Goal: Task Accomplishment & Management: Manage account settings

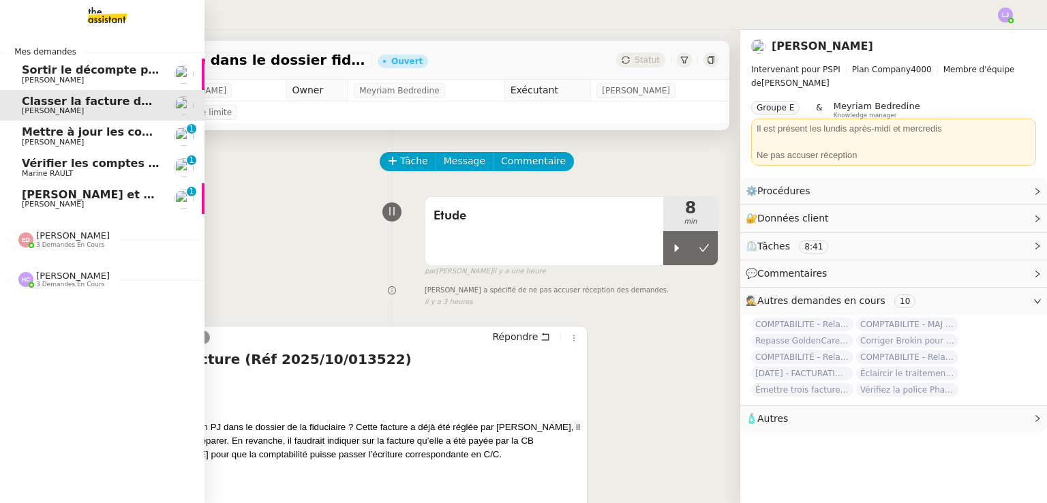
click at [113, 199] on span "[PERSON_NAME] et préparer le paiement" at bounding box center [148, 194] width 252 height 13
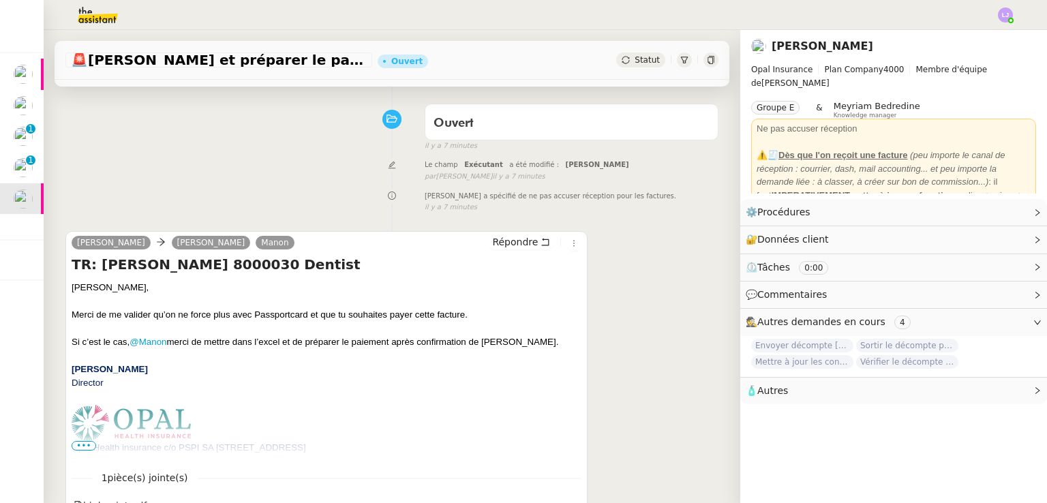
scroll to position [95, 0]
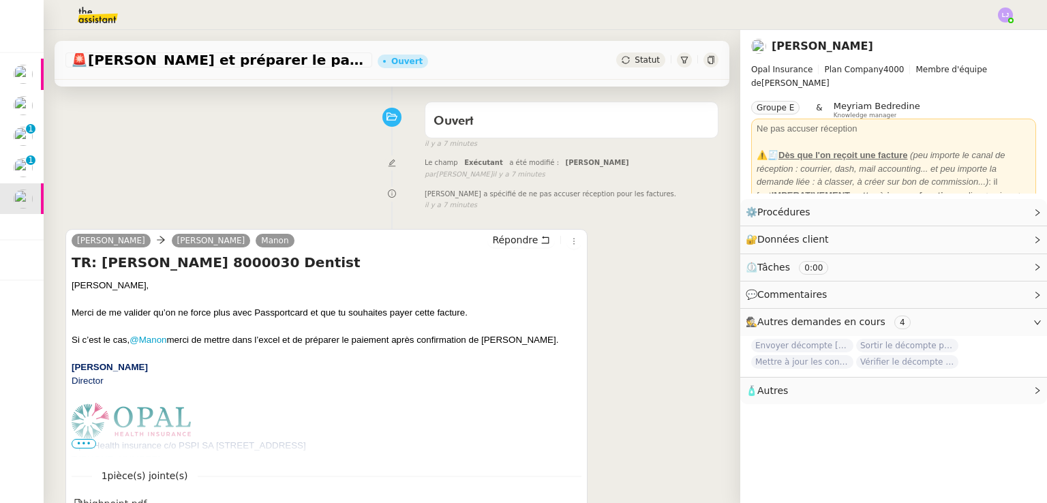
click at [264, 366] on p "[PERSON_NAME]" at bounding box center [327, 367] width 510 height 14
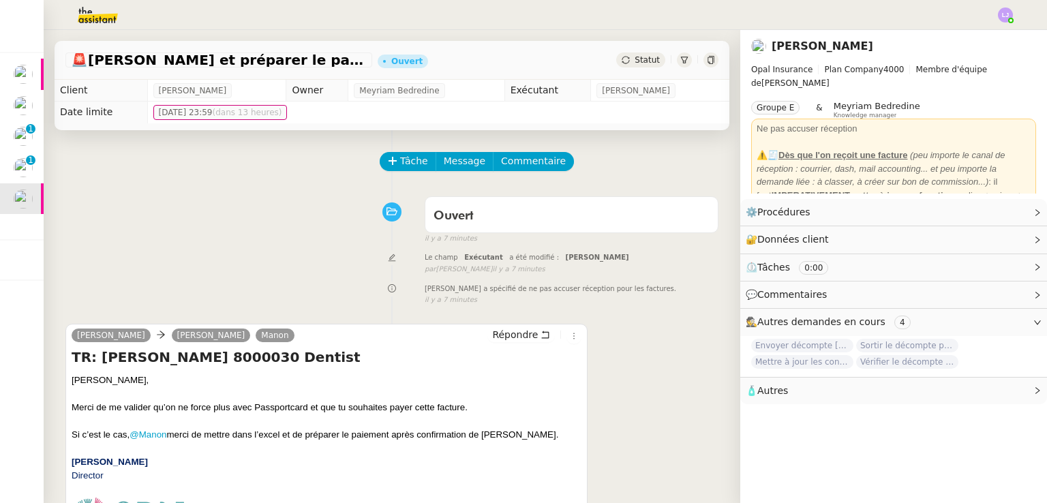
scroll to position [0, 0]
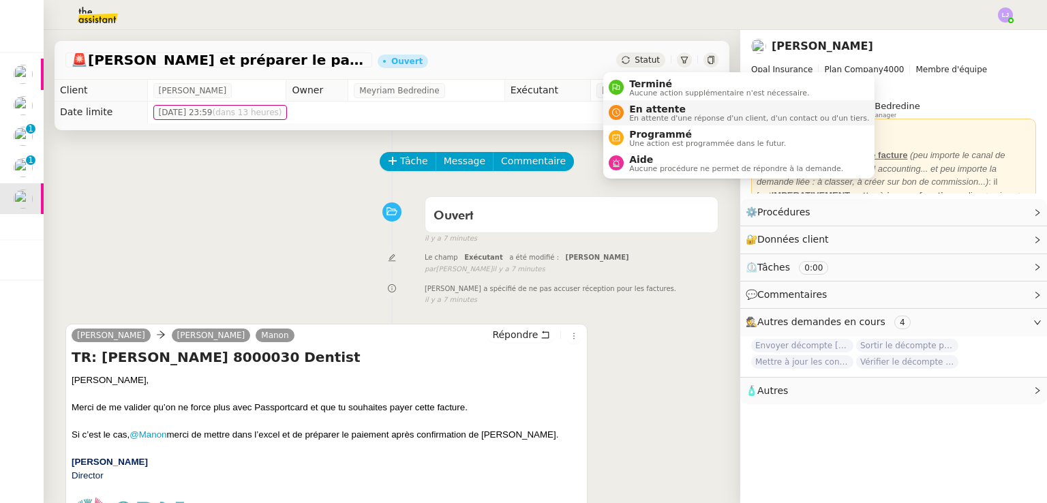
click at [665, 112] on span "En attente" at bounding box center [749, 109] width 240 height 11
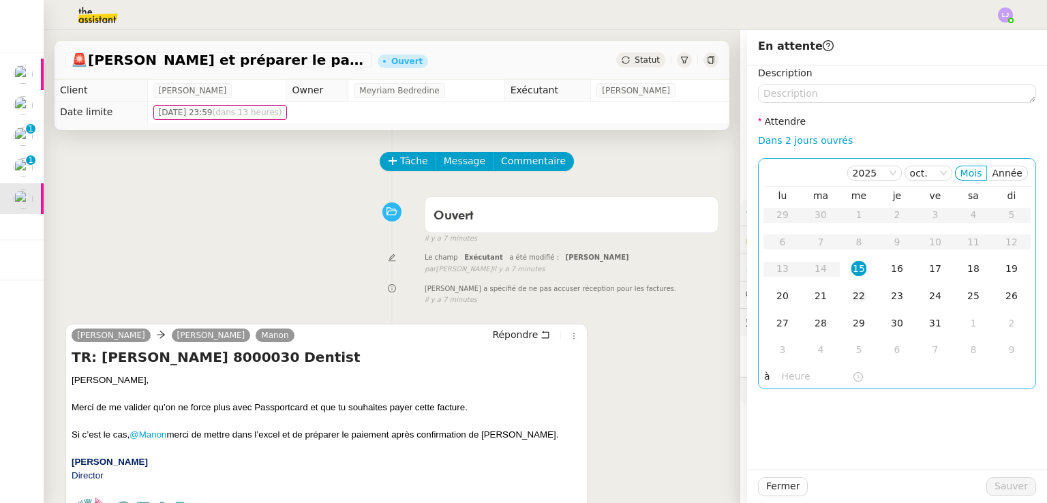
click at [858, 288] on td "22" at bounding box center [859, 296] width 38 height 27
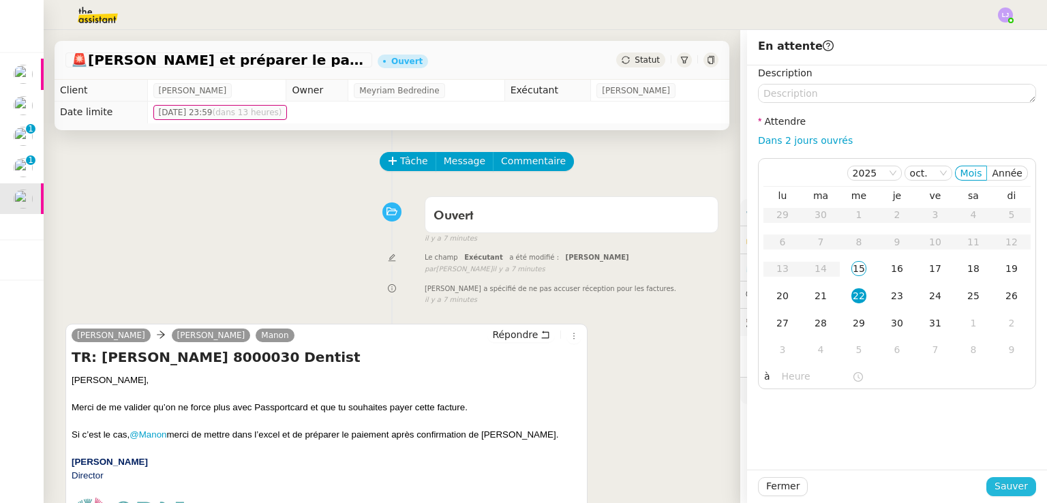
click at [987, 480] on button "Sauver" at bounding box center [1011, 486] width 50 height 19
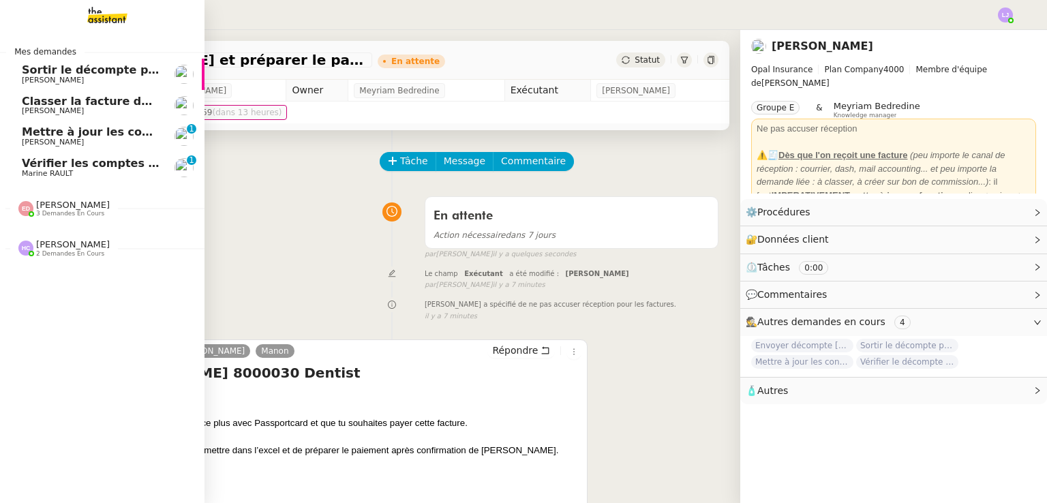
click at [30, 176] on span "Marine RAULT" at bounding box center [47, 173] width 51 height 9
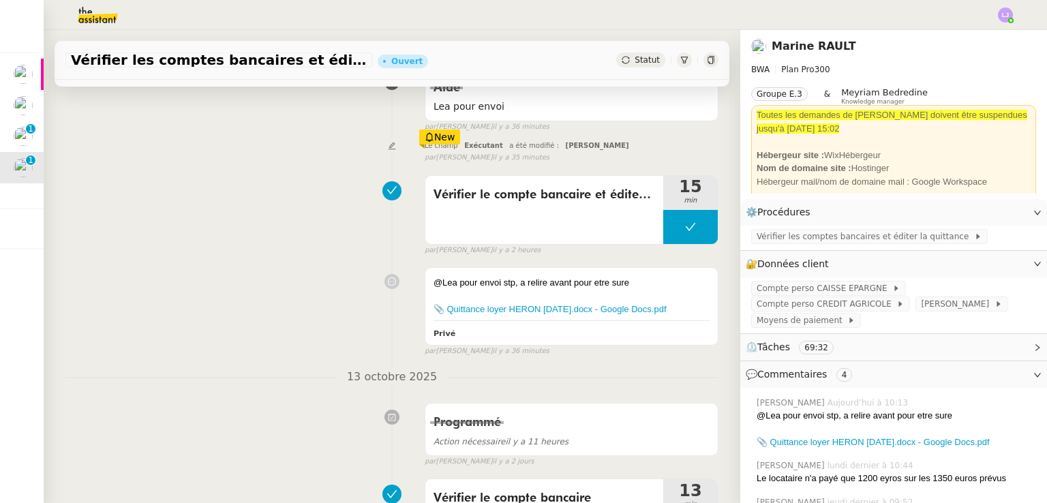
scroll to position [219, 0]
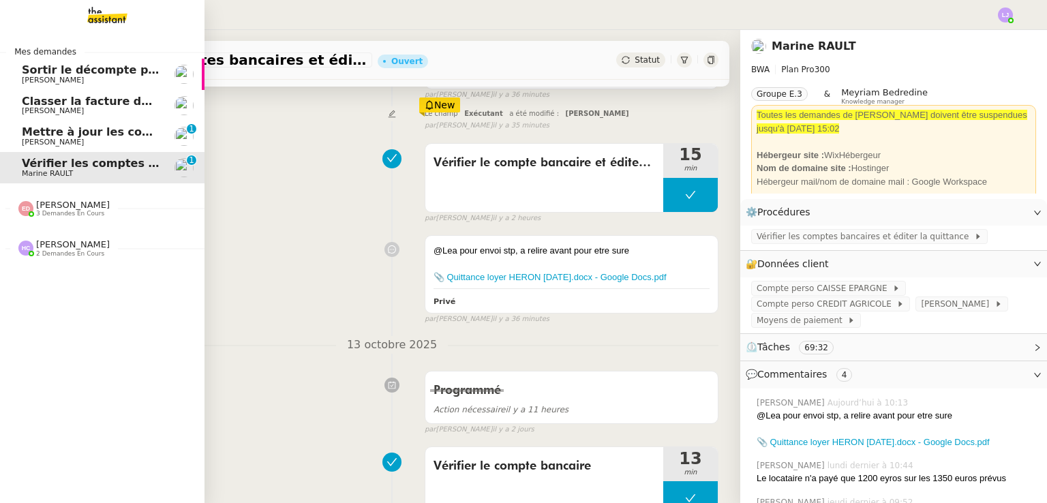
click at [104, 136] on span "Mettre à jour les contacts HubSpot" at bounding box center [129, 131] width 215 height 13
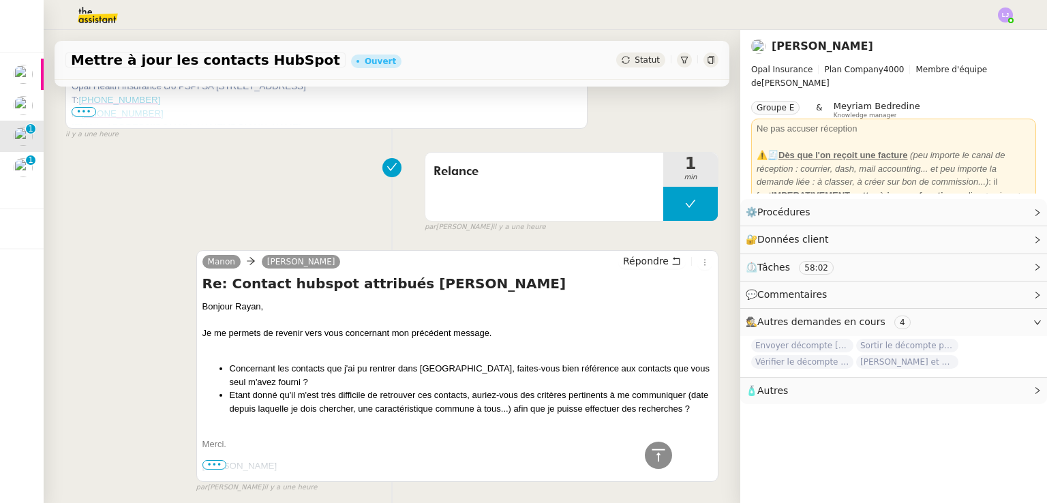
scroll to position [482, 0]
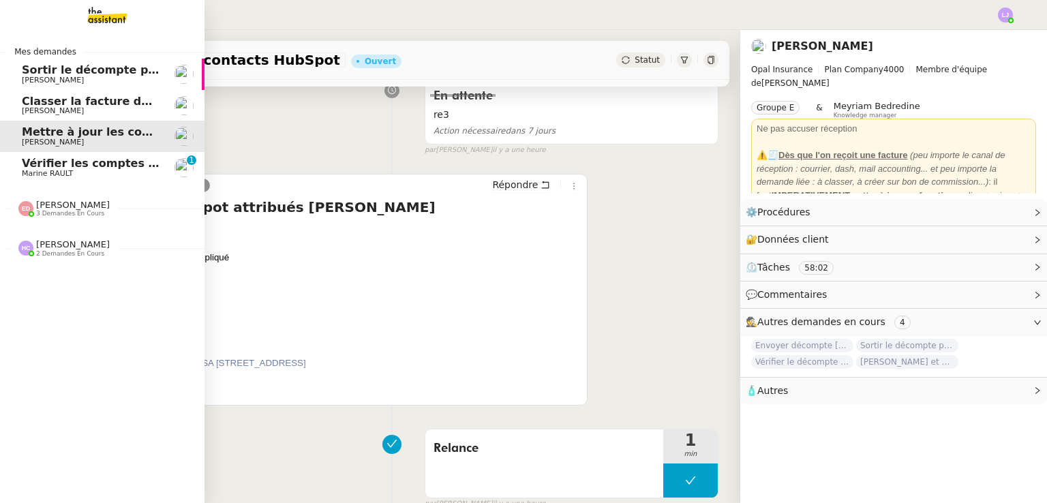
click at [30, 103] on span "Classer la facture dans le dossier fiduciaire" at bounding box center [155, 101] width 266 height 13
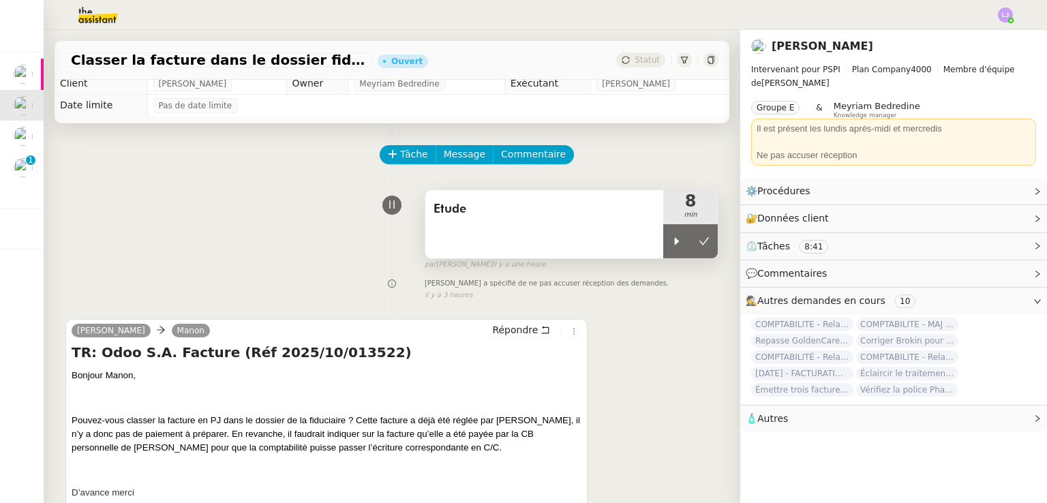
scroll to position [6, 0]
click at [663, 249] on div at bounding box center [676, 242] width 27 height 34
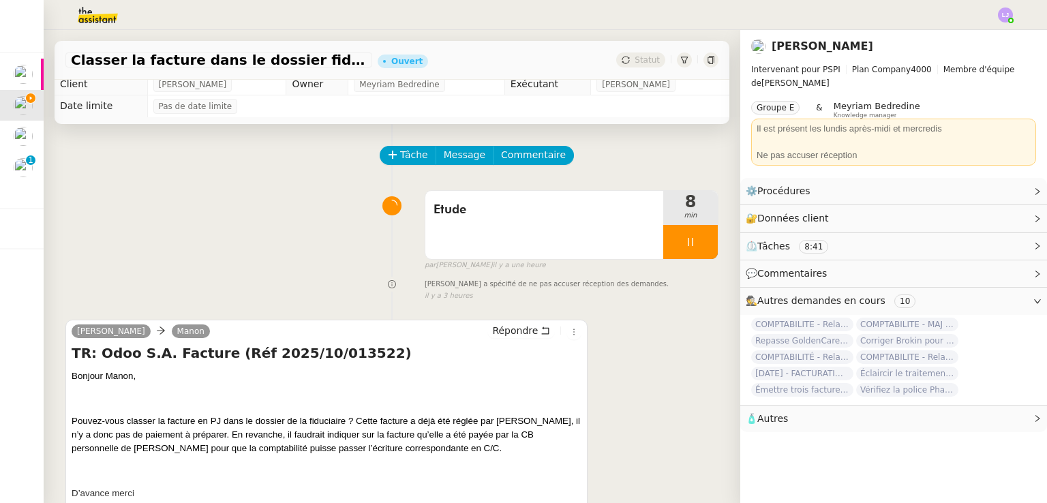
scroll to position [214, 0]
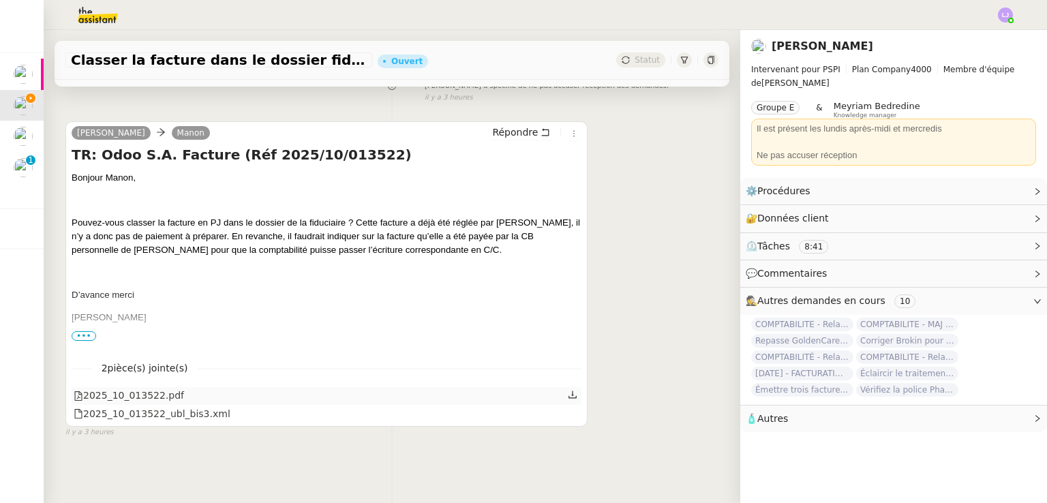
click at [568, 390] on icon at bounding box center [573, 395] width 10 height 10
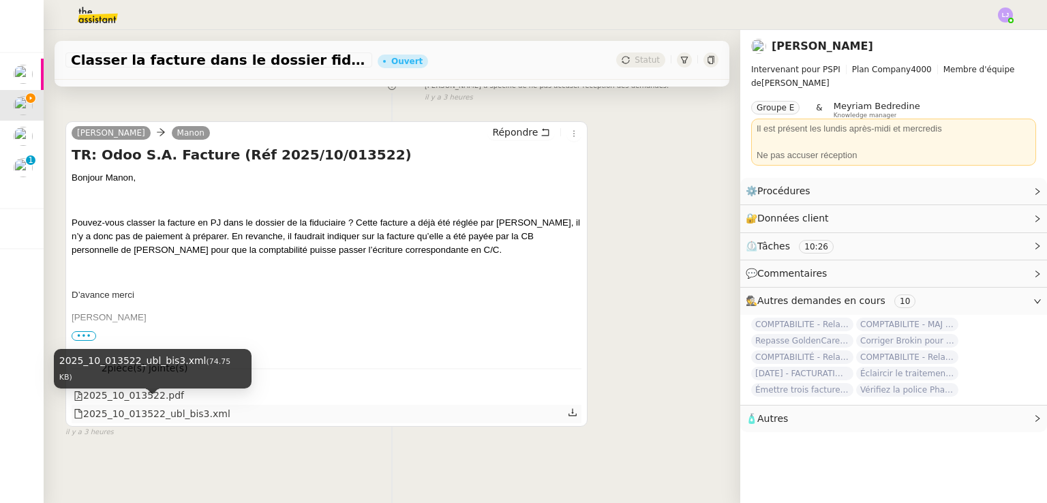
click at [205, 406] on div "2025_10_013522_ubl_bis3.xml" at bounding box center [152, 414] width 157 height 16
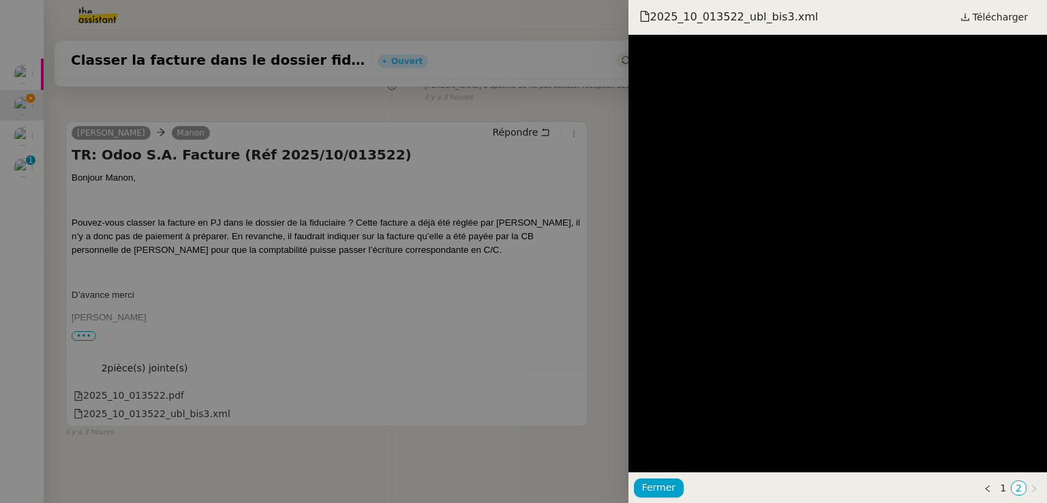
click at [429, 319] on div at bounding box center [523, 251] width 1047 height 503
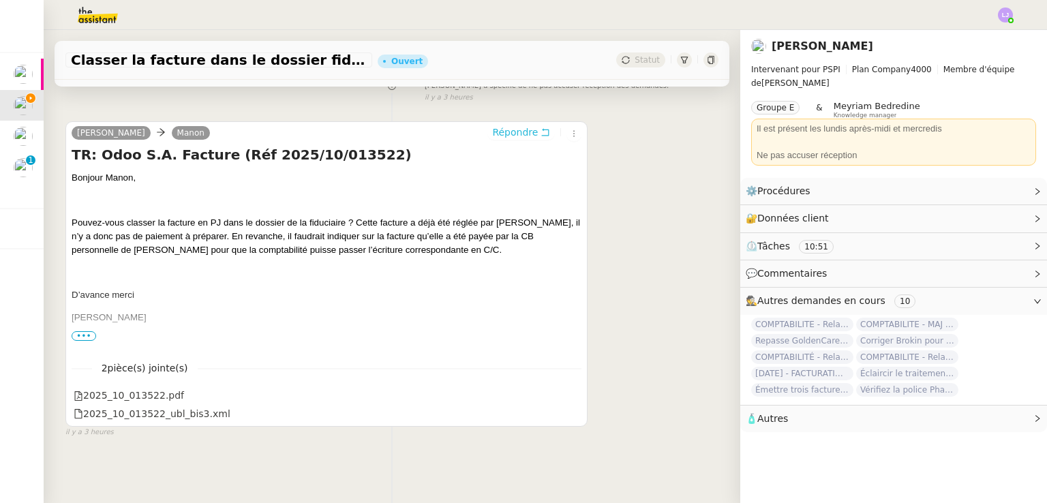
click at [493, 125] on span "Répondre" at bounding box center [515, 132] width 46 height 14
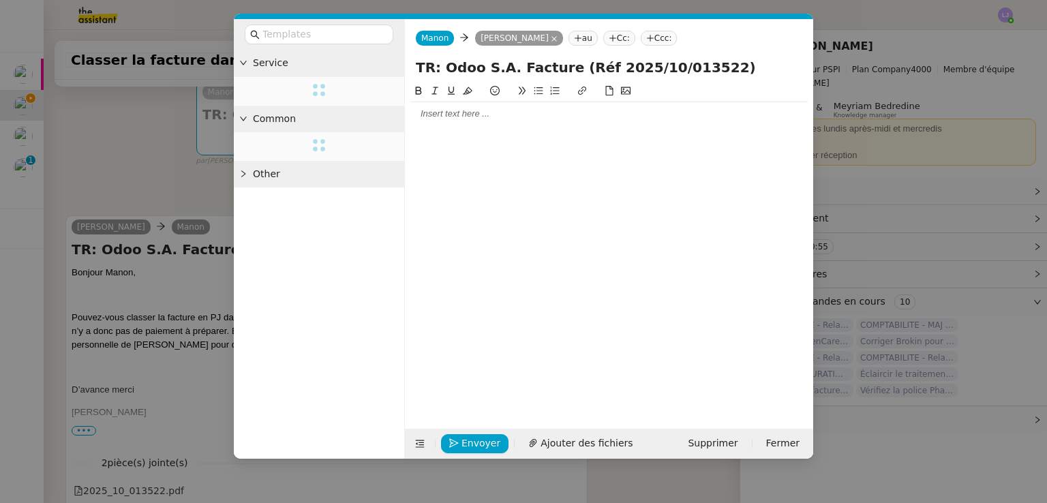
click at [589, 118] on div at bounding box center [608, 114] width 397 height 12
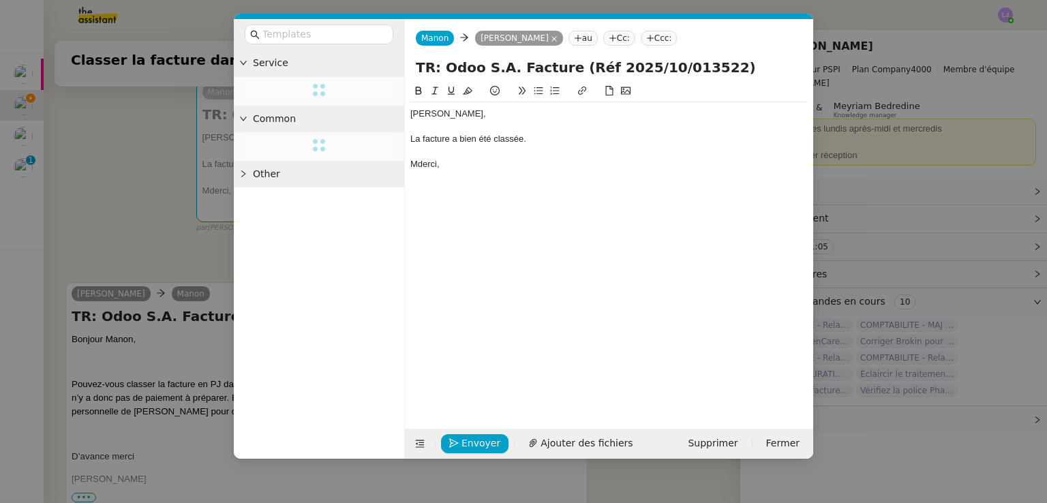
click at [416, 167] on div "Mderci," at bounding box center [608, 164] width 397 height 12
click at [539, 136] on div "La facture a bien été classée." at bounding box center [608, 139] width 397 height 12
click at [474, 444] on span "Envoyer" at bounding box center [480, 443] width 39 height 16
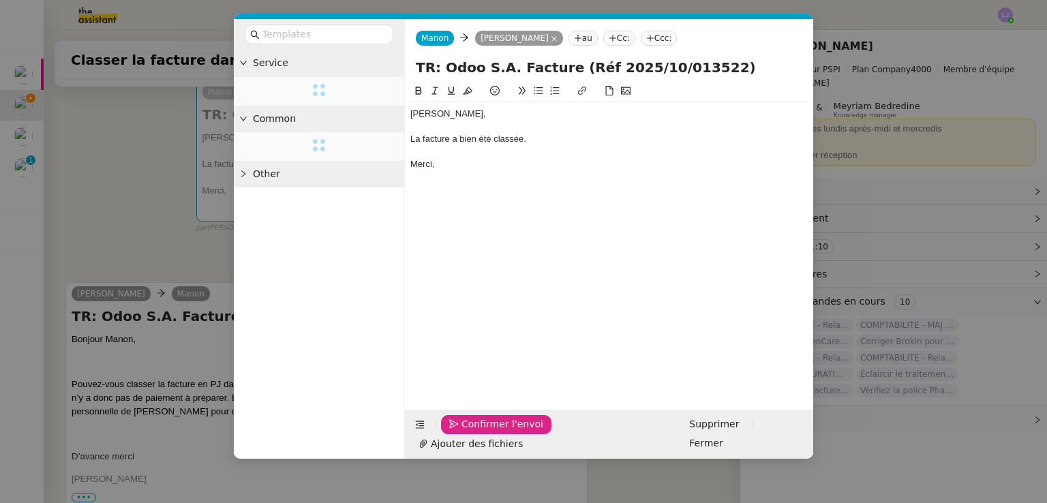
click at [474, 432] on span "Confirmer l'envoi" at bounding box center [502, 424] width 82 height 16
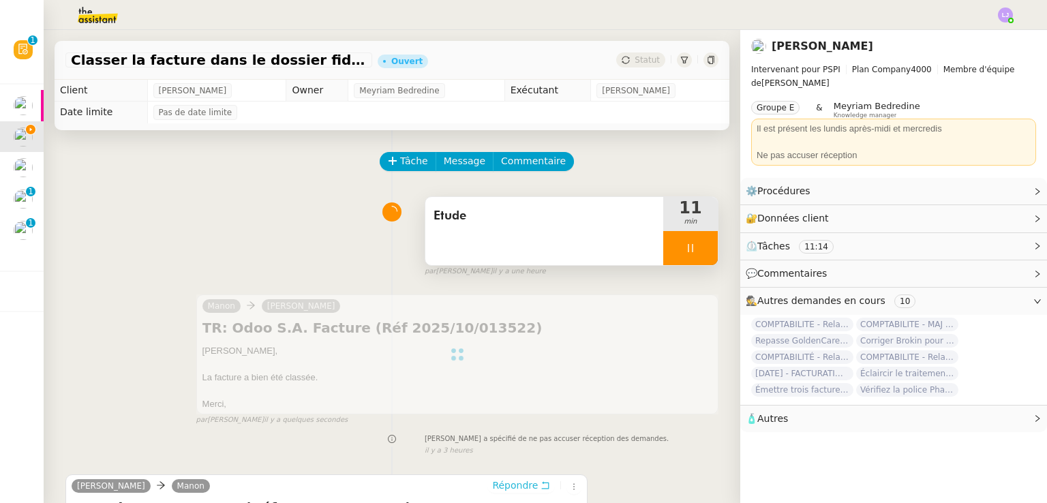
scroll to position [0, 0]
click at [496, 221] on span "Etude" at bounding box center [543, 216] width 221 height 20
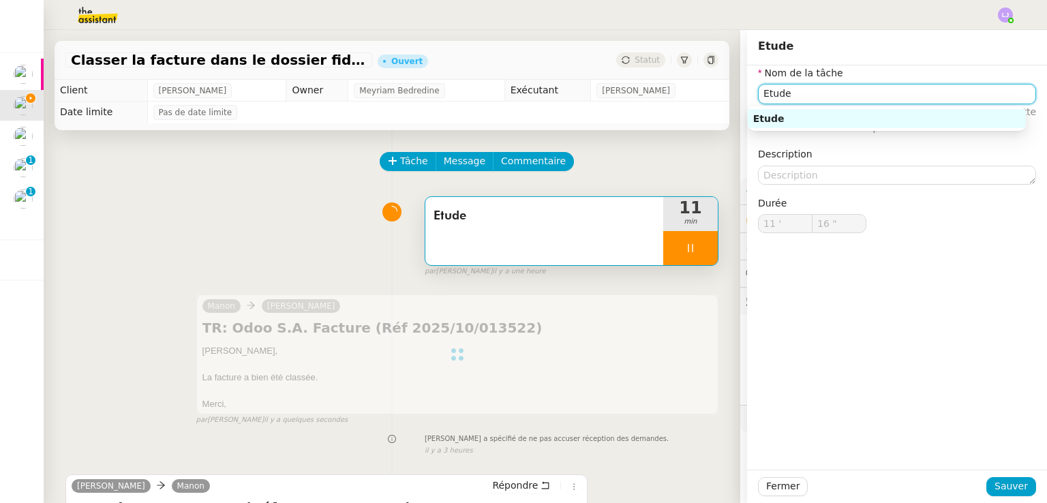
click at [794, 100] on input "Etude" at bounding box center [897, 94] width 278 height 20
type input "17 ""
type input "Etude"
type input "11 '"
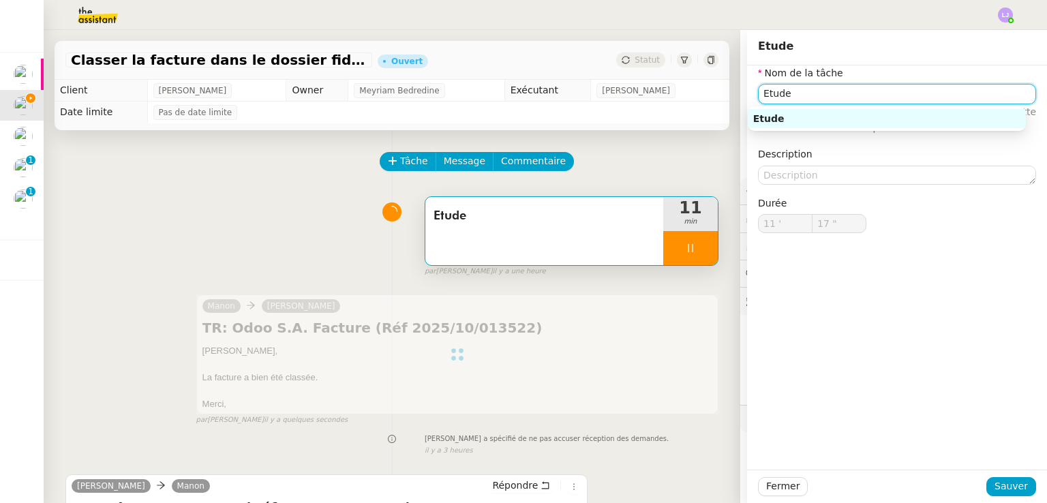
type input "17 ""
type input "EtudeClasse"
type input "18 ""
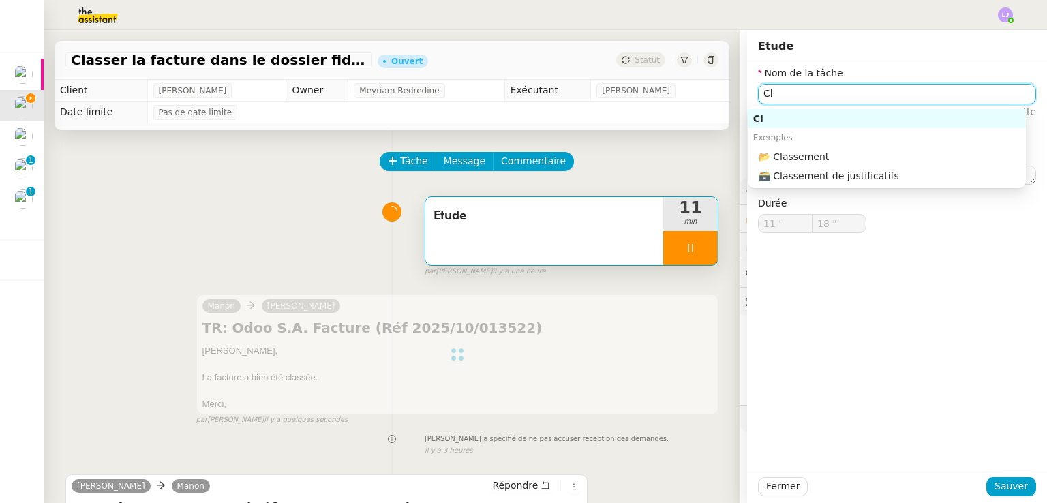
type input "Cla"
type input "19 ""
type input "Classement"
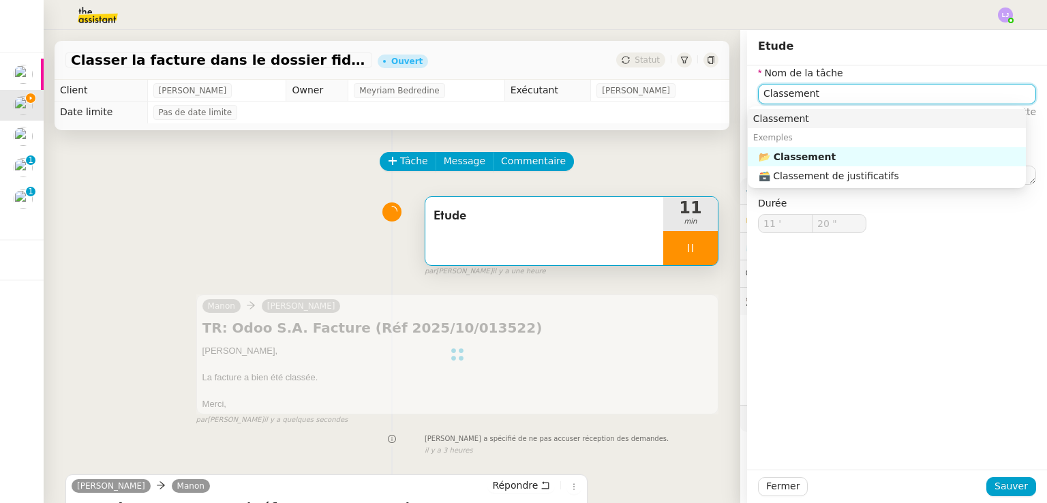
type input "21 ""
type input "Classement"
type input "22 ""
click at [1003, 495] on button "Sauver" at bounding box center [1011, 486] width 50 height 19
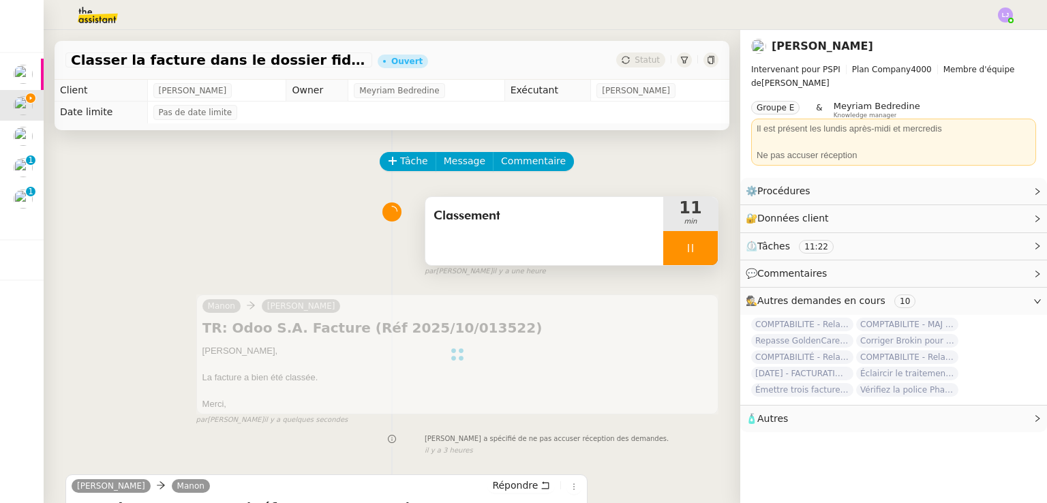
click at [682, 248] on div at bounding box center [690, 248] width 55 height 34
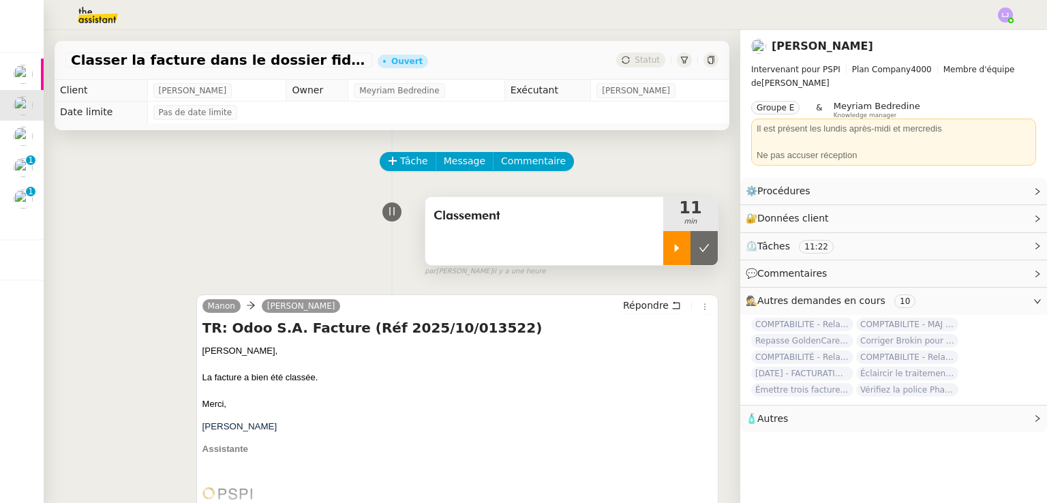
click at [699, 248] on icon at bounding box center [704, 248] width 11 height 11
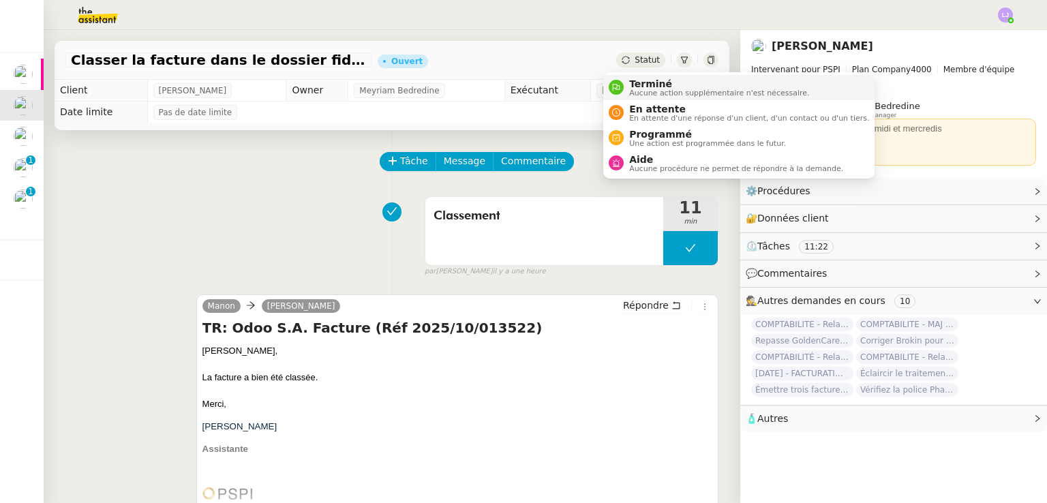
click at [641, 80] on span "Terminé" at bounding box center [719, 83] width 180 height 11
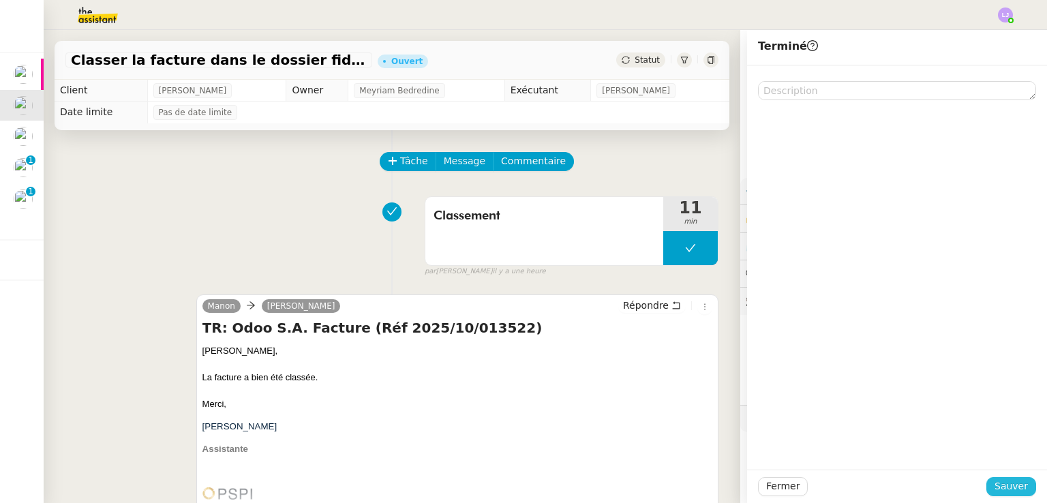
click at [995, 480] on span "Sauver" at bounding box center [1010, 486] width 33 height 16
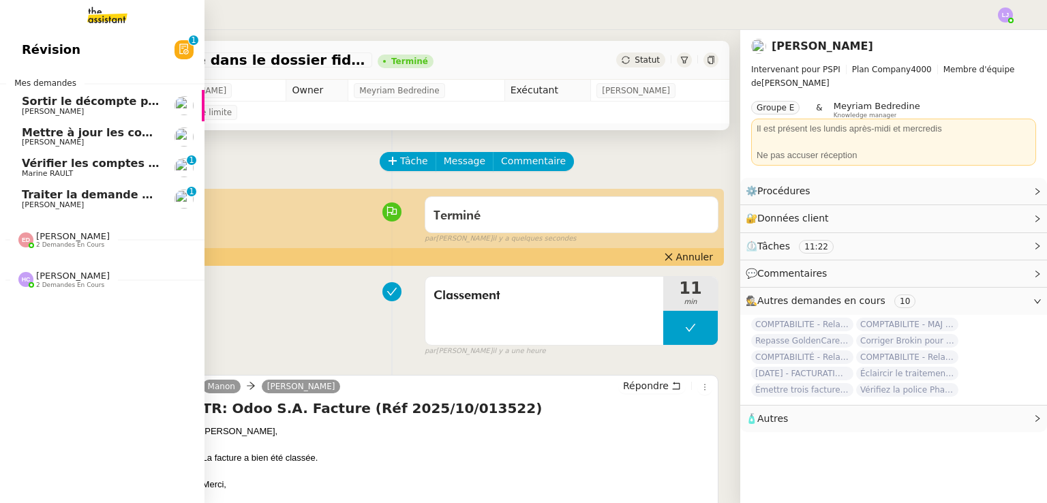
click at [121, 196] on span "Traiter la demande de congé" at bounding box center [110, 194] width 176 height 13
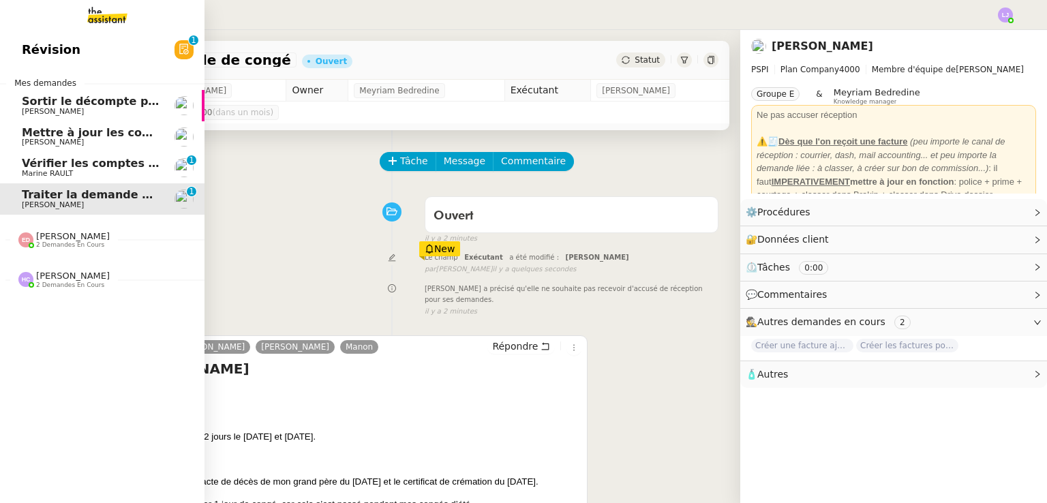
click at [112, 115] on span "[PERSON_NAME]" at bounding box center [91, 112] width 138 height 8
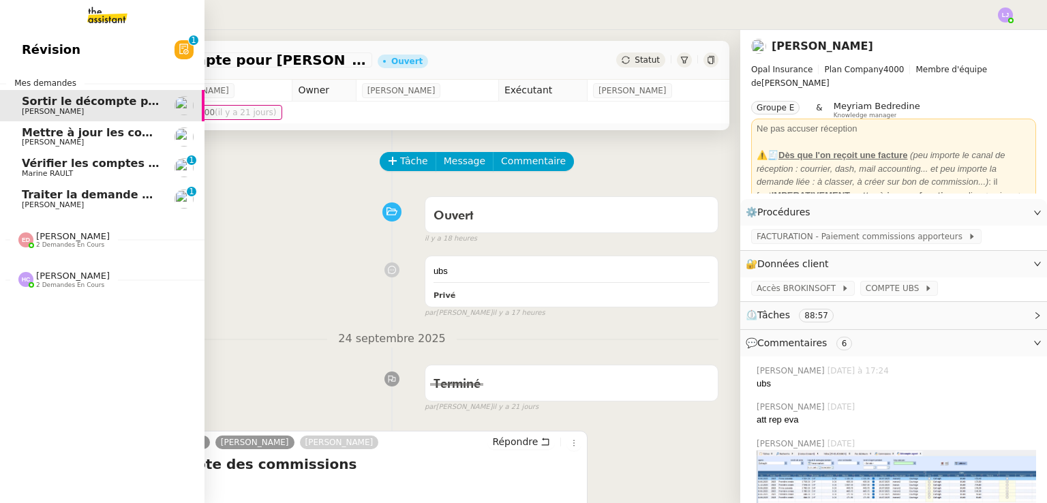
click at [104, 133] on span "Mettre à jour les contacts HubSpot" at bounding box center [129, 132] width 215 height 13
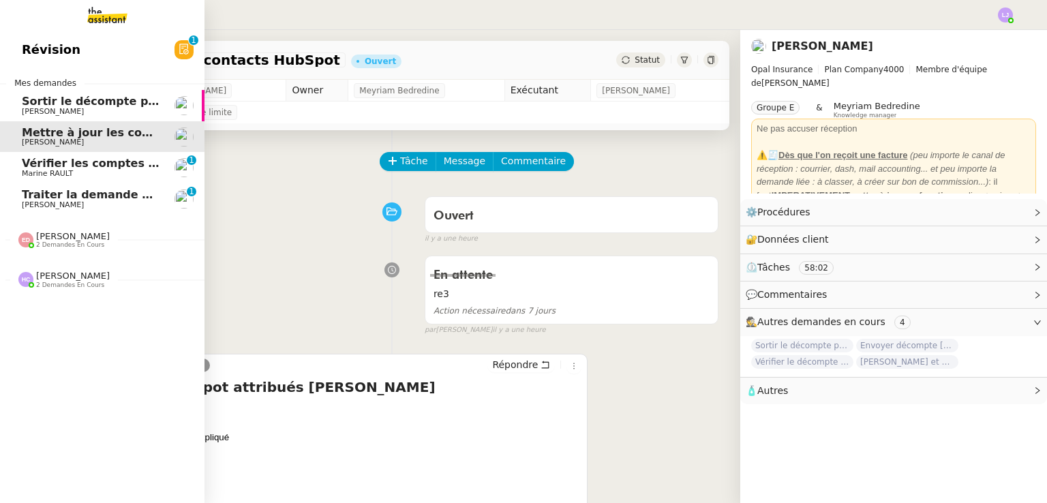
click at [139, 153] on link "Vérifier les comptes bancaires et éditer la quittance - [DATE] Marine RAULT 0 1…" at bounding box center [102, 167] width 204 height 31
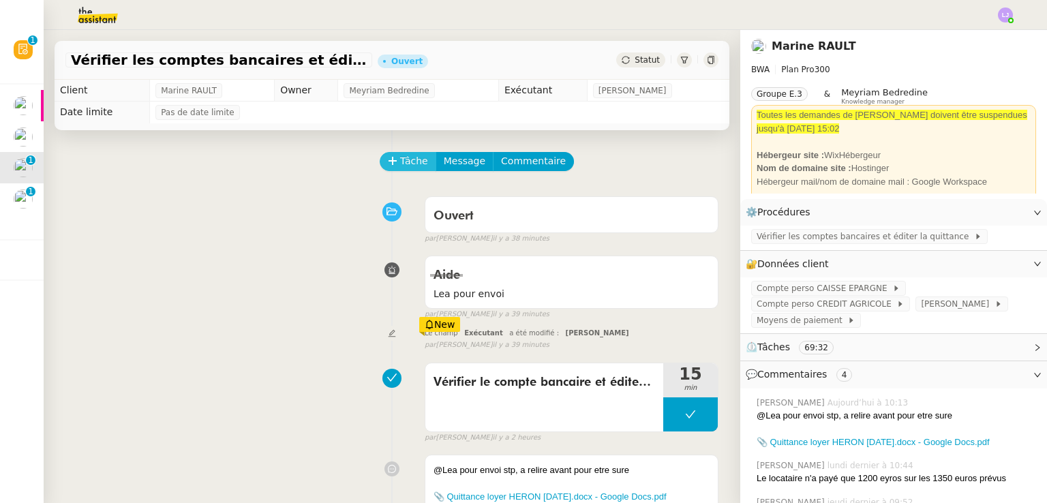
click at [400, 162] on span "Tâche" at bounding box center [414, 161] width 28 height 16
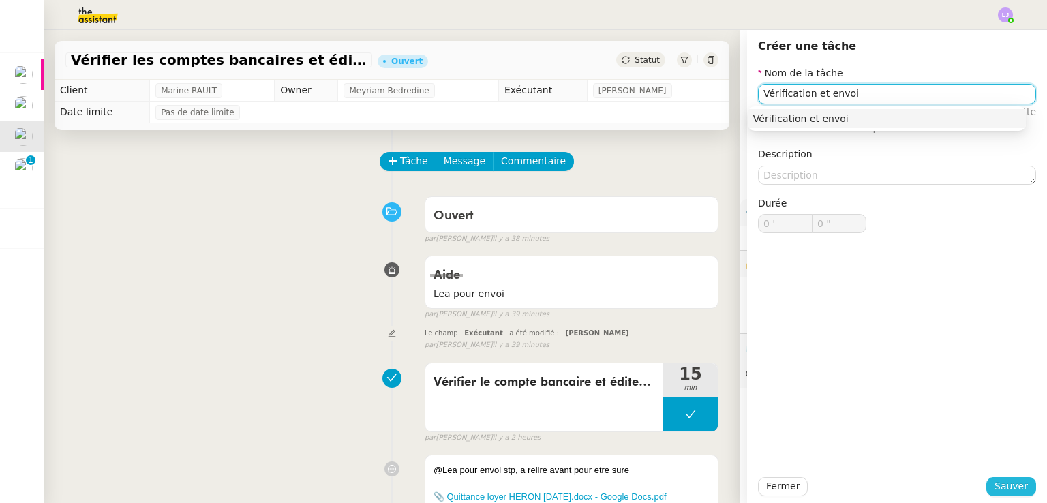
type input "Vérification et envoi"
click at [986, 487] on button "Sauver" at bounding box center [1011, 486] width 50 height 19
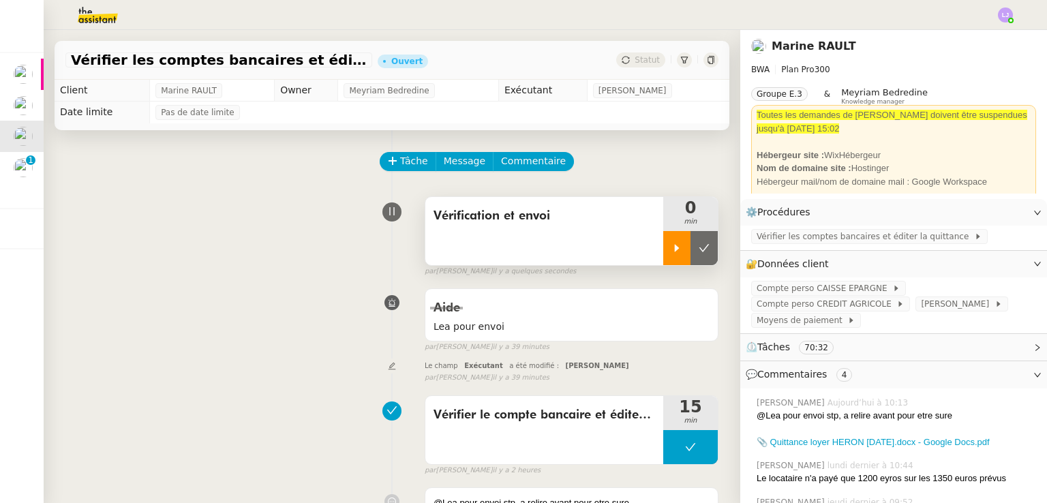
click at [675, 249] on icon at bounding box center [677, 247] width 5 height 7
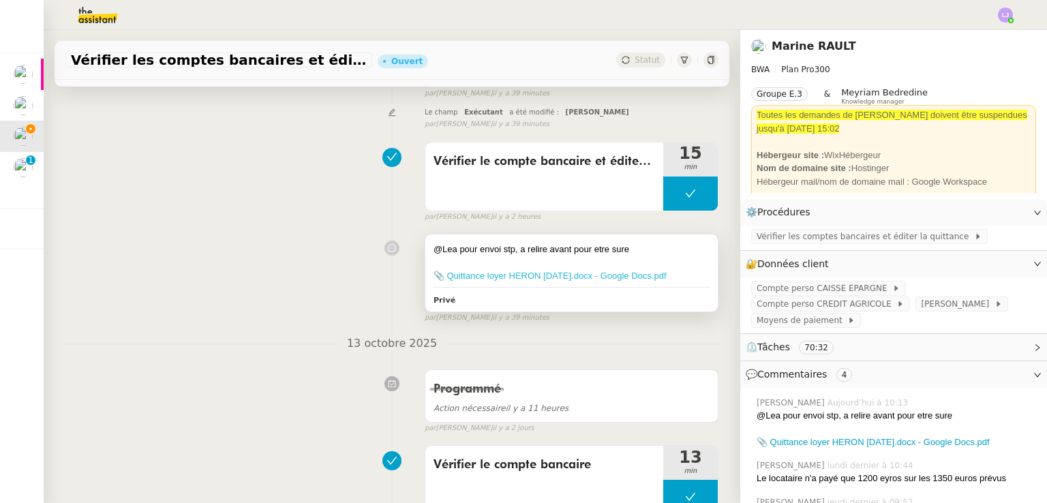
click at [602, 277] on link "📎 Quittance loyer HERON [DATE].docx - Google Docs.pdf" at bounding box center [549, 276] width 233 height 10
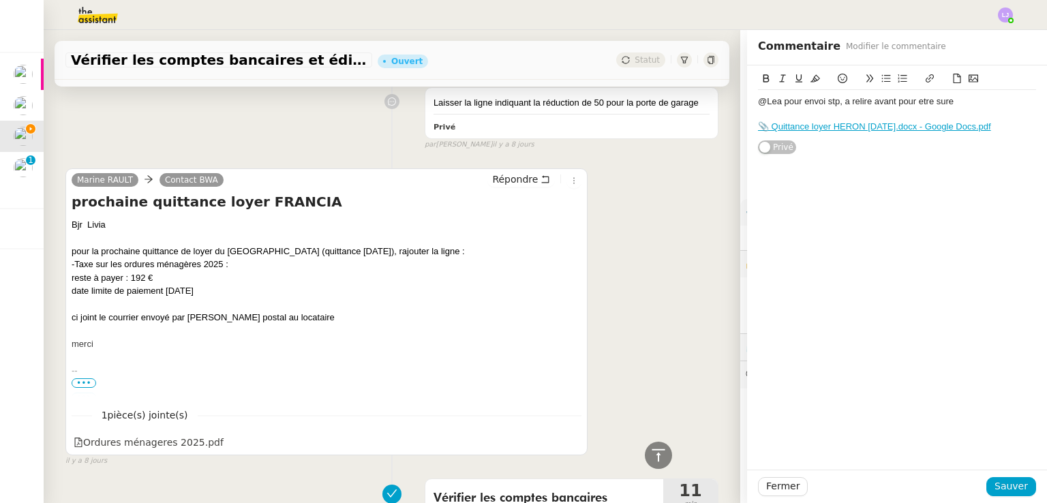
scroll to position [1424, 0]
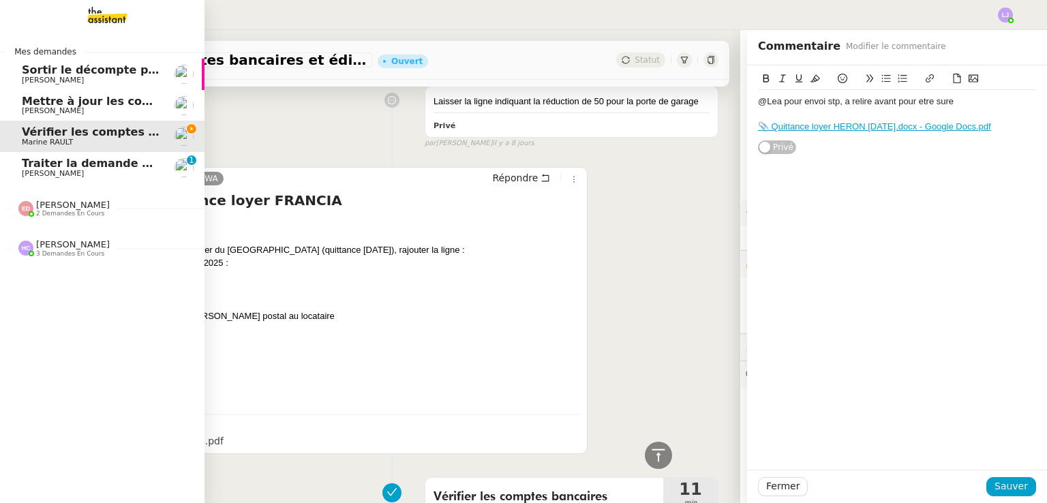
click at [82, 204] on div "[PERSON_NAME] 2 demandes en cours" at bounding box center [73, 209] width 74 height 18
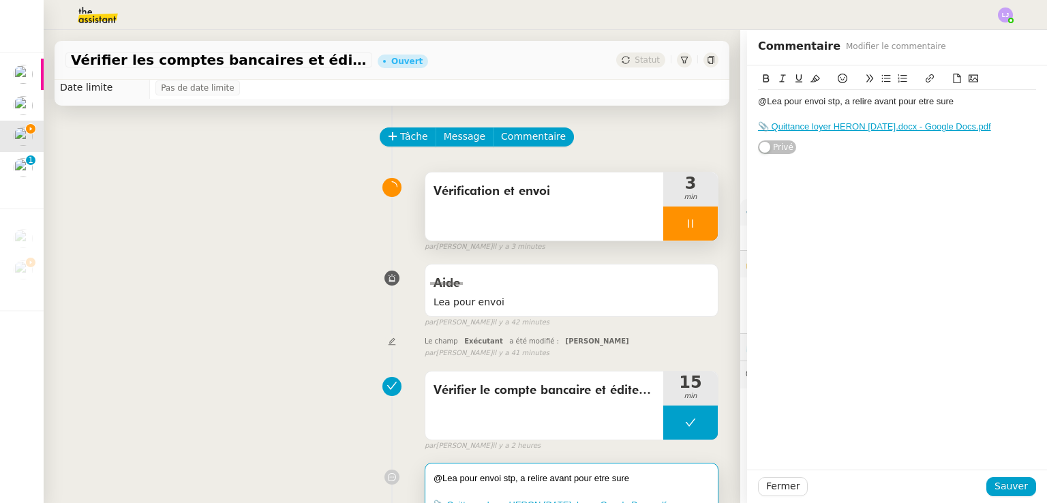
scroll to position [24, 0]
click at [766, 488] on span "Fermer" at bounding box center [782, 486] width 33 height 16
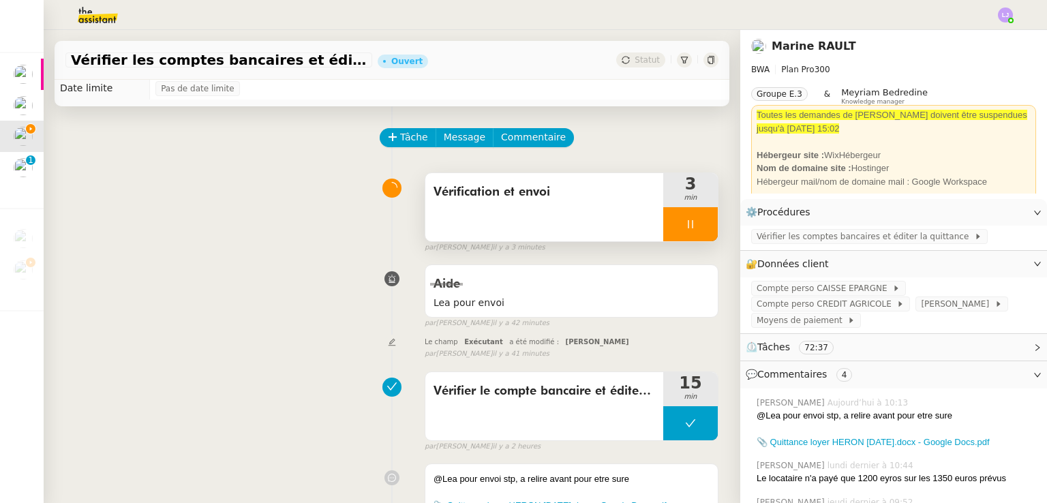
scroll to position [185, 0]
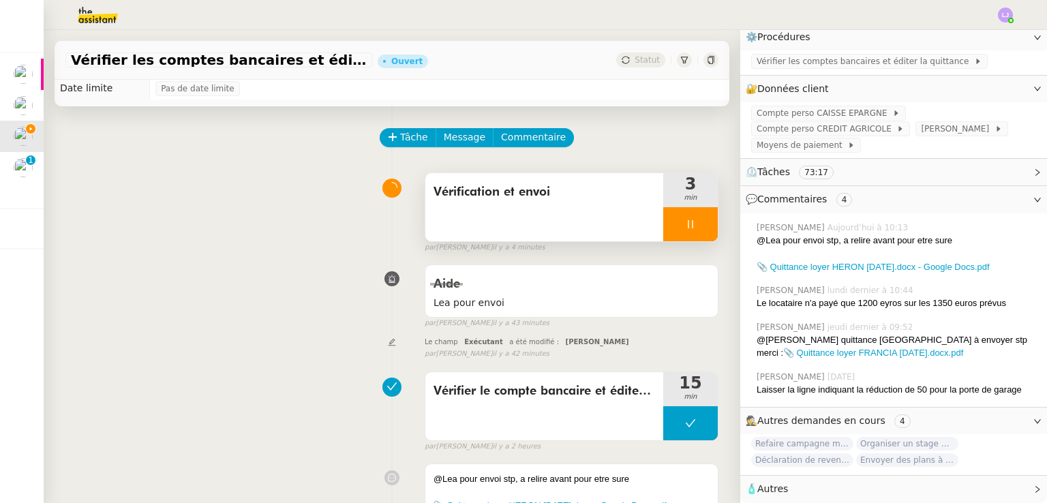
click at [668, 235] on div at bounding box center [690, 224] width 55 height 34
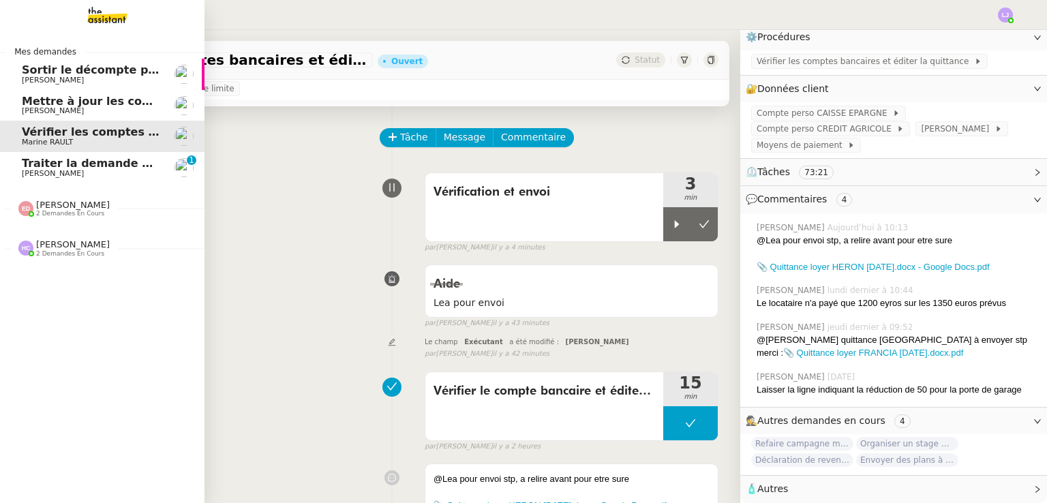
click at [112, 167] on span "Traiter la demande de congé" at bounding box center [110, 163] width 176 height 13
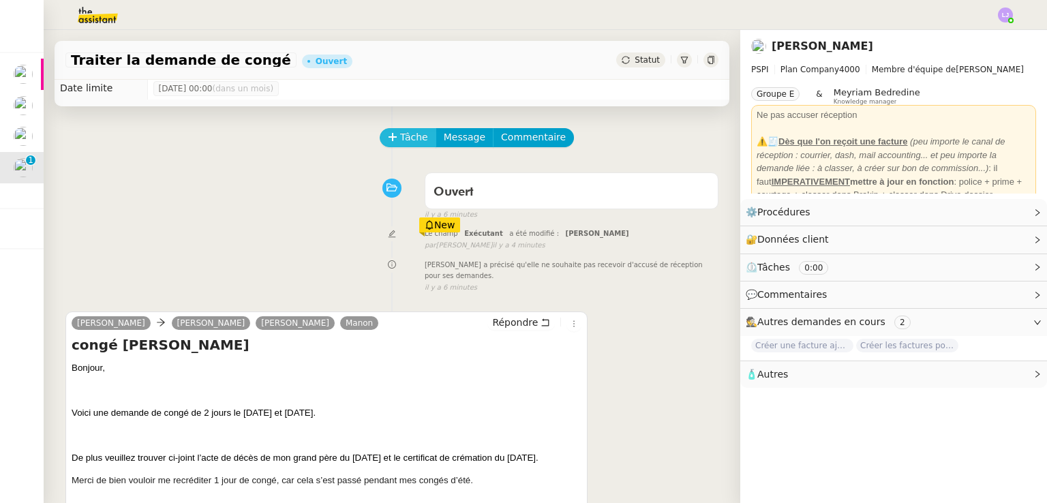
click at [400, 144] on span "Tâche" at bounding box center [414, 137] width 28 height 16
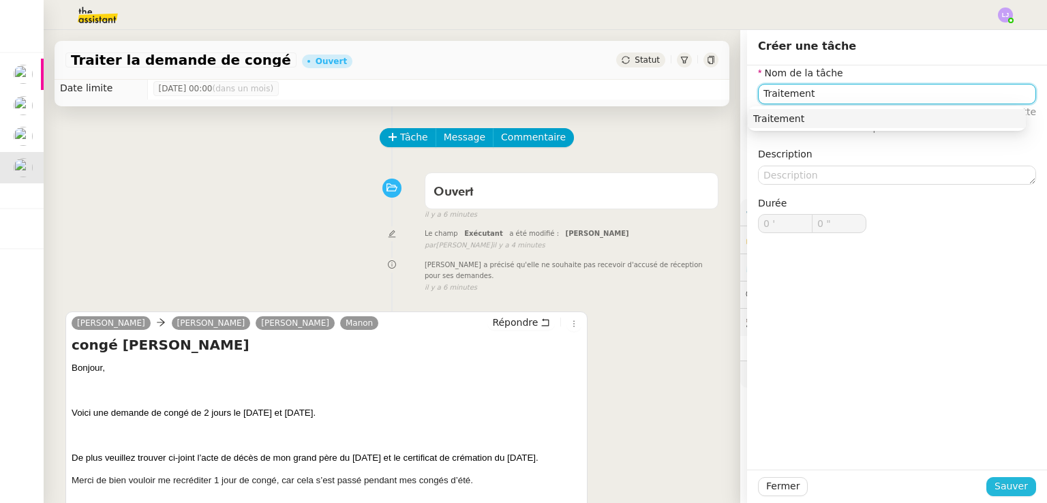
type input "Traitement"
click at [1006, 493] on span "Sauver" at bounding box center [1010, 486] width 33 height 16
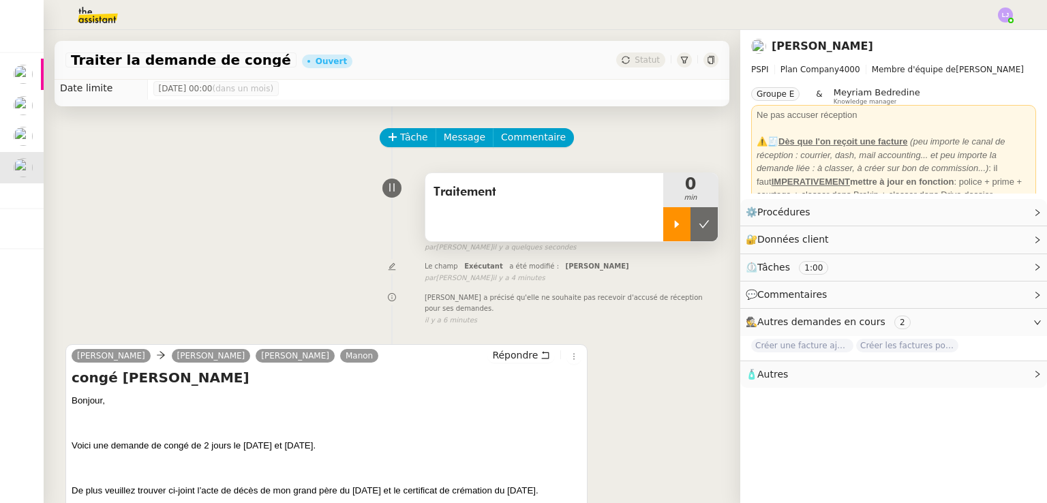
click at [663, 230] on div at bounding box center [676, 224] width 27 height 34
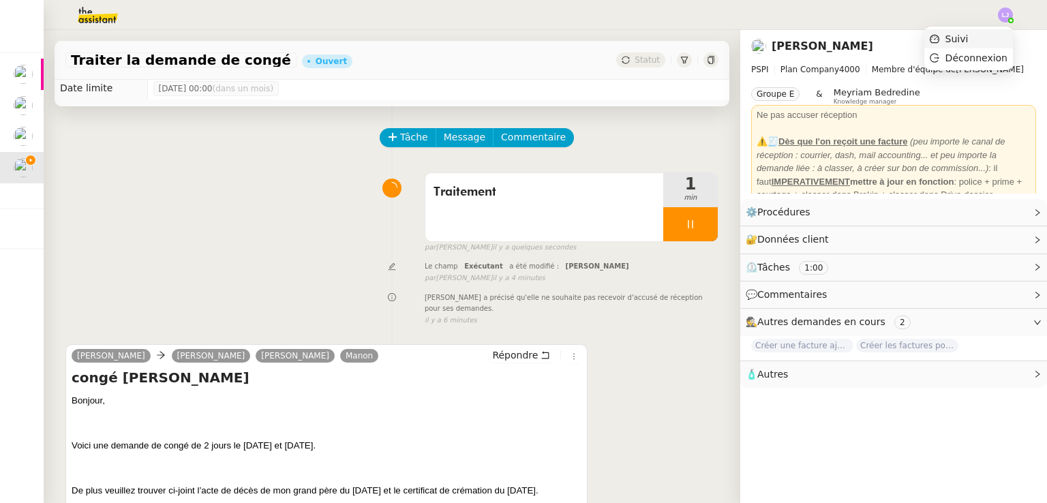
click at [989, 35] on li "Suivi" at bounding box center [968, 38] width 89 height 19
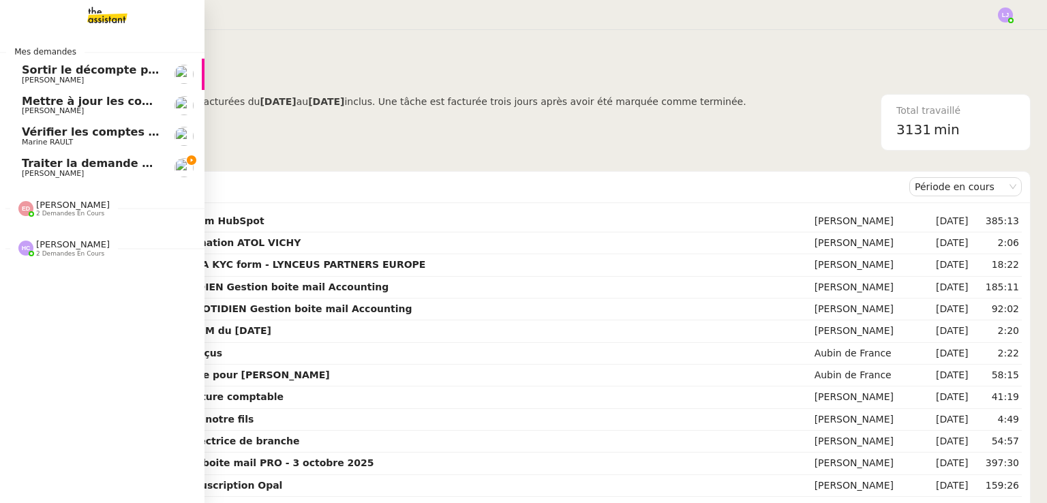
click at [85, 170] on span "[PERSON_NAME]" at bounding box center [91, 174] width 138 height 8
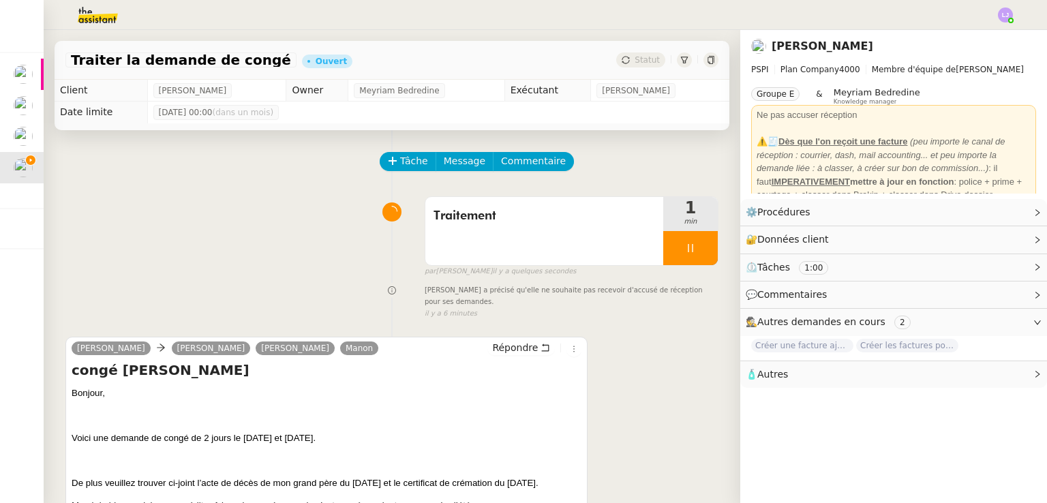
scroll to position [232, 0]
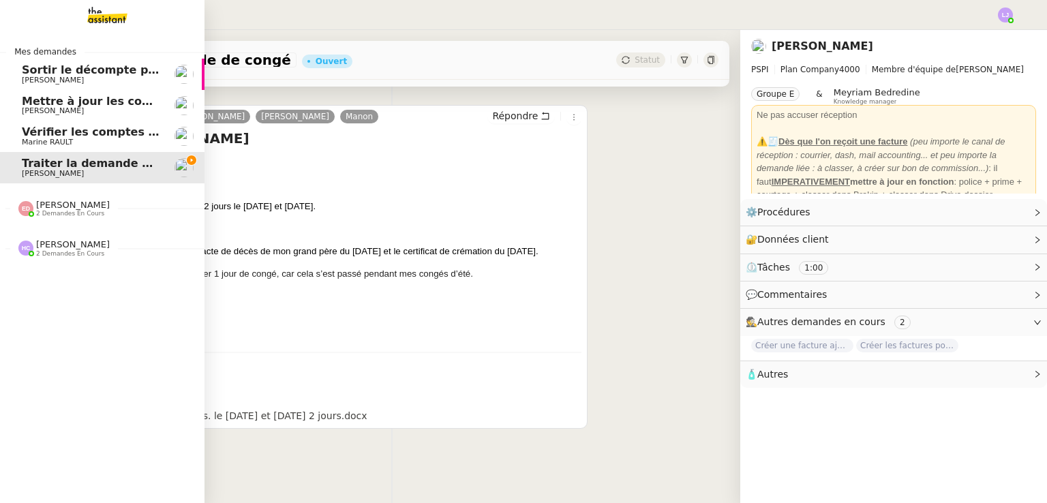
click at [82, 134] on span "Vérifier les comptes bancaires et éditer la quittance - 1 octobre 2025" at bounding box center [235, 131] width 426 height 13
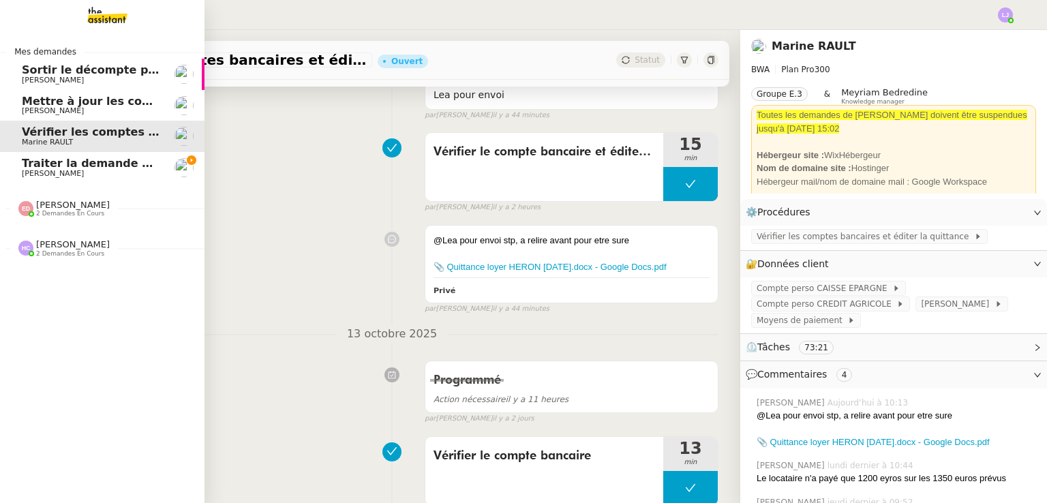
scroll to position [183, 0]
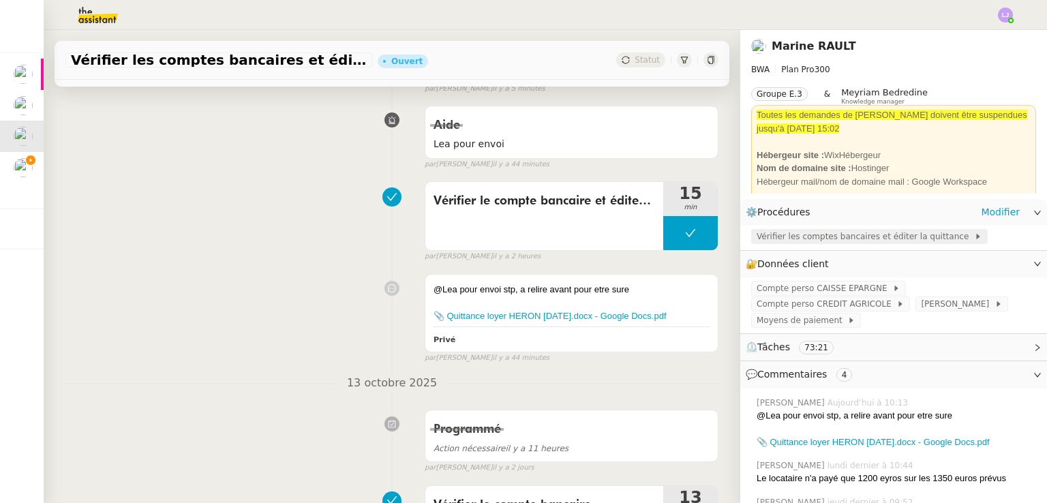
click at [804, 234] on span "Vérifier les comptes bancaires et éditer la quittance" at bounding box center [864, 237] width 217 height 14
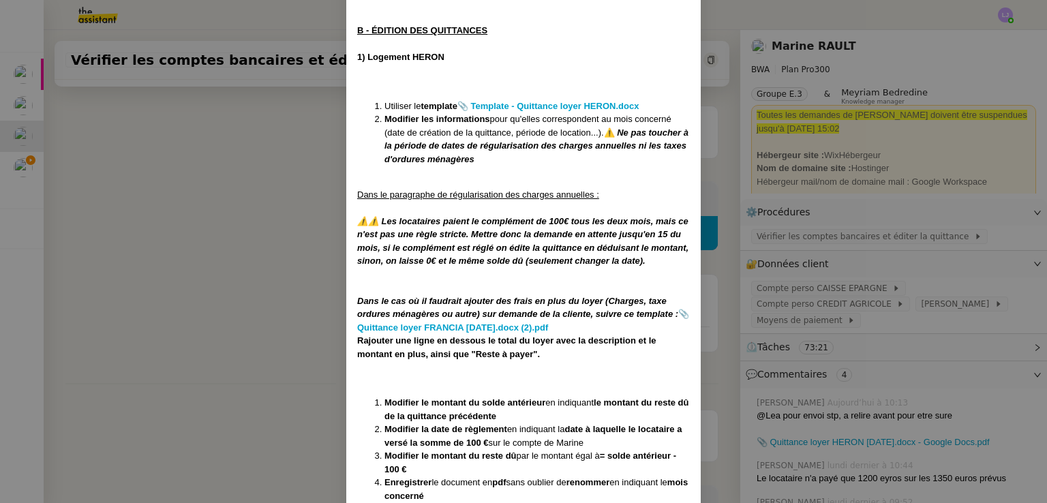
scroll to position [724, 0]
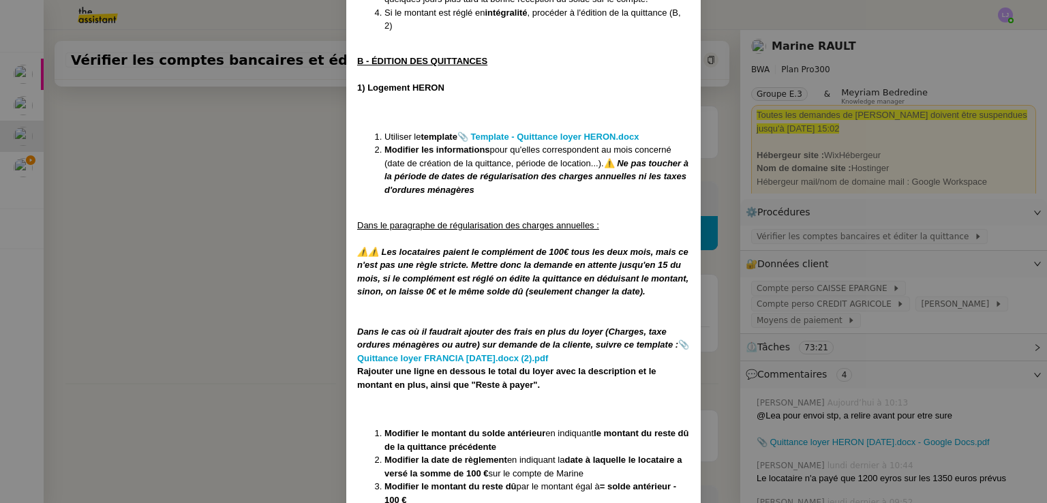
click at [214, 349] on nz-modal-container "Créée le [DATE] Modifiée le [DATE] Contexte : Chaque mois, la cliente souhaite …" at bounding box center [523, 251] width 1047 height 503
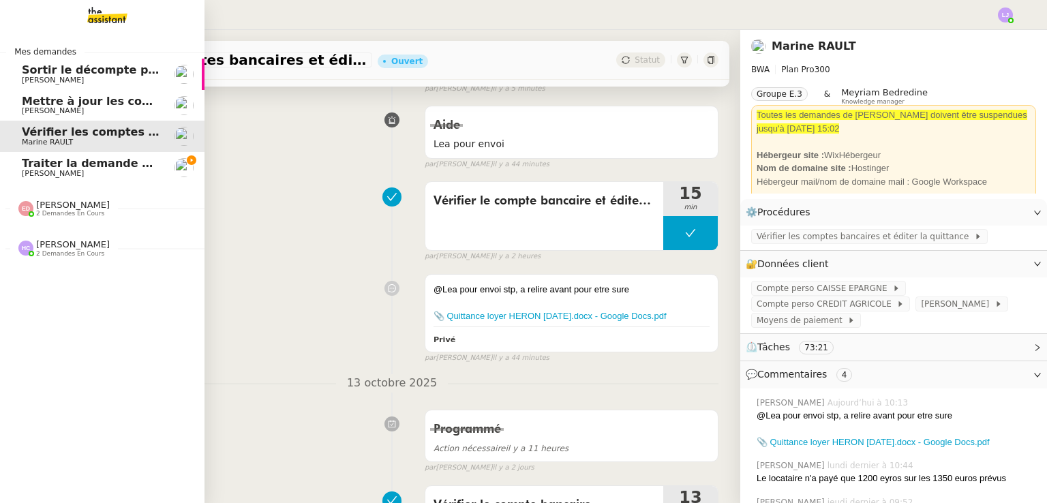
click at [58, 160] on span "Traiter la demande de congé" at bounding box center [110, 163] width 176 height 13
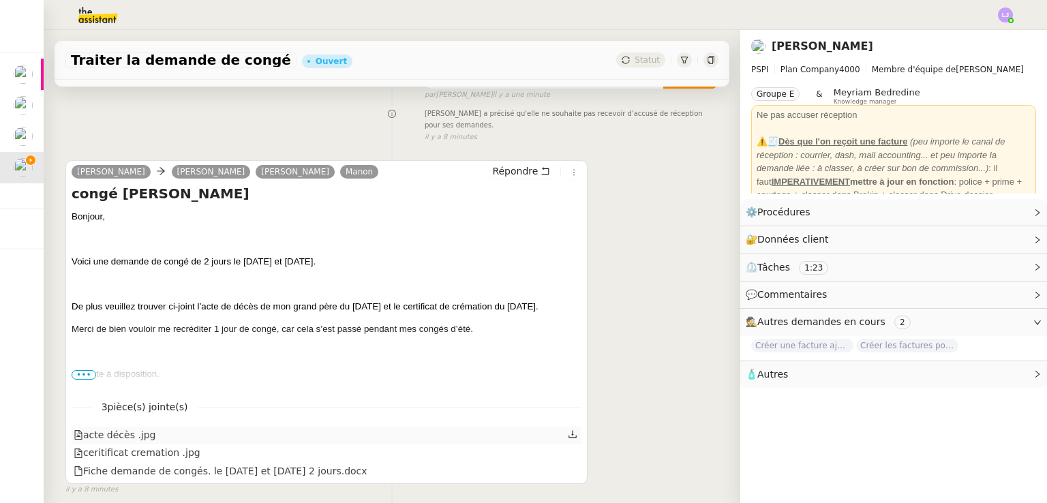
scroll to position [182, 0]
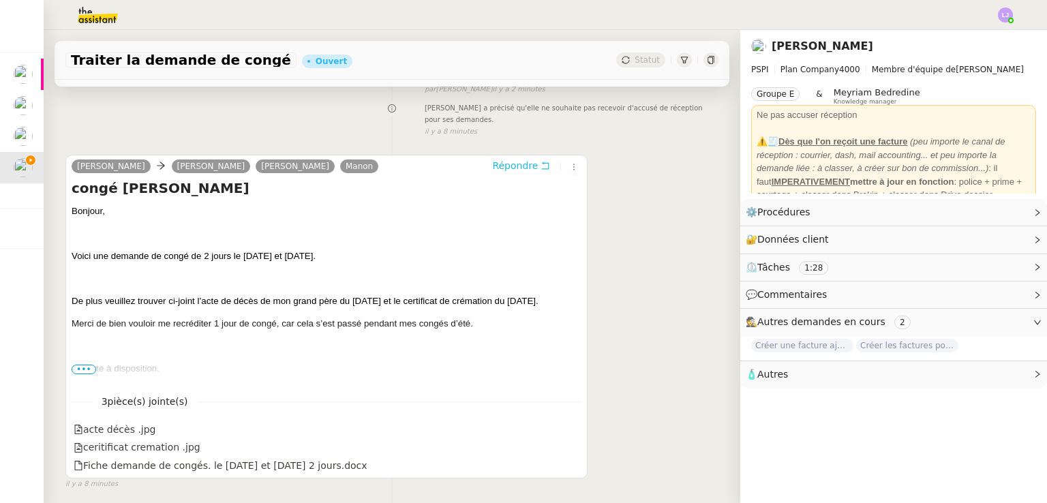
click at [507, 162] on span "Répondre" at bounding box center [515, 166] width 46 height 14
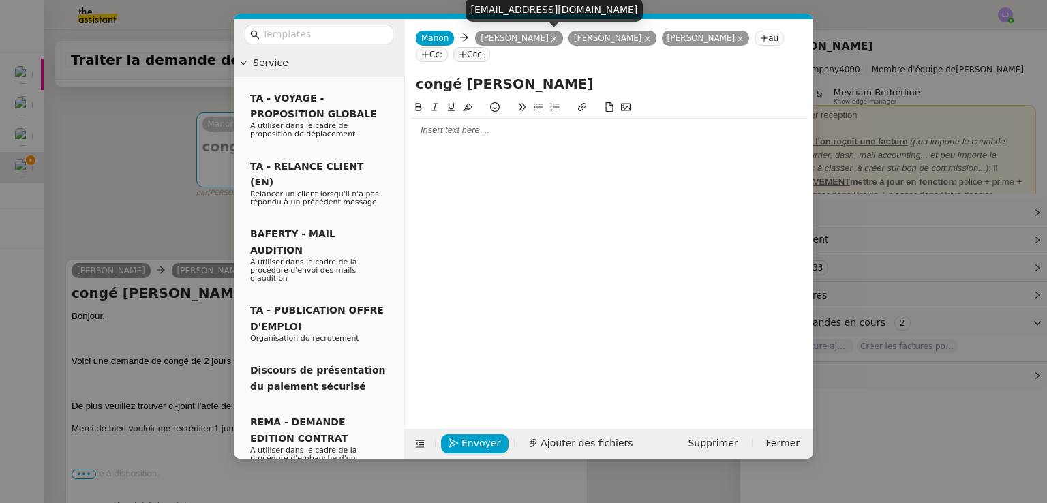
click at [551, 36] on icon at bounding box center [554, 38] width 7 height 7
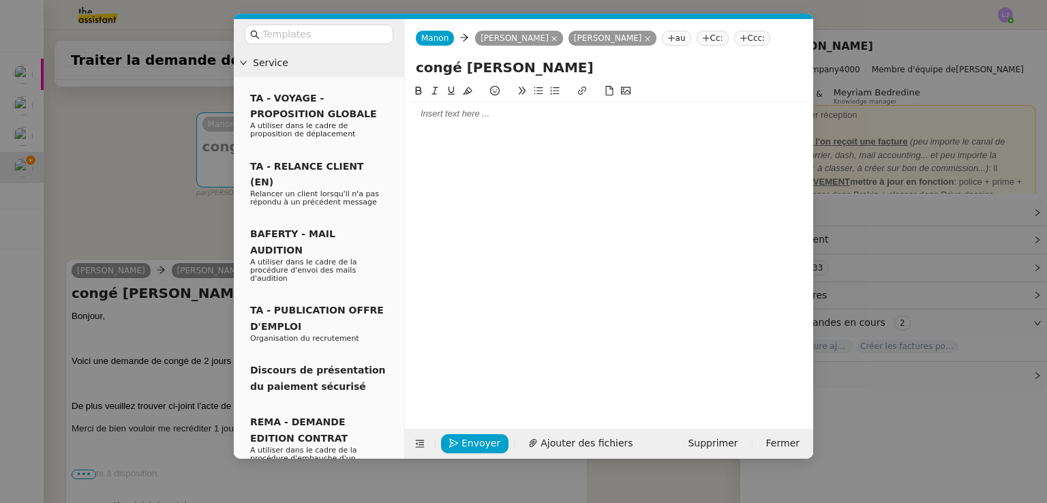
click at [553, 114] on div at bounding box center [608, 114] width 397 height 12
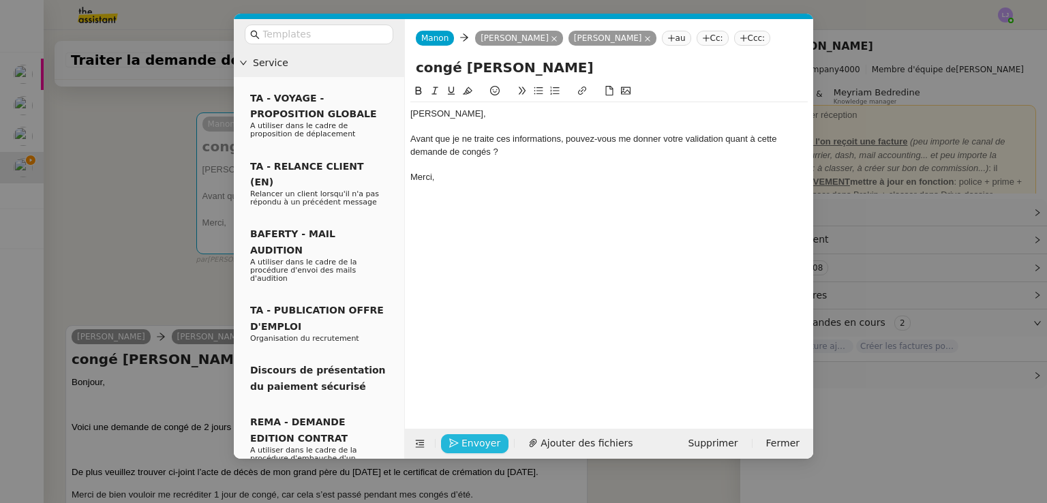
click at [476, 447] on span "Envoyer" at bounding box center [480, 443] width 39 height 16
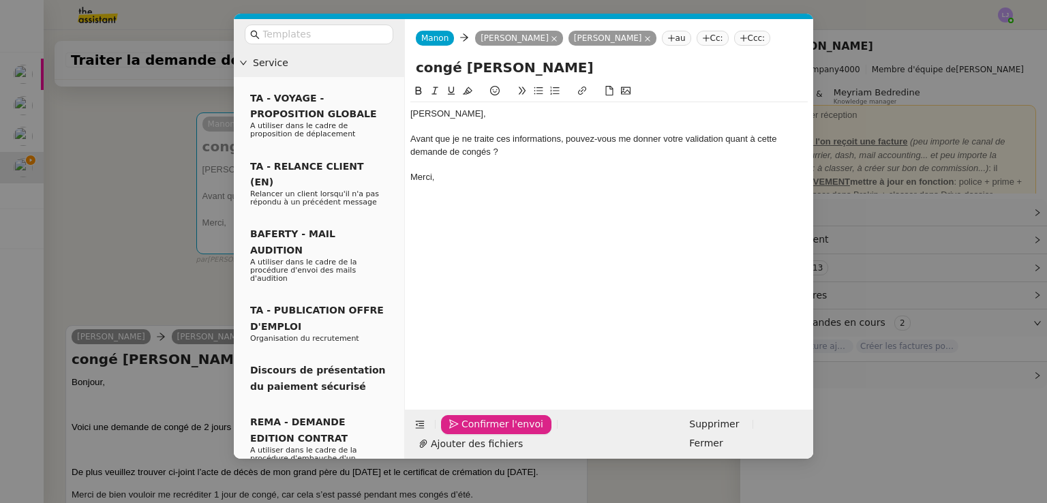
click at [476, 432] on span "Confirmer l'envoi" at bounding box center [502, 424] width 82 height 16
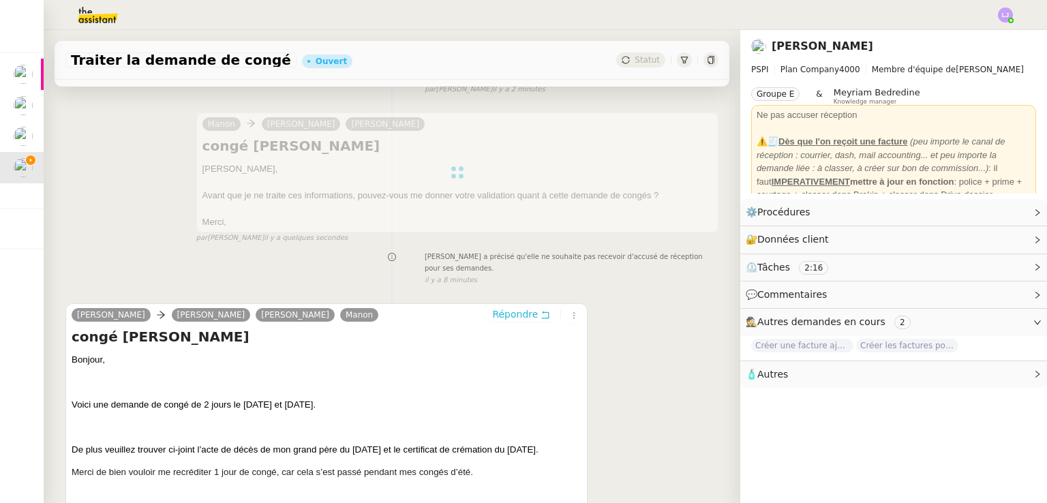
scroll to position [0, 0]
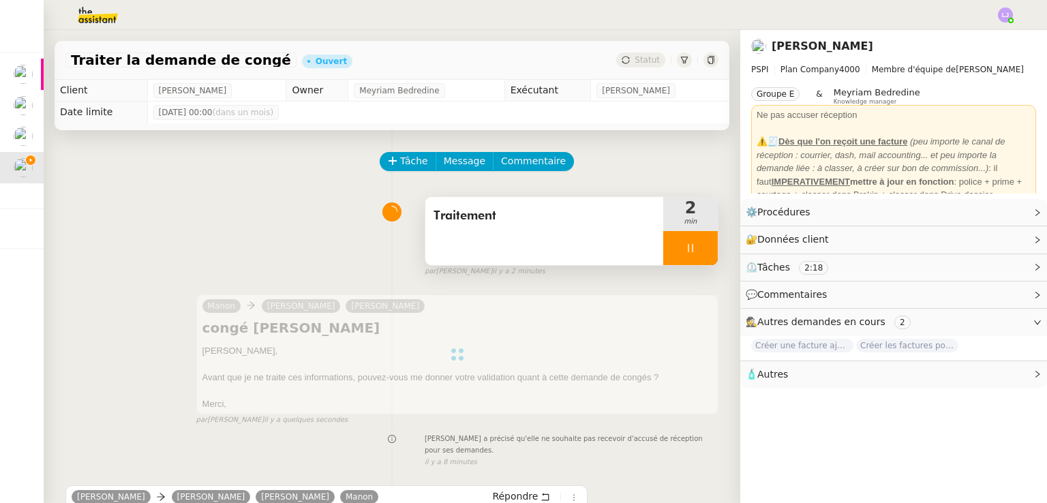
click at [559, 239] on div "Traitement" at bounding box center [544, 231] width 238 height 68
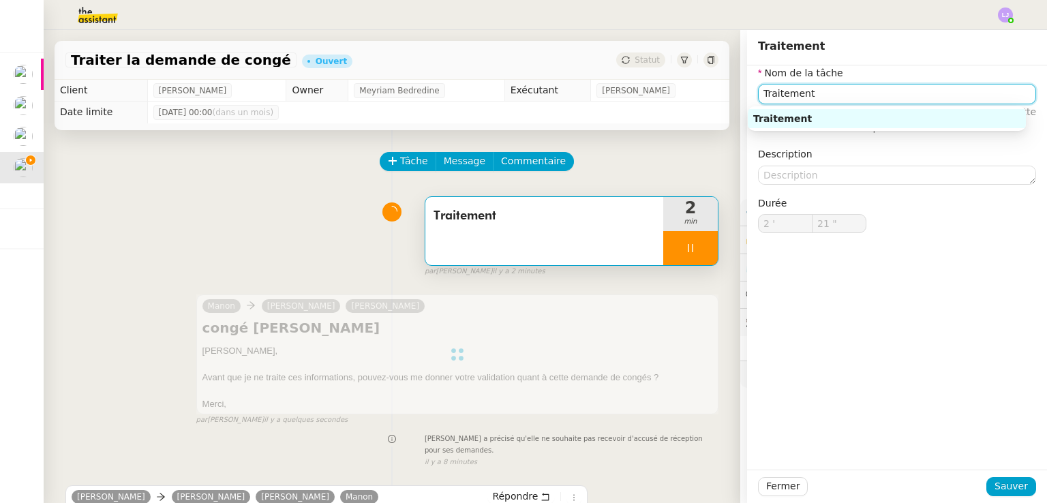
click at [820, 93] on input "Traitement" at bounding box center [897, 94] width 278 height 20
type input "24 ""
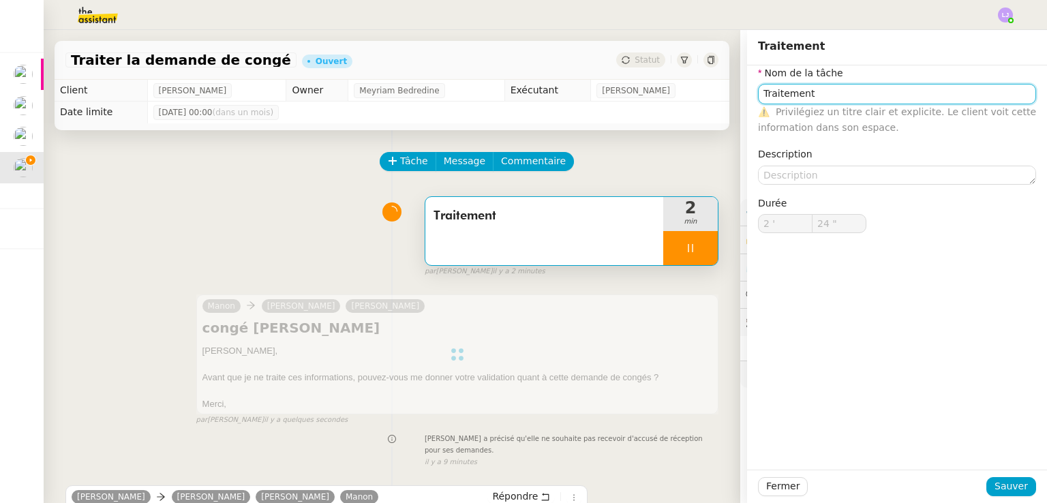
type input "T"
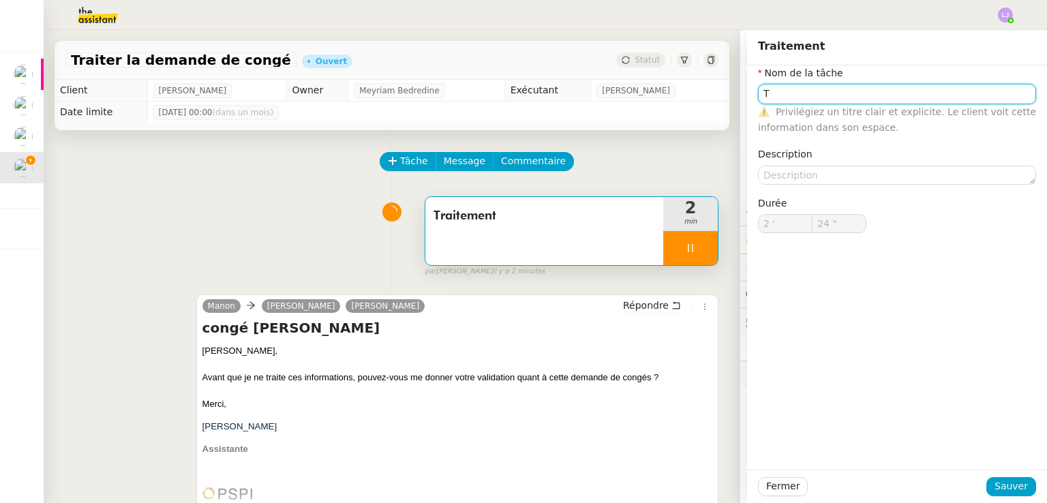
type input "25 ""
type input "Traitement"
type input "2 '"
type input "25 ""
type input "Traitement"
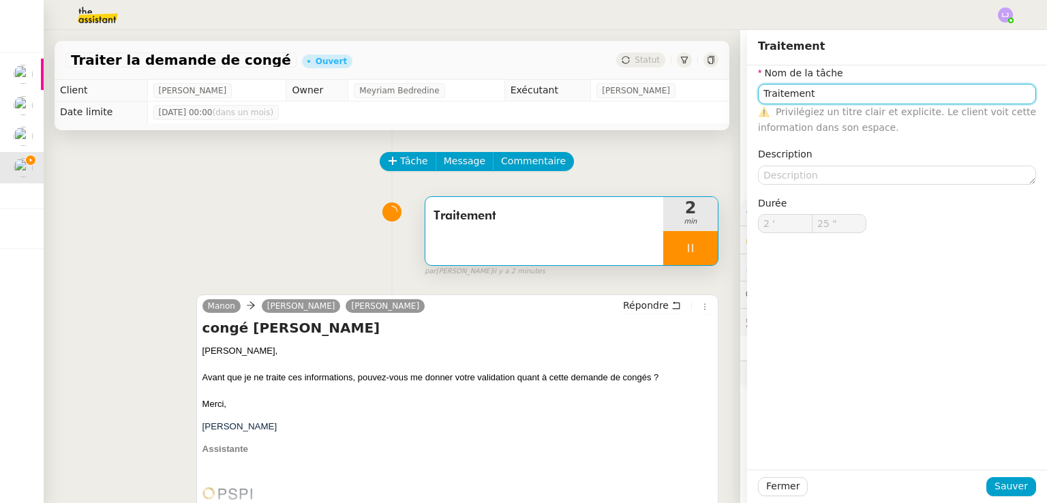
type input "2 '"
type input "25 ""
type input "Traitement"
type input "2 '"
type input "26 ""
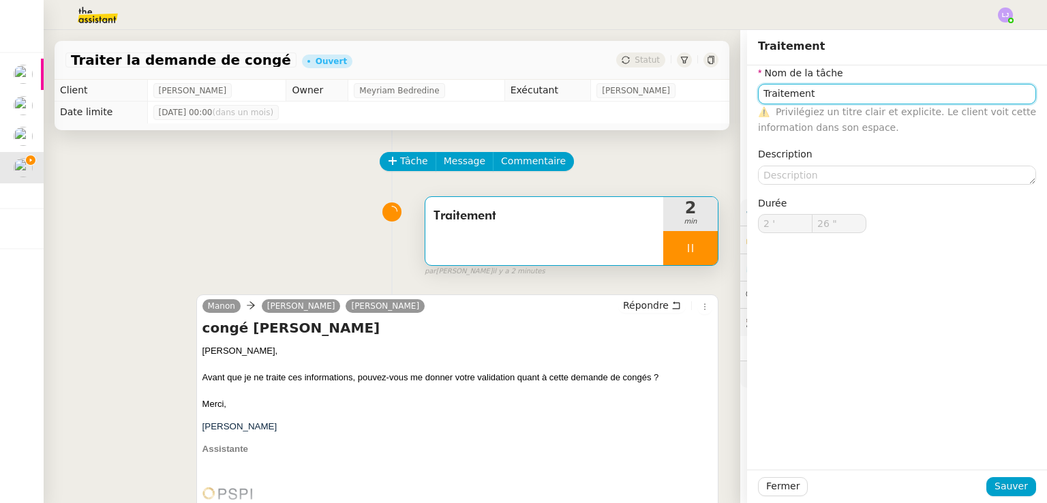
click at [820, 93] on input "Traitement" at bounding box center [897, 94] width 278 height 20
type input "T"
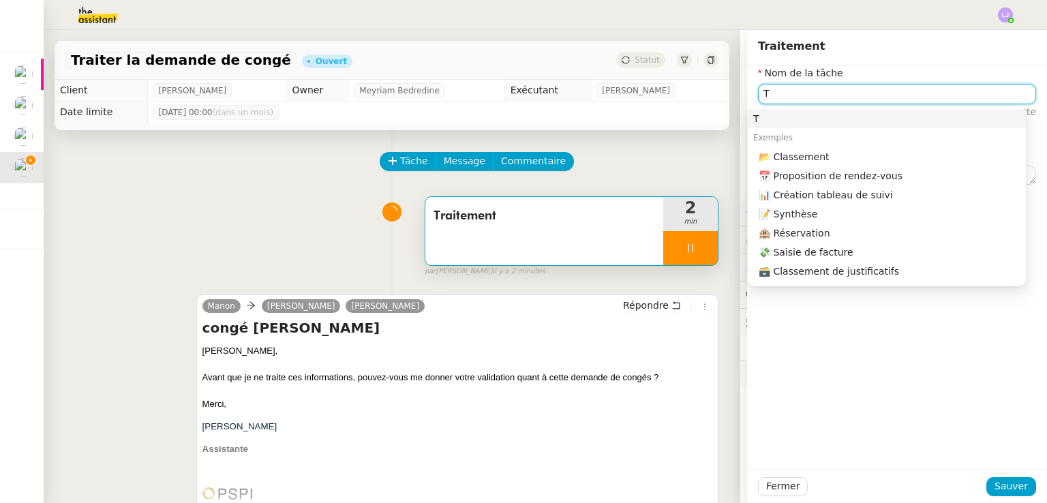
type input "27 ""
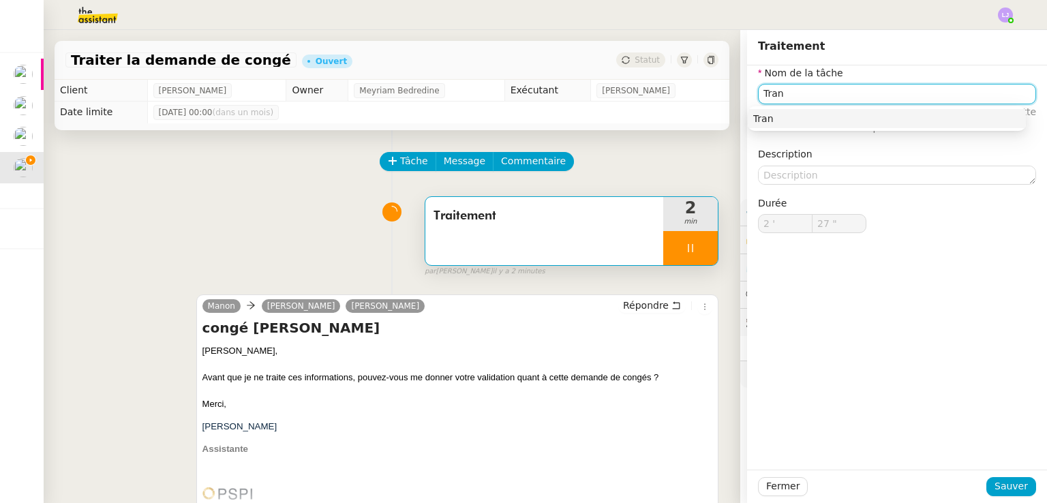
type input "Trans"
type input "28 ""
type input "Transmissi"
type input "29 ""
type input "Transmission"
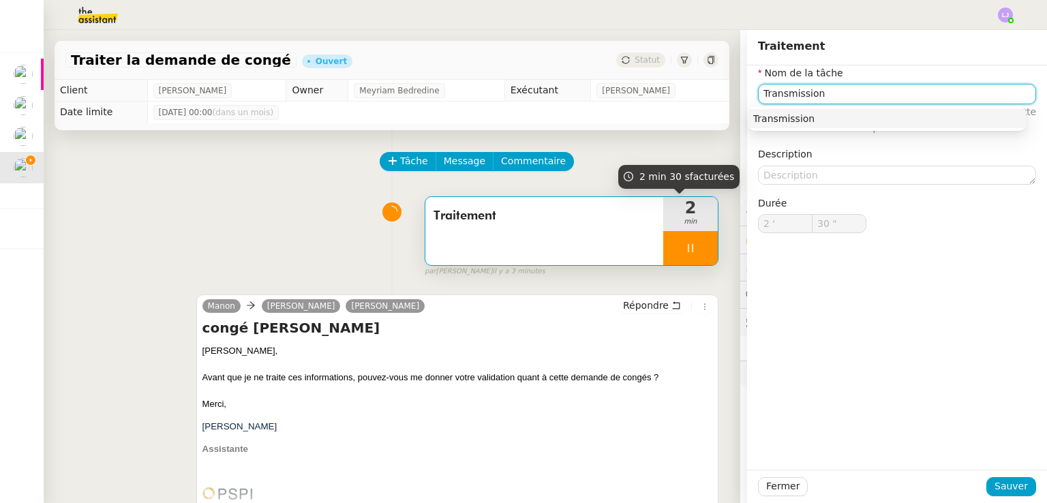
type input "31 ""
type input "Transmission"
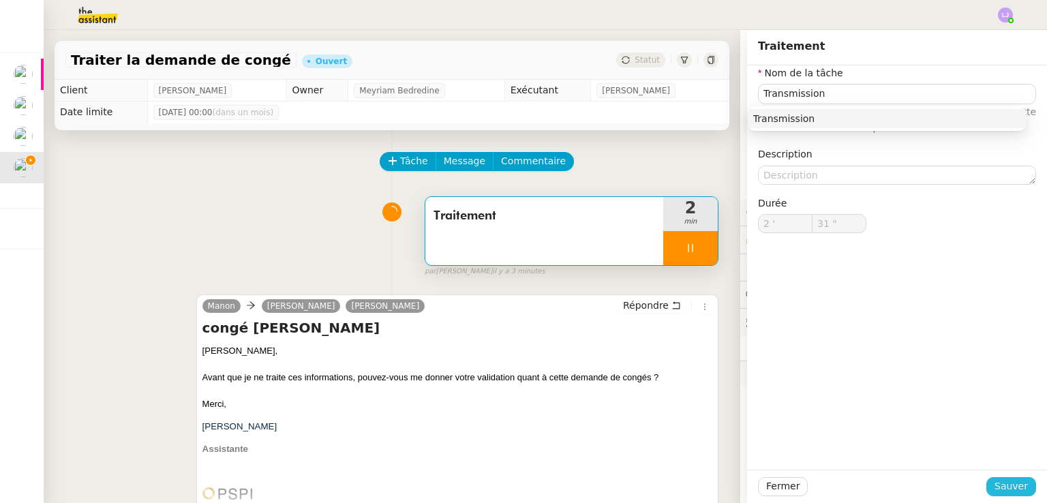
type input "32 ""
click at [1003, 489] on span "Sauver" at bounding box center [1010, 486] width 33 height 16
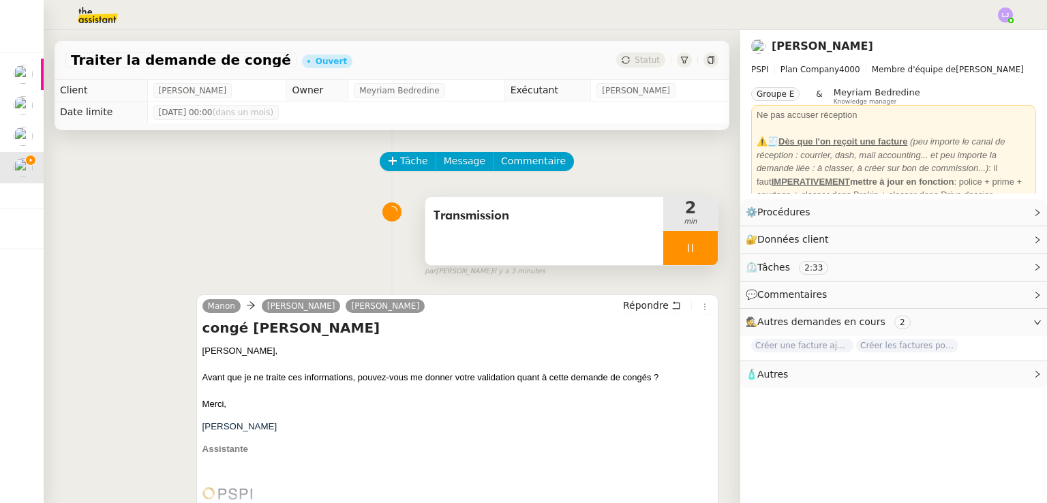
click at [688, 243] on div at bounding box center [690, 248] width 55 height 34
click at [690, 243] on button at bounding box center [703, 248] width 27 height 34
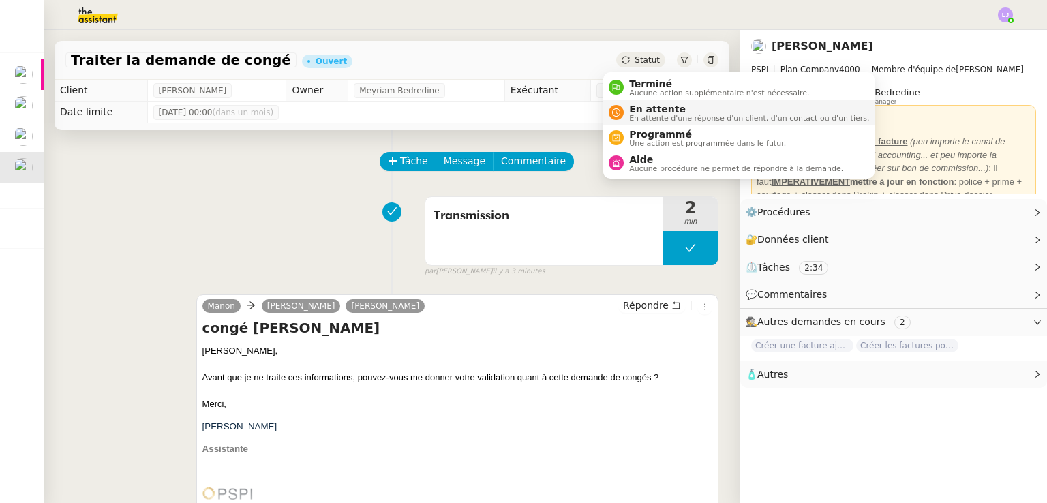
click at [643, 114] on span "En attente d'une réponse d'un client, d'un contact ou d'un tiers." at bounding box center [749, 117] width 240 height 7
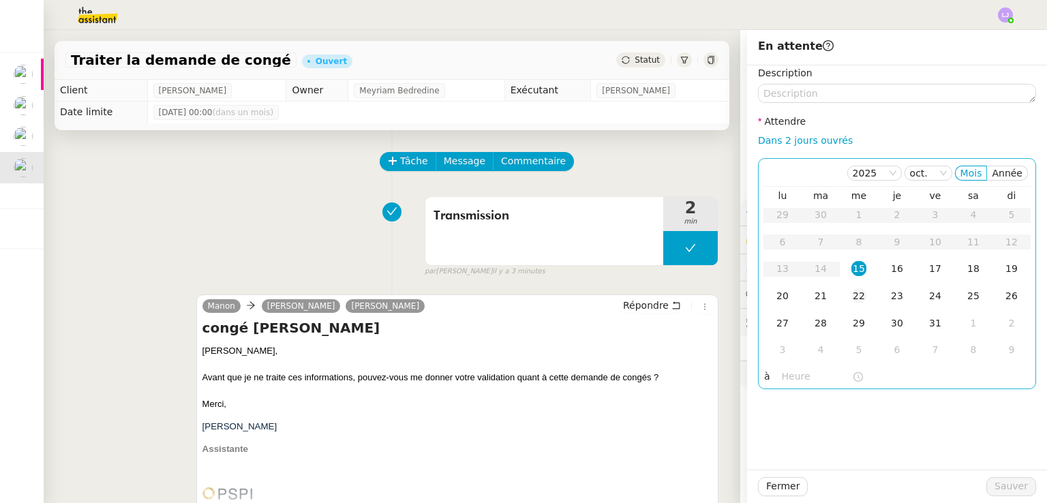
click at [851, 297] on div "22" at bounding box center [858, 295] width 15 height 15
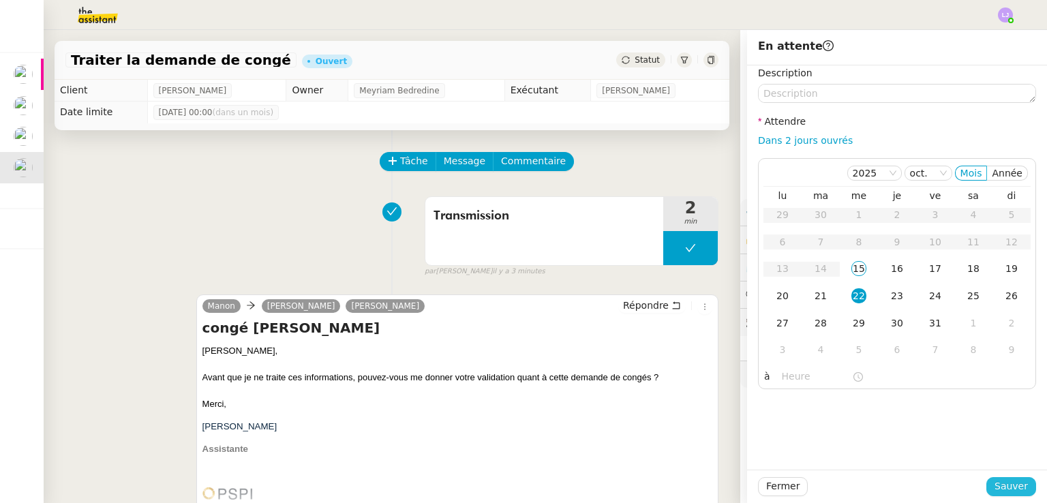
click at [1009, 491] on span "Sauver" at bounding box center [1010, 486] width 33 height 16
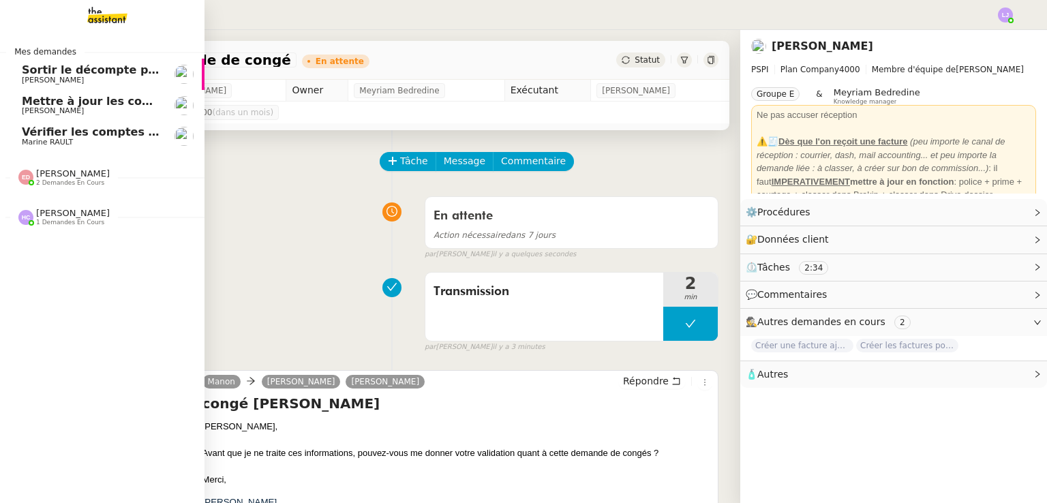
click at [76, 221] on span "1 demandes en cours" at bounding box center [70, 222] width 68 height 7
click at [77, 144] on span "Marine RAULT" at bounding box center [91, 142] width 138 height 8
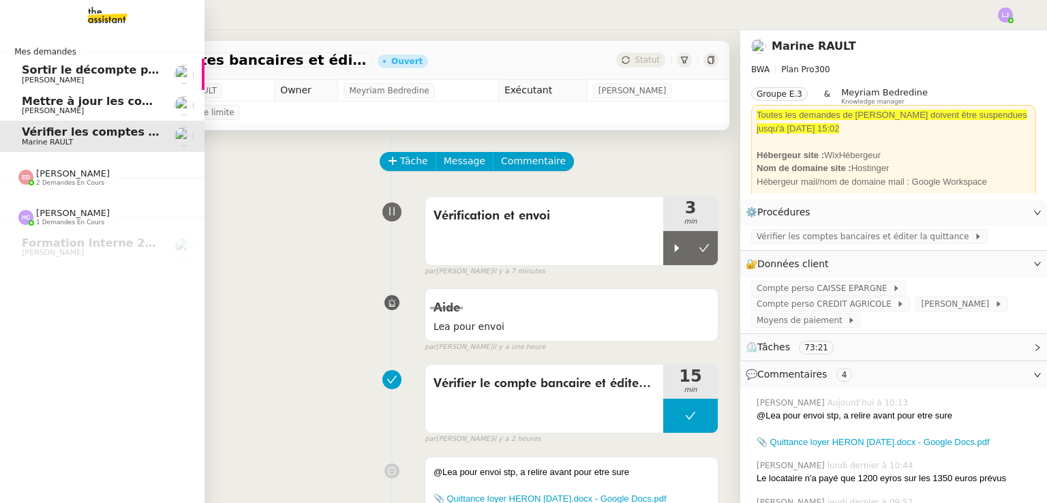
click at [73, 179] on span "2 demandes en cours" at bounding box center [70, 182] width 68 height 7
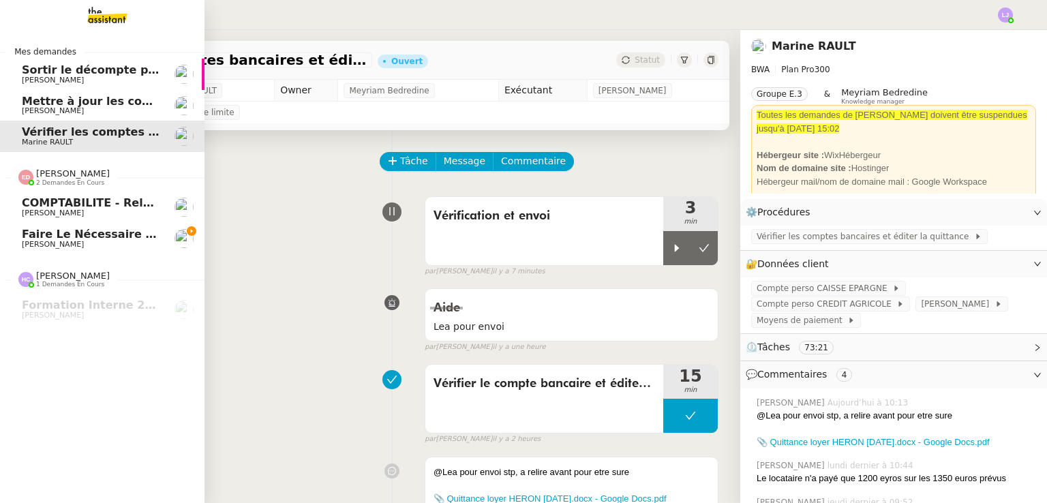
click at [113, 243] on span "[PERSON_NAME]" at bounding box center [91, 245] width 138 height 8
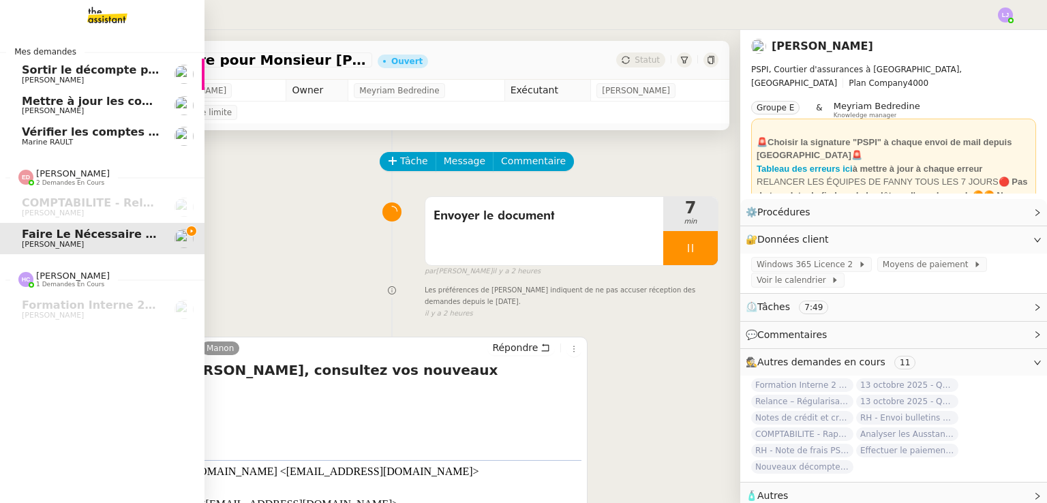
click at [97, 93] on link "Mettre à jour les contacts HubSpot [PERSON_NAME]" at bounding box center [102, 105] width 204 height 31
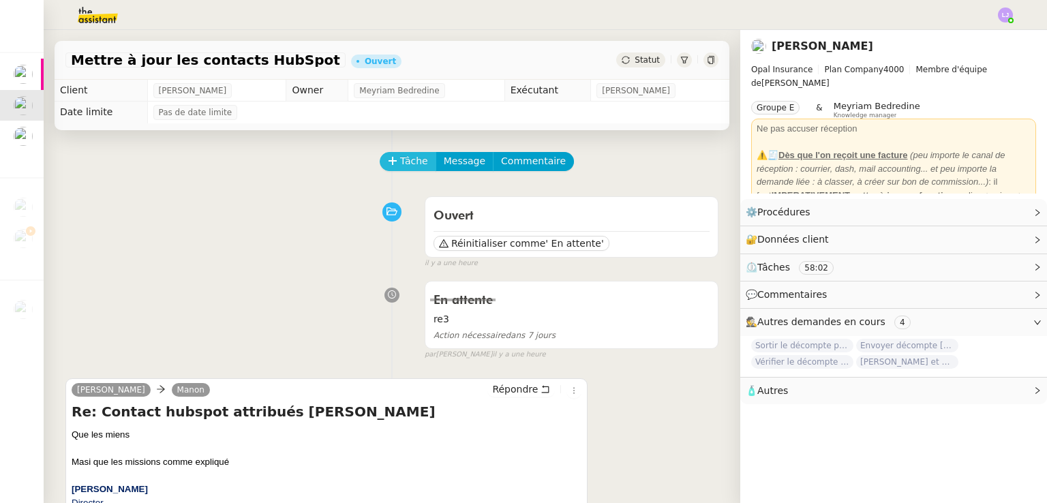
click at [410, 159] on span "Tâche" at bounding box center [414, 161] width 28 height 16
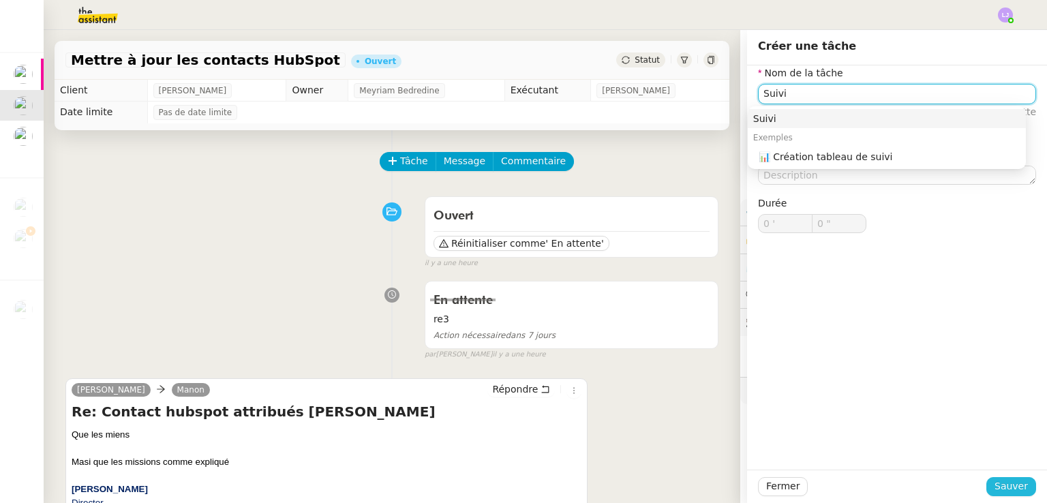
type input "Suivi"
click at [994, 489] on span "Sauver" at bounding box center [1010, 486] width 33 height 16
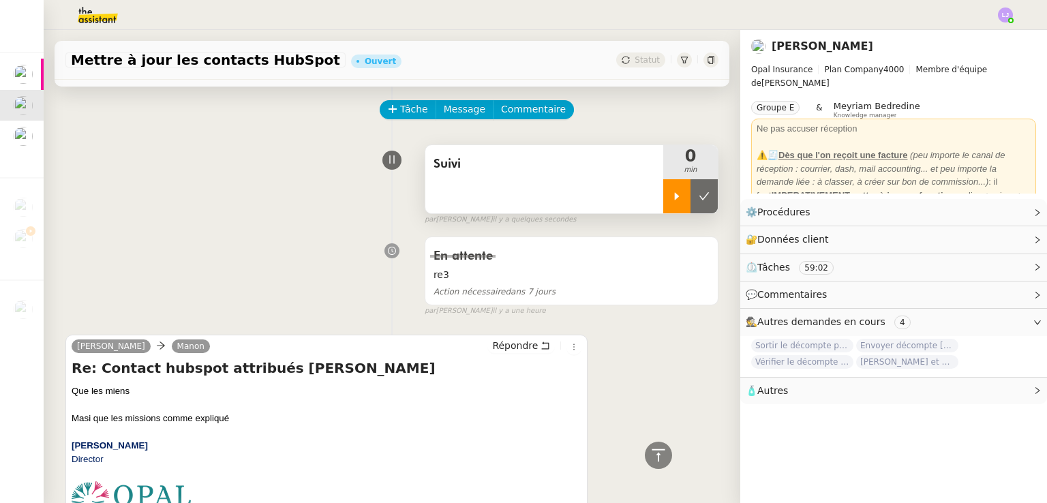
scroll to position [15, 0]
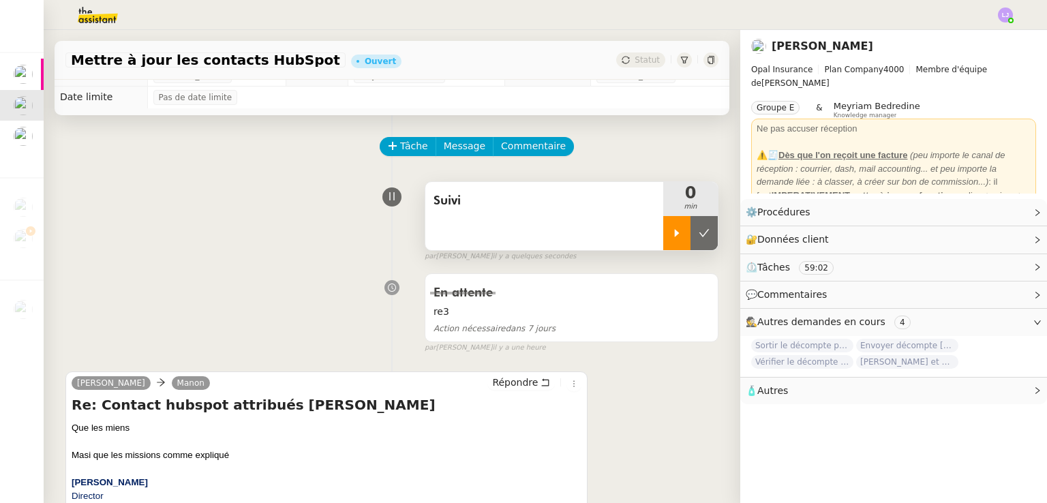
click at [663, 224] on div at bounding box center [676, 233] width 27 height 34
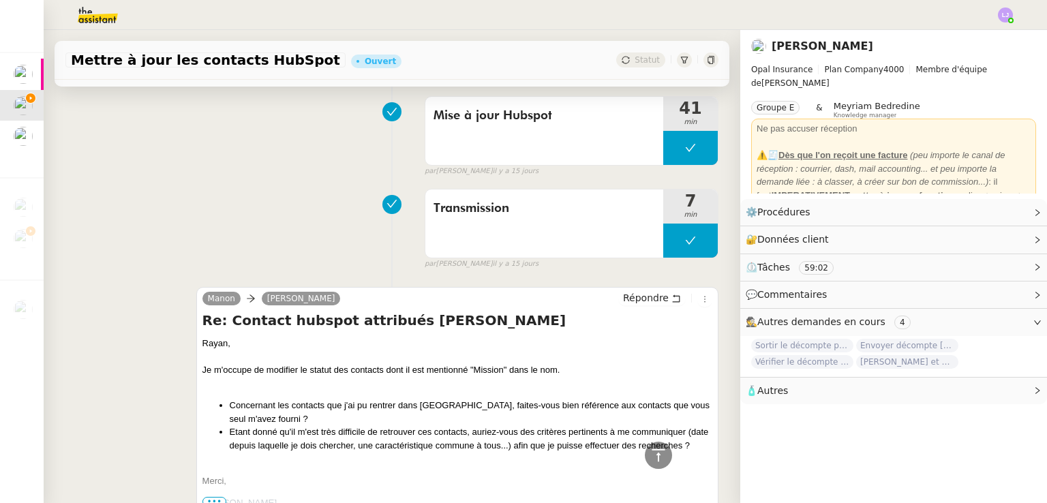
scroll to position [1521, 0]
click at [537, 156] on div "Mise à jour Hubspot" at bounding box center [544, 131] width 238 height 68
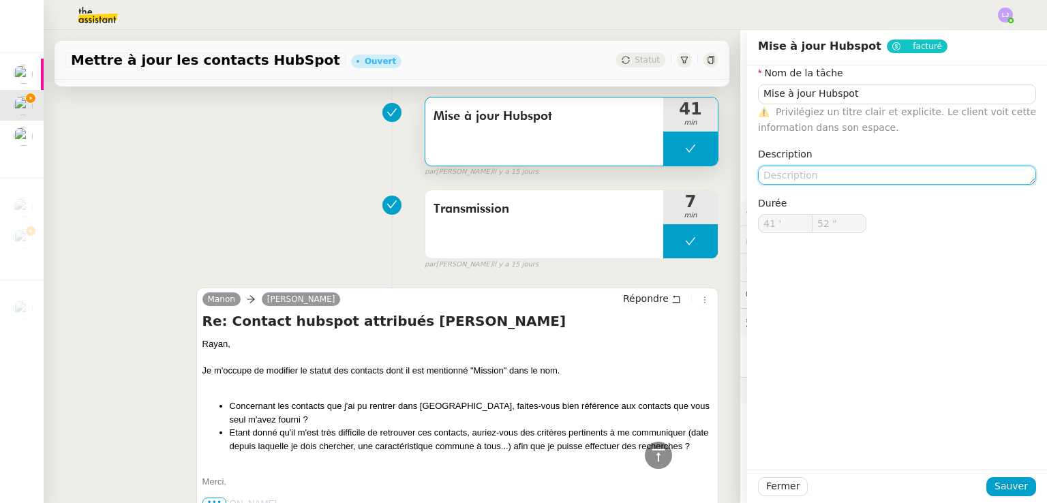
click at [766, 180] on textarea at bounding box center [897, 175] width 278 height 19
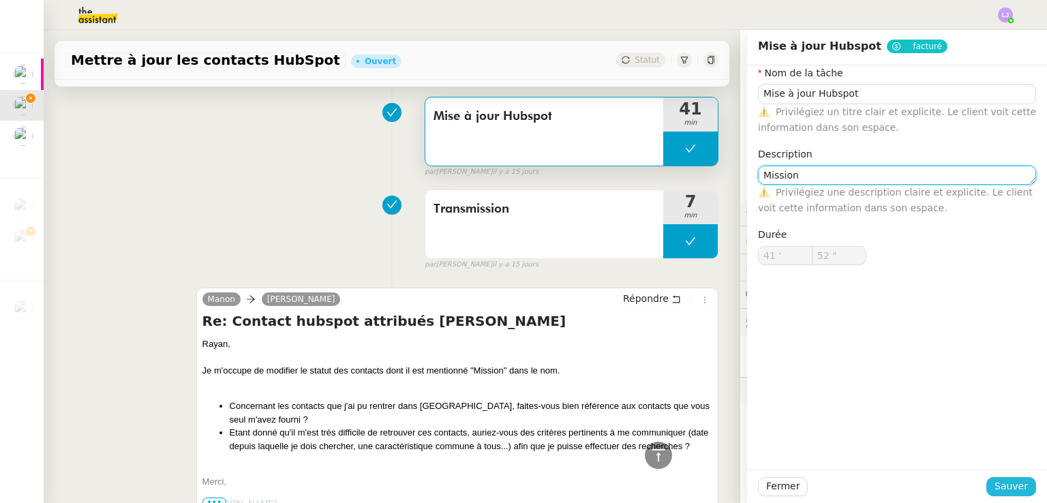
type textarea "Mission"
click at [998, 486] on span "Sauver" at bounding box center [1010, 486] width 33 height 16
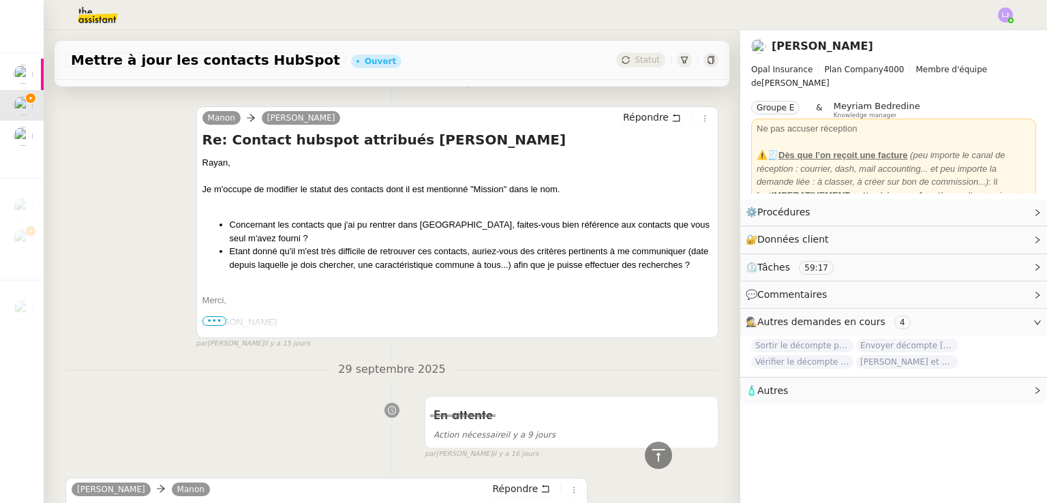
scroll to position [1510, 0]
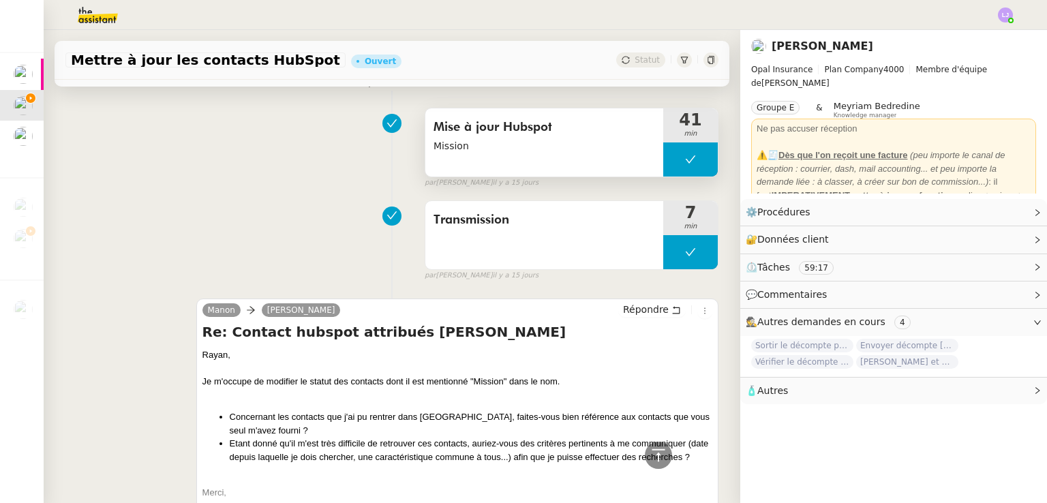
click at [452, 153] on span "Mission" at bounding box center [543, 146] width 221 height 16
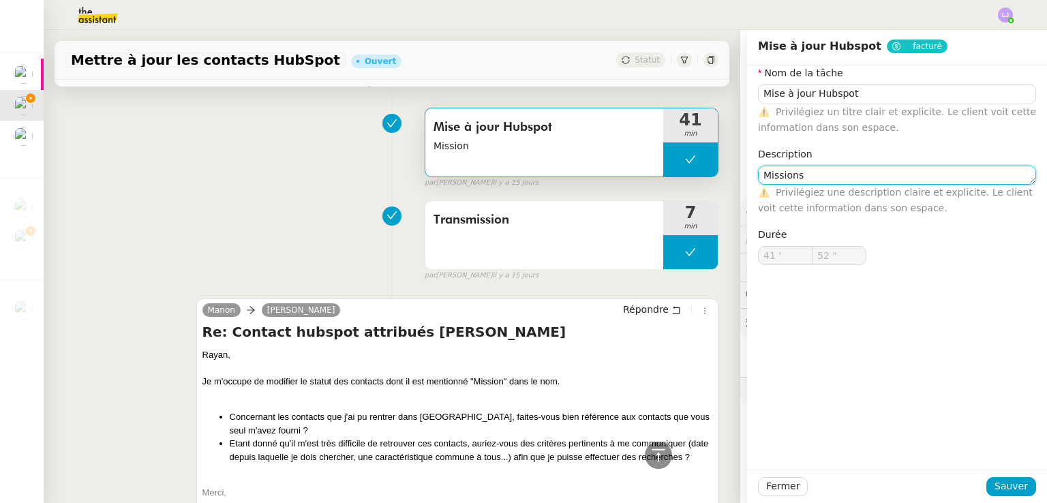
click at [817, 172] on textarea "Missions" at bounding box center [897, 175] width 278 height 19
type textarea "Missions"
click at [1003, 483] on span "Sauver" at bounding box center [1010, 486] width 33 height 16
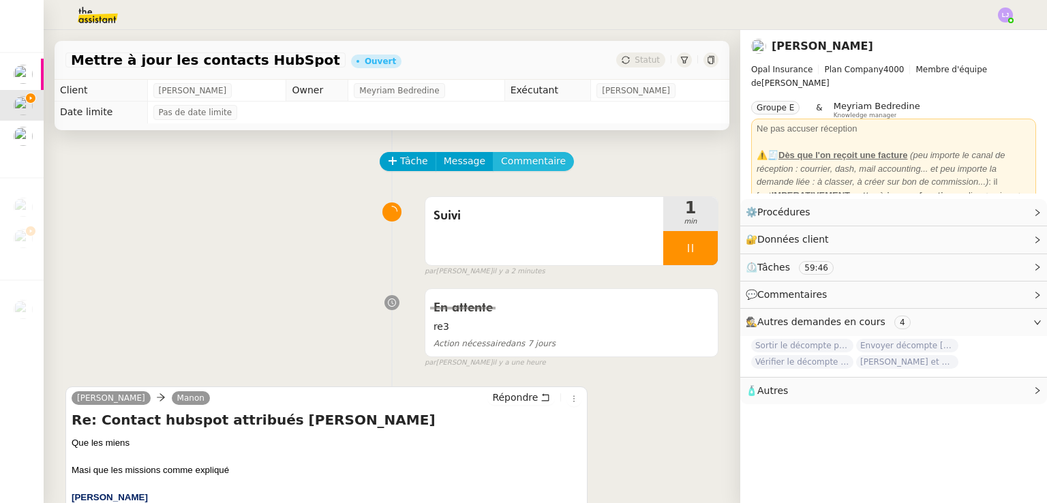
click at [509, 164] on span "Commentaire" at bounding box center [533, 161] width 65 height 16
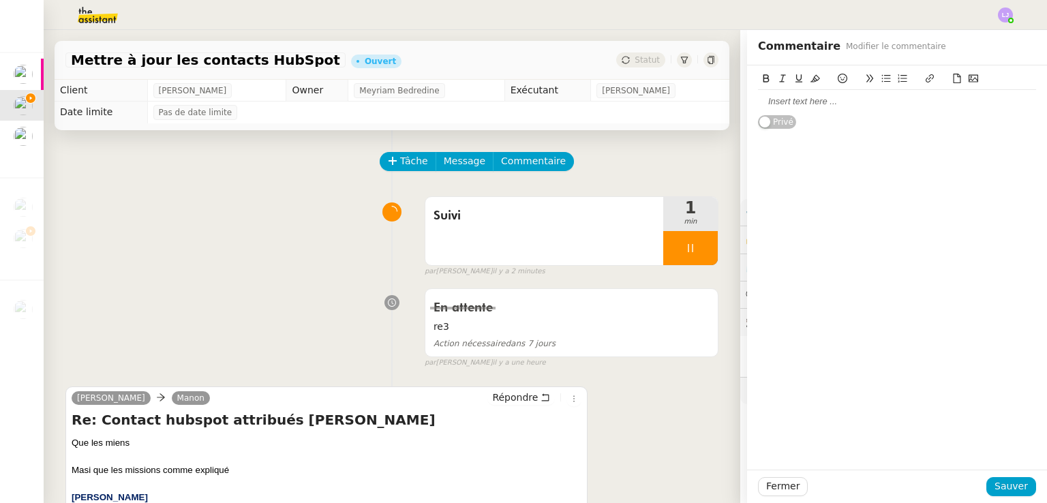
click at [782, 91] on div at bounding box center [897, 101] width 278 height 23
click at [812, 102] on div "@meyriam peux-tu me dire ce que tu comprends de cet échange stp?" at bounding box center [897, 101] width 278 height 12
click at [1016, 488] on span "Sauver" at bounding box center [1010, 486] width 33 height 16
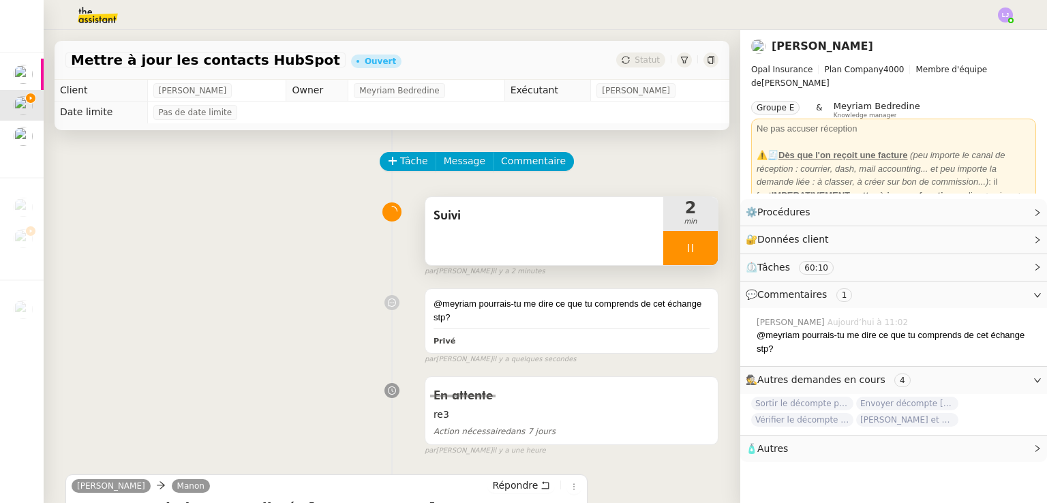
click at [494, 253] on div "Suivi" at bounding box center [544, 231] width 238 height 68
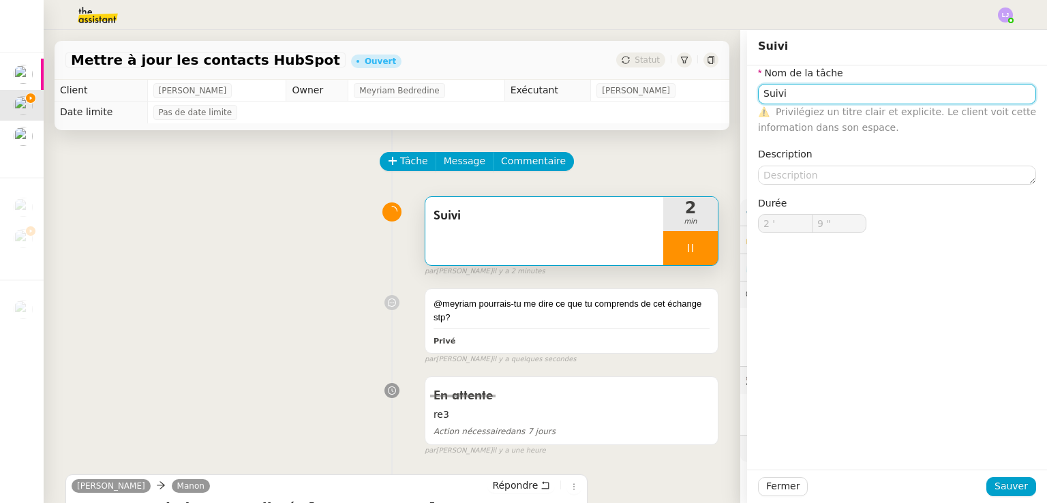
click at [831, 89] on input "Suivi" at bounding box center [897, 94] width 278 height 20
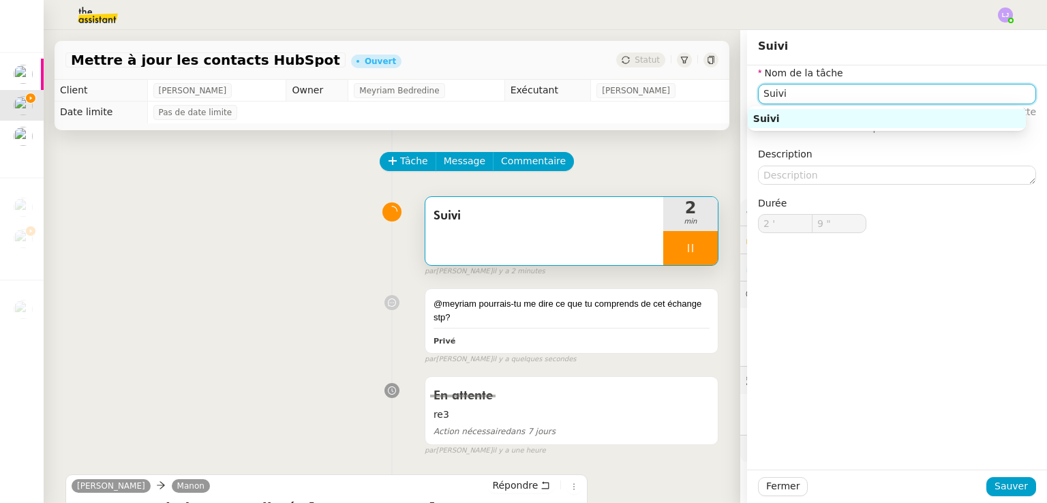
type input "10 ""
click at [831, 89] on input "Suivi" at bounding box center [897, 94] width 278 height 20
type input "Transmis"
type input "11 ""
type input "Transmission"
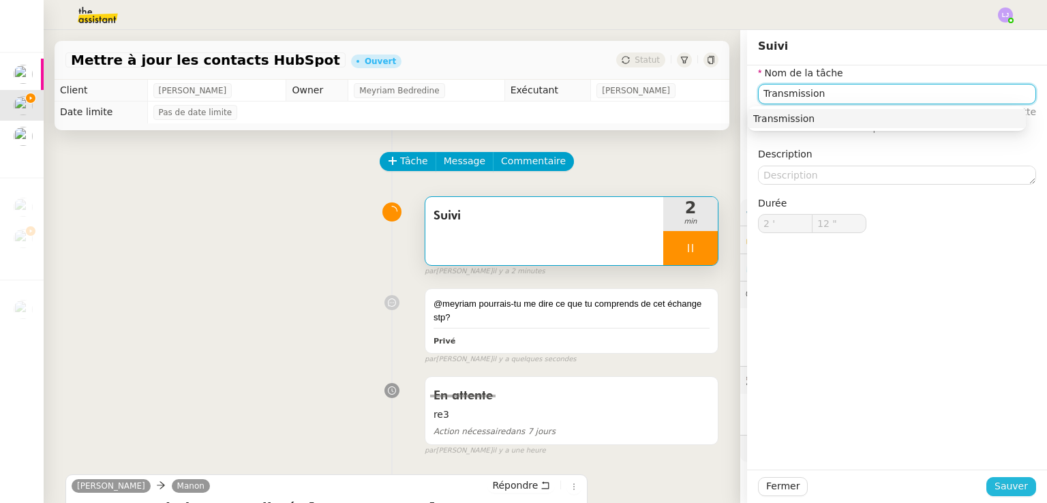
type input "13 ""
type input "Transmission"
click at [1017, 485] on span "Sauver" at bounding box center [1010, 486] width 33 height 16
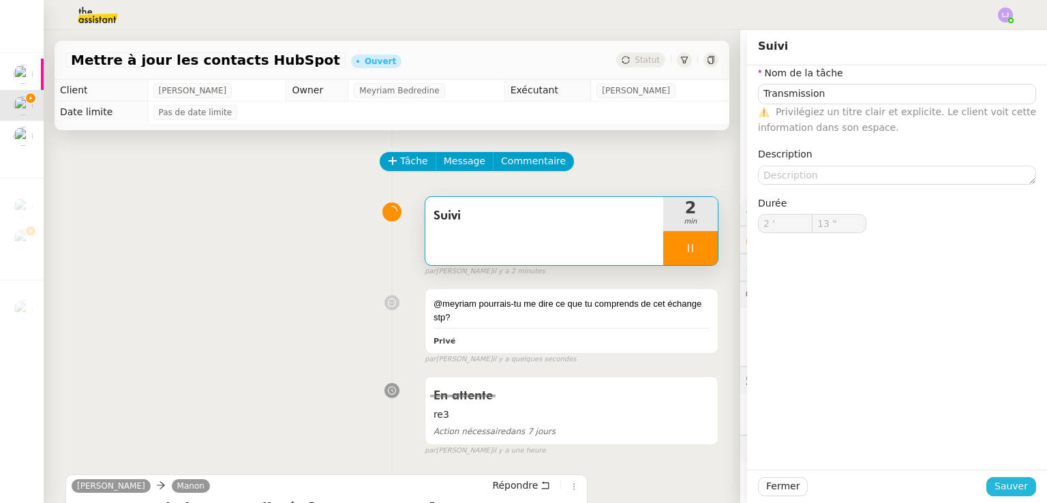
type input "14 ""
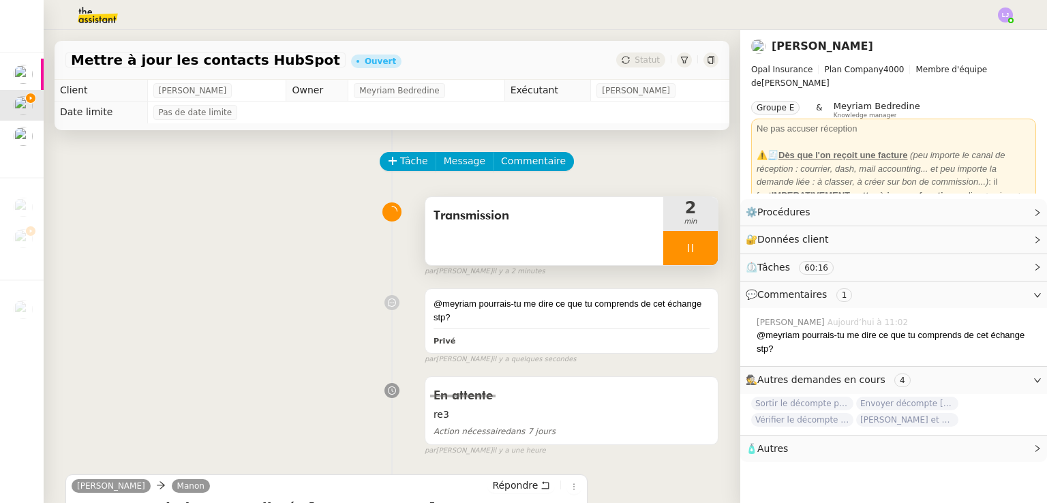
click at [690, 251] on div at bounding box center [690, 248] width 55 height 34
click at [699, 251] on icon at bounding box center [704, 248] width 11 height 11
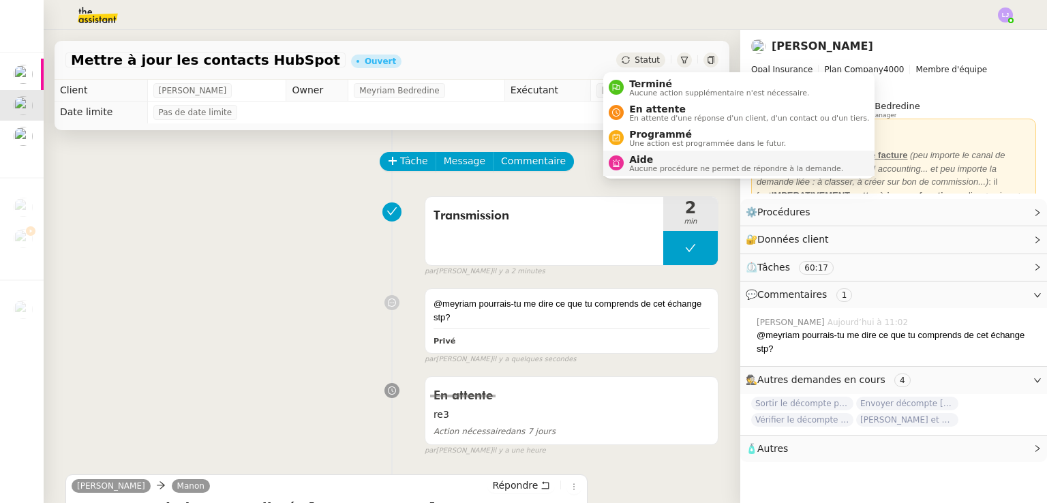
click at [649, 165] on span "Aucune procédure ne permet de répondre à la demande." at bounding box center [736, 168] width 214 height 7
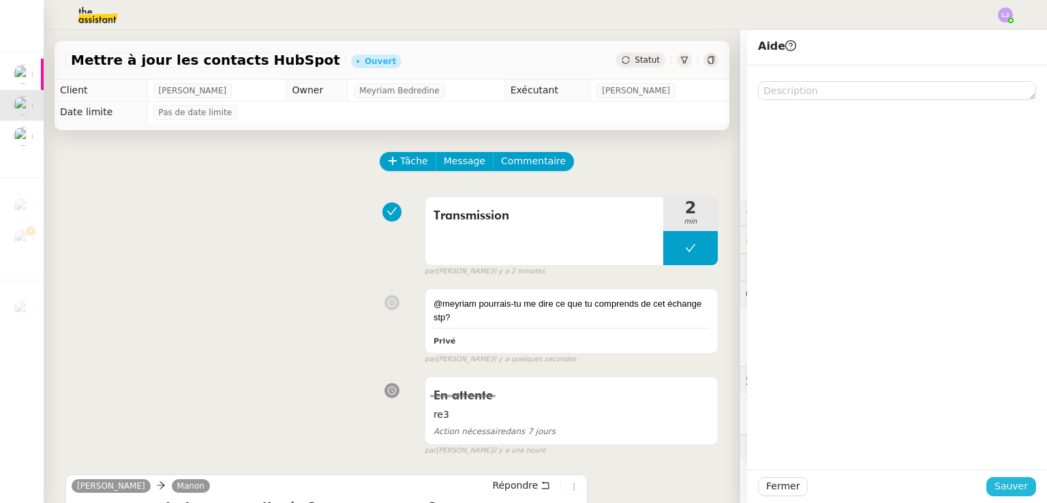
click at [1010, 490] on span "Sauver" at bounding box center [1010, 486] width 33 height 16
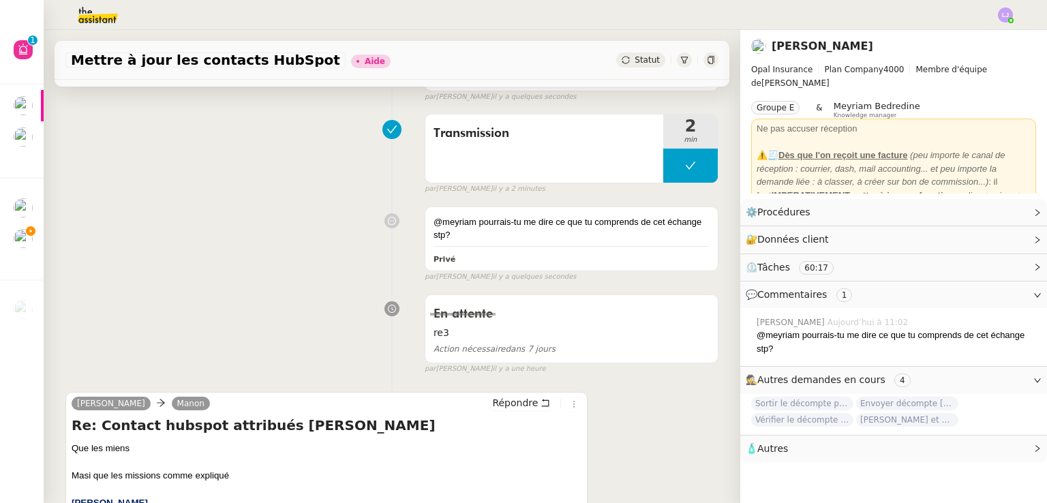
scroll to position [136, 0]
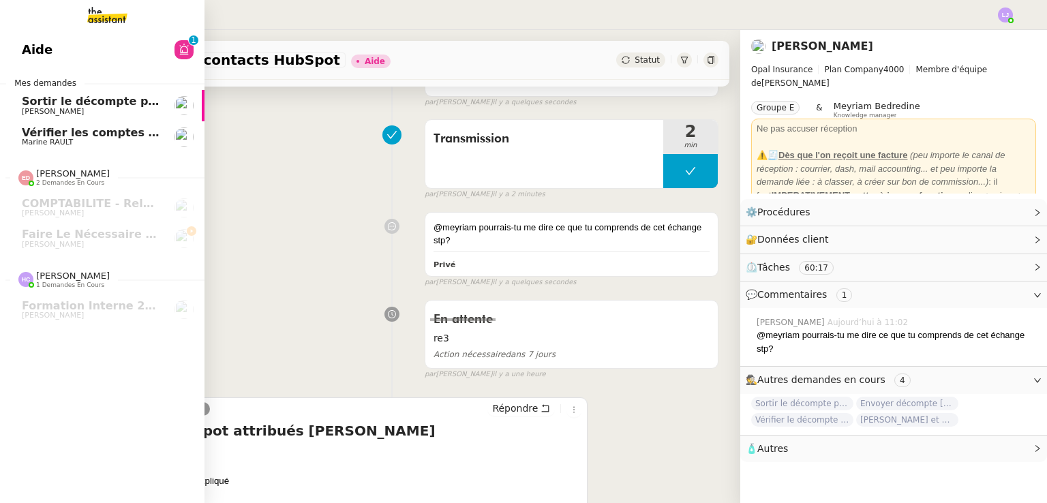
click at [129, 105] on span "Sortir le décompte pour [PERSON_NAME]" at bounding box center [148, 101] width 252 height 13
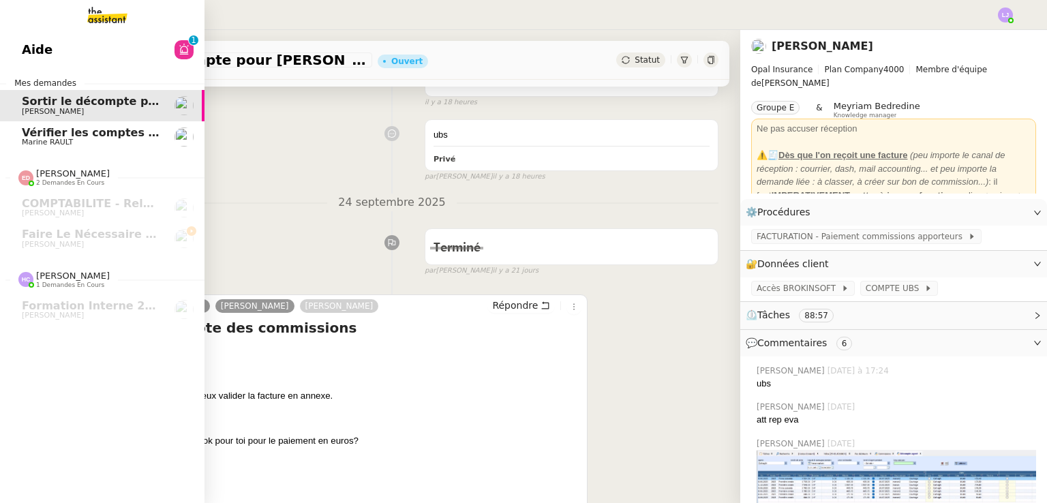
click at [137, 142] on span "Marine RAULT" at bounding box center [91, 142] width 138 height 8
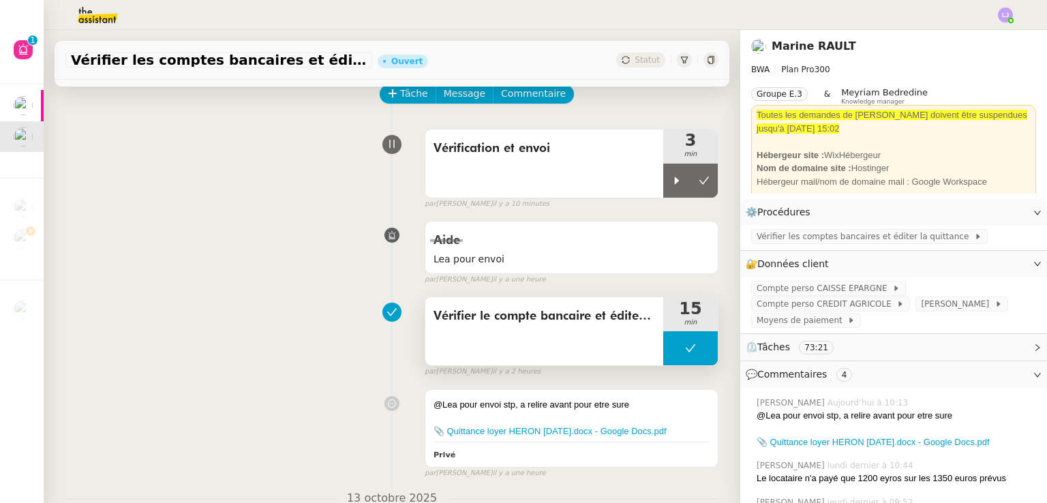
scroll to position [65, 0]
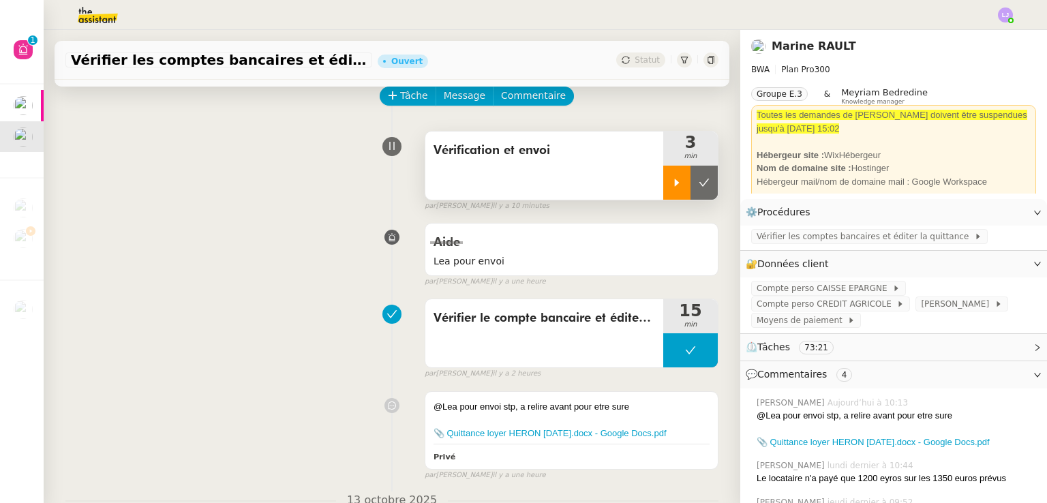
click at [663, 174] on div at bounding box center [676, 183] width 27 height 34
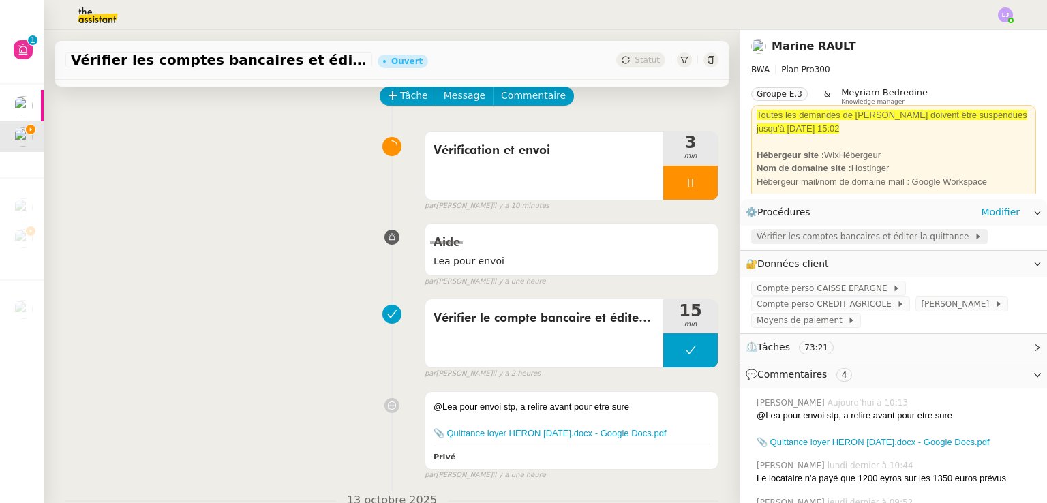
click at [793, 234] on span "Vérifier les comptes bancaires et éditer la quittance" at bounding box center [864, 237] width 217 height 14
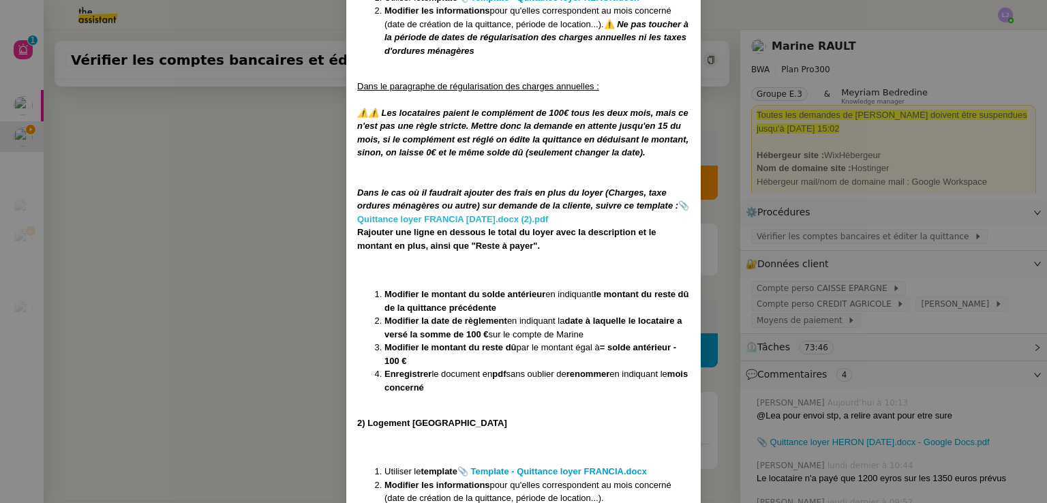
scroll to position [913, 0]
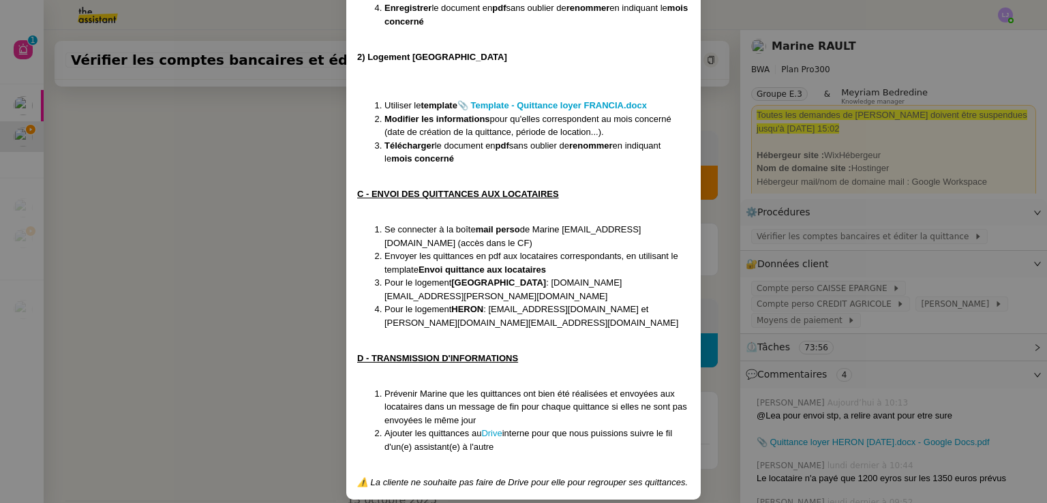
click at [245, 408] on nz-modal-container "Créée le [DATE] Modifiée le [DATE] Contexte : Chaque mois, la cliente souhaite …" at bounding box center [523, 251] width 1047 height 503
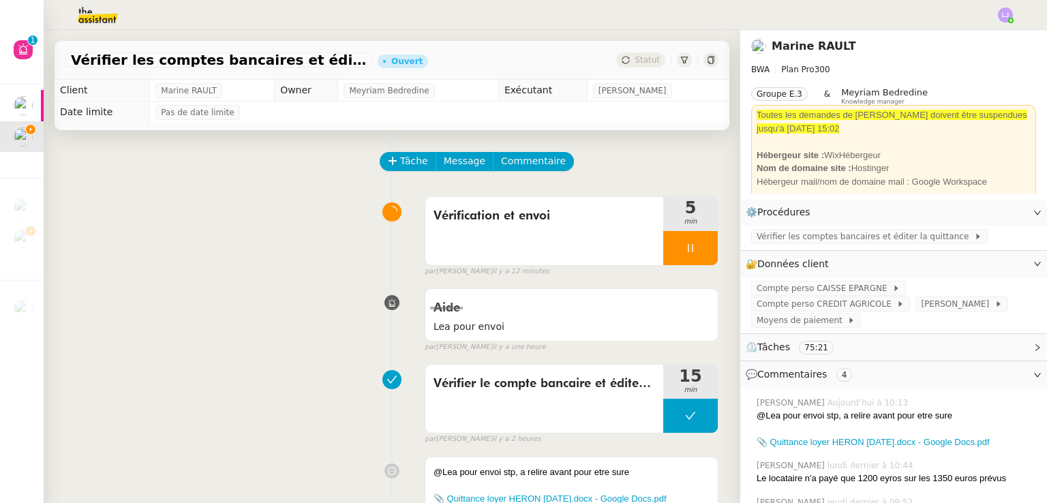
scroll to position [185, 0]
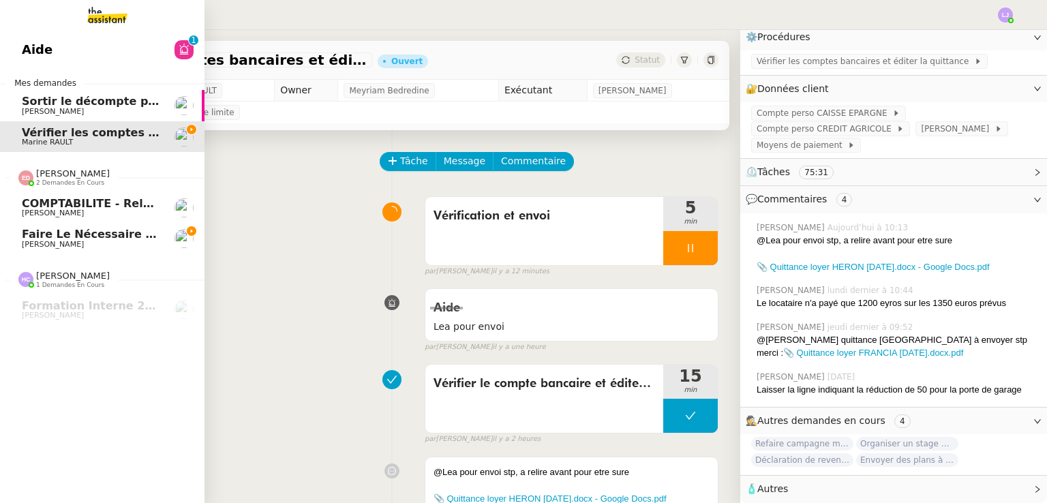
click at [126, 242] on span "[PERSON_NAME]" at bounding box center [91, 245] width 138 height 8
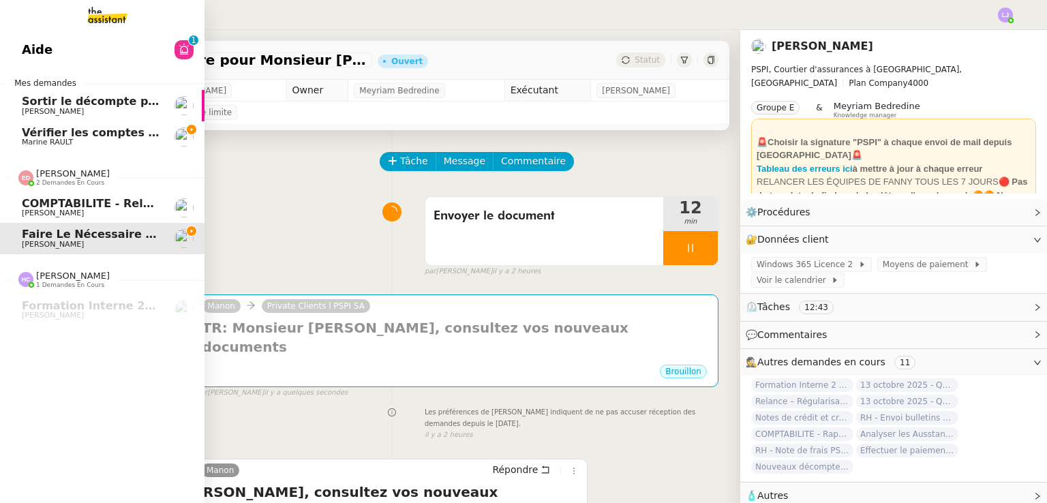
click at [22, 197] on span "COMPTABILITE - Relances factures impayées - octobre 2025" at bounding box center [207, 203] width 371 height 13
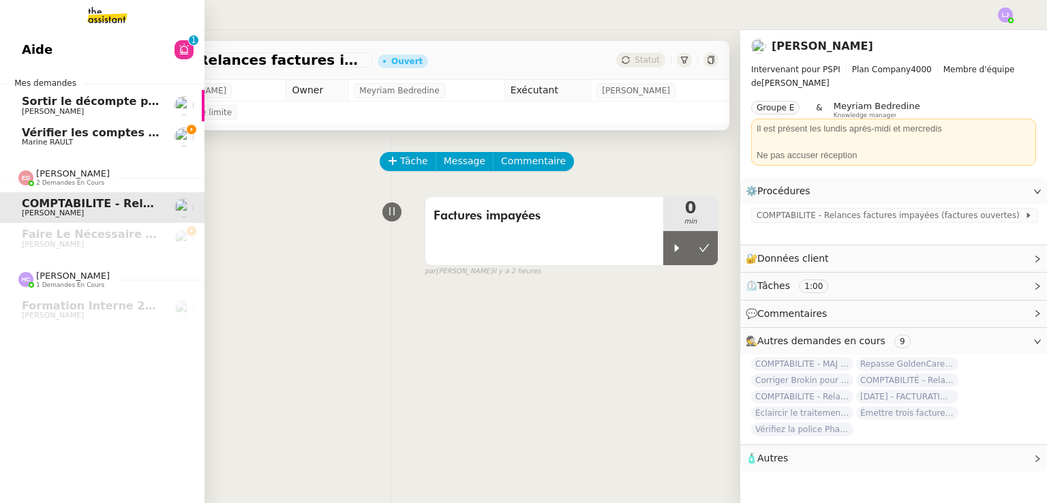
click at [114, 129] on span "Vérifier les comptes bancaires et éditer la quittance - 1 octobre 2025" at bounding box center [235, 132] width 426 height 13
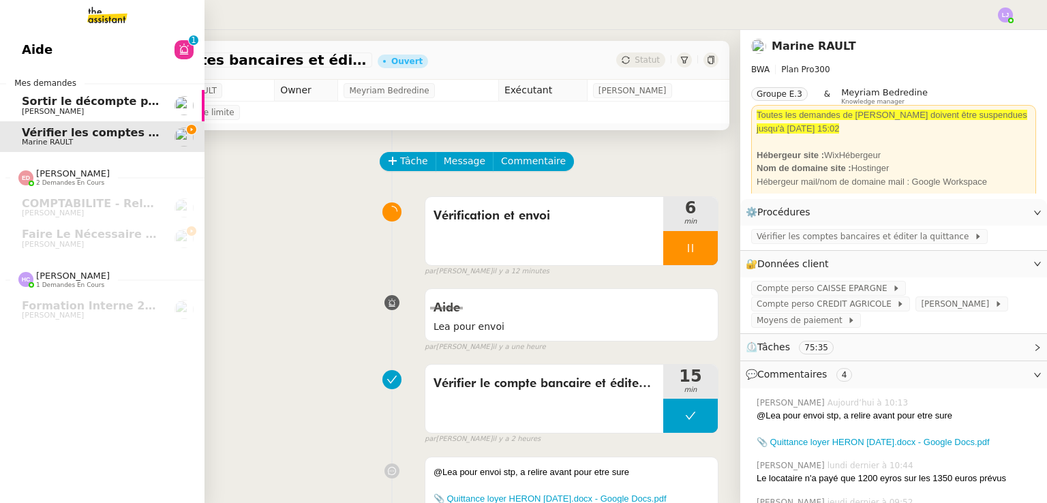
click at [158, 113] on link "Sortir le décompte pour [PERSON_NAME]" at bounding box center [102, 105] width 204 height 31
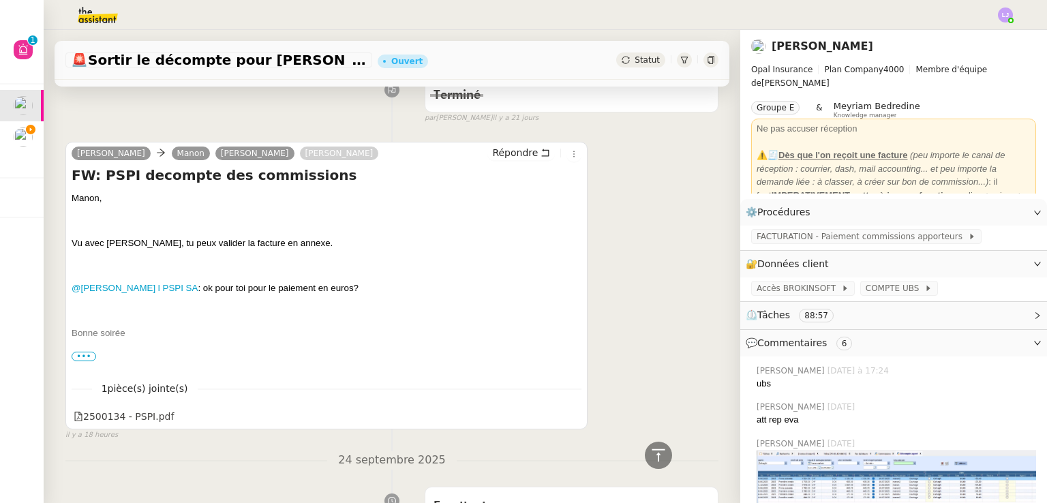
scroll to position [292, 0]
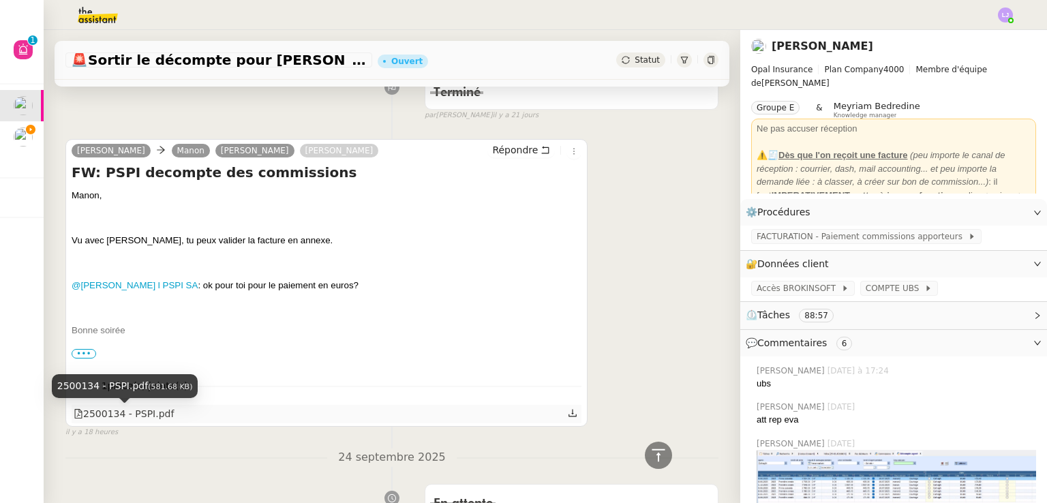
click at [134, 420] on div "2500134 - PSPI.pdf" at bounding box center [124, 414] width 100 height 16
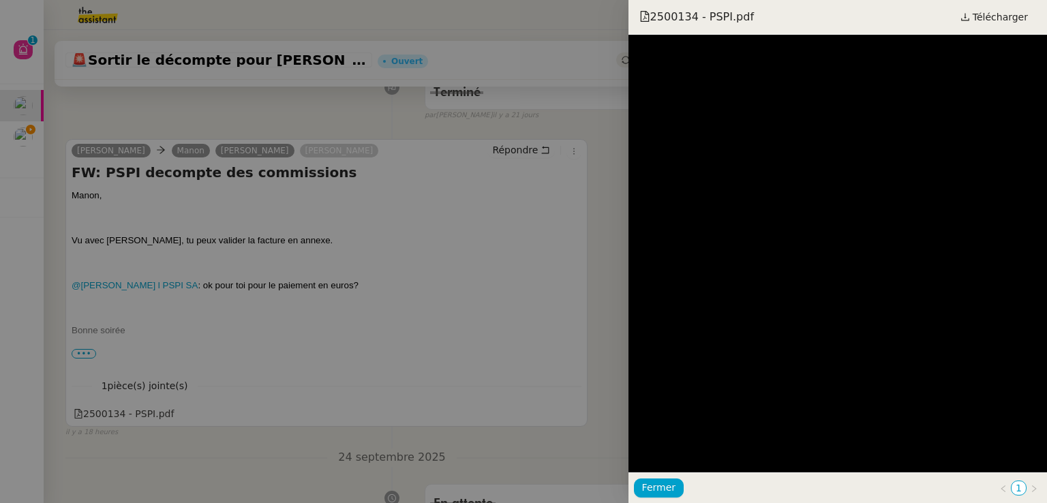
click at [478, 375] on div at bounding box center [523, 251] width 1047 height 503
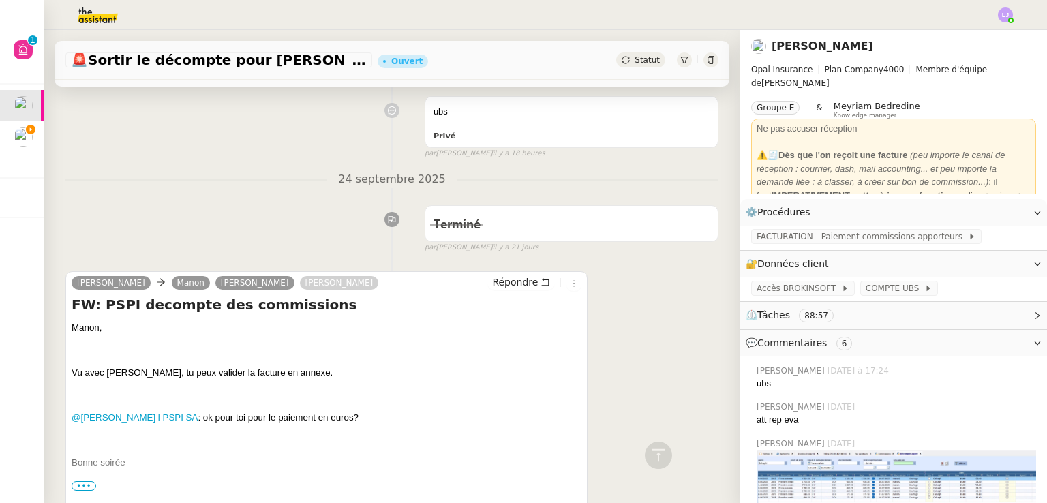
scroll to position [158, 0]
click at [574, 106] on div "ubs Privé" at bounding box center [571, 123] width 292 height 50
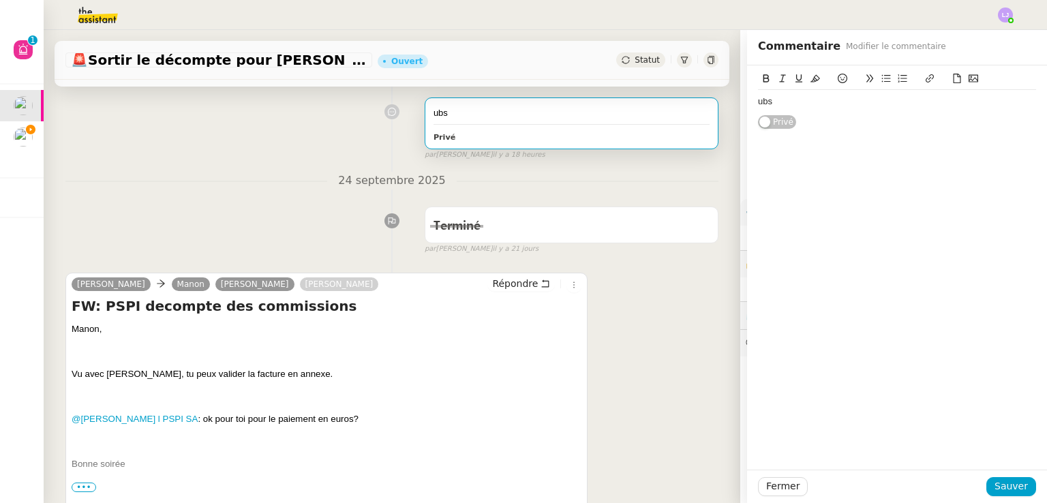
click at [747, 103] on div "ubs Privé" at bounding box center [897, 97] width 300 height 64
drag, startPoint x: 746, startPoint y: 103, endPoint x: 766, endPoint y: 104, distance: 20.5
click at [766, 104] on div "ubs Privé" at bounding box center [897, 97] width 300 height 64
click at [766, 104] on div "ubs" at bounding box center [897, 101] width 278 height 12
click at [787, 103] on div "ubs : att rep [PERSON_NAME]" at bounding box center [897, 101] width 278 height 12
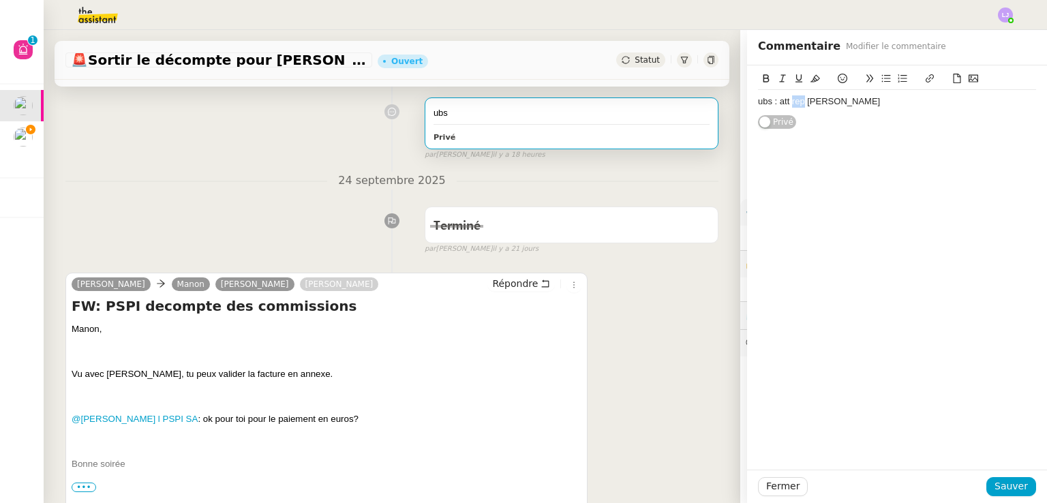
click at [787, 103] on div "ubs : att rep [PERSON_NAME]" at bounding box center [897, 101] width 278 height 12
click at [987, 484] on button "Sauver" at bounding box center [1011, 486] width 50 height 19
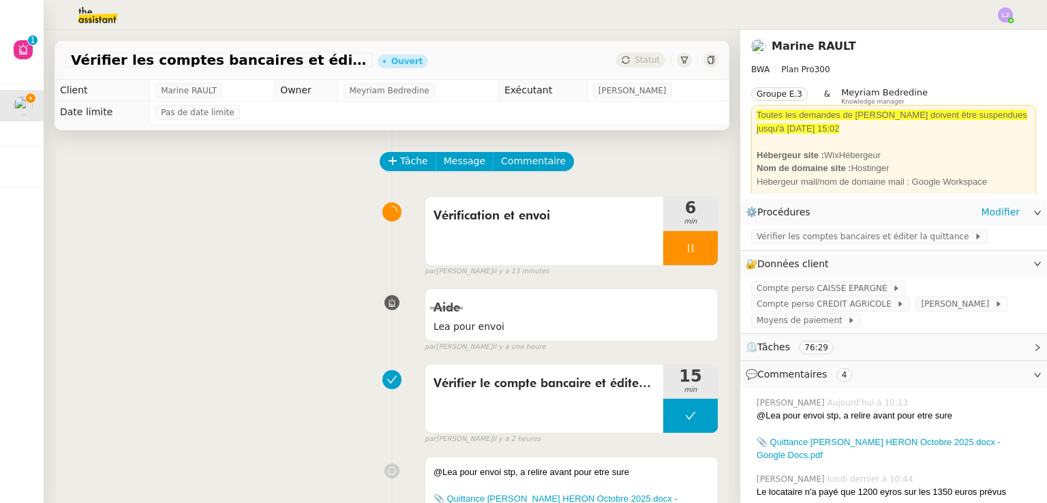
click at [848, 230] on app-ticket-info-button "Vérifier les comptes bancaires et éditer la quittance" at bounding box center [872, 235] width 242 height 11
click at [850, 235] on span "Vérifier les comptes bancaires et éditer la quittance" at bounding box center [864, 237] width 217 height 14
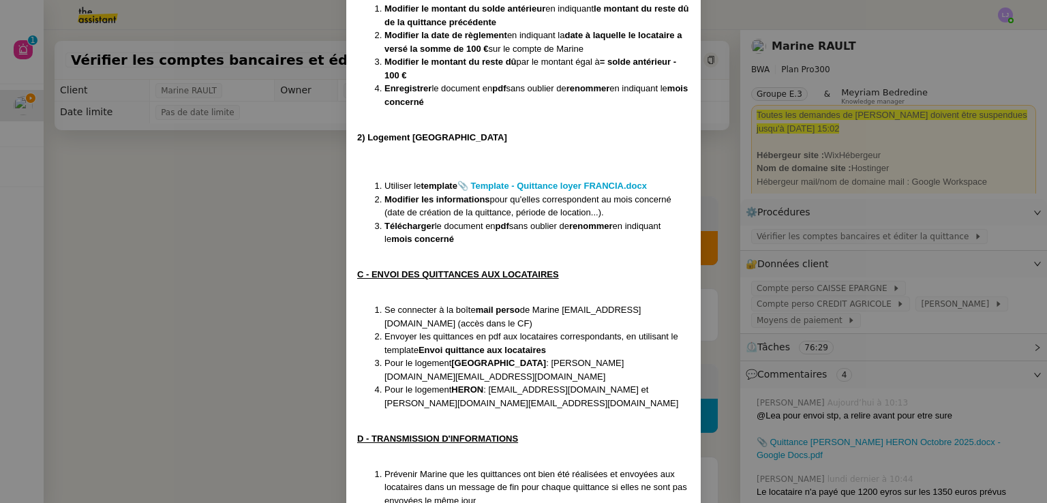
scroll to position [1229, 0]
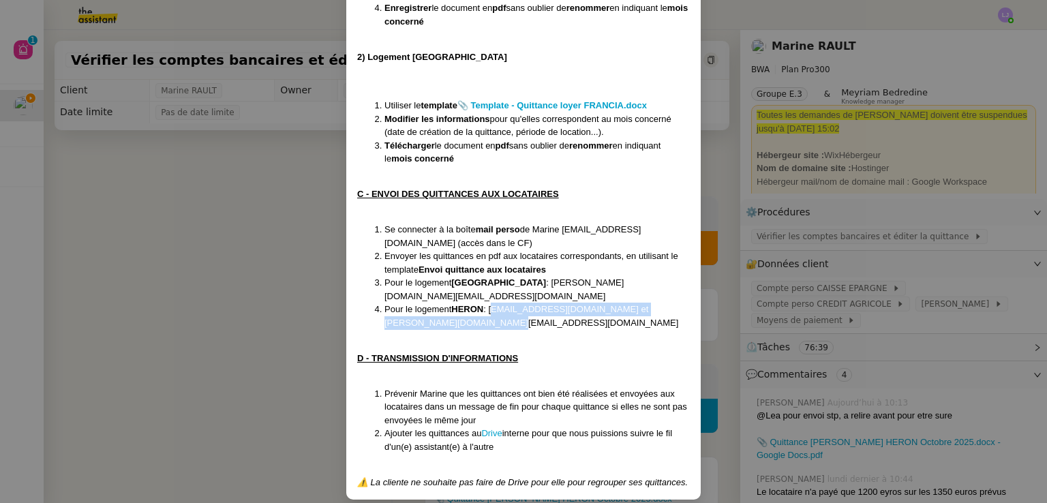
drag, startPoint x: 517, startPoint y: 311, endPoint x: 488, endPoint y: 295, distance: 33.2
click at [488, 303] on li "Pour le logement HERON : dylanpetit1383@icloud.com et adrian.turiceanu09@gmail.…" at bounding box center [536, 316] width 305 height 27
copy li "dylanpetit1383@icloud.com et adrian.turiceanu09@gmail.com"
click at [245, 293] on nz-modal-container "Créée le [DATE] Modifiée le [DATE] Contexte : Chaque mois, la cliente souhaite …" at bounding box center [523, 251] width 1047 height 503
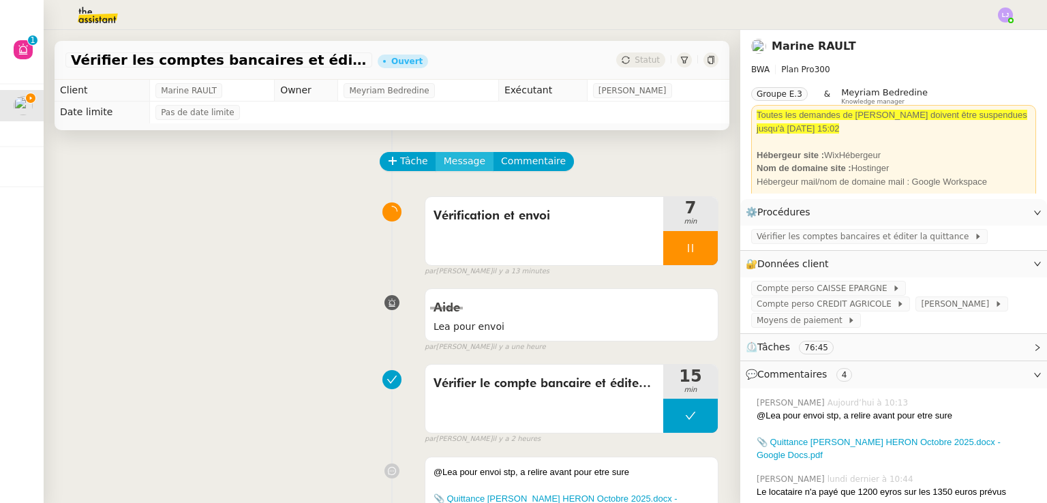
click at [449, 164] on span "Message" at bounding box center [465, 161] width 42 height 16
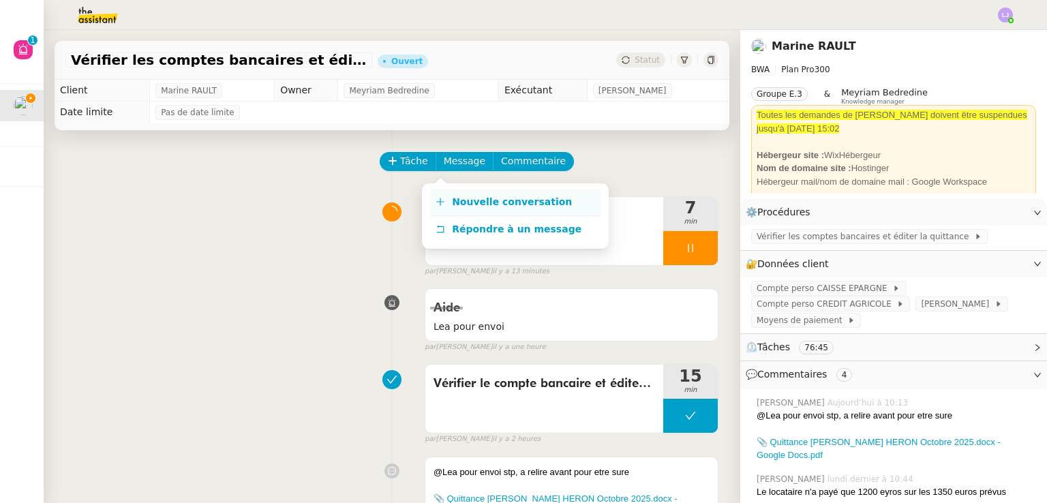
click at [463, 191] on link "Nouvelle conversation" at bounding box center [515, 202] width 170 height 27
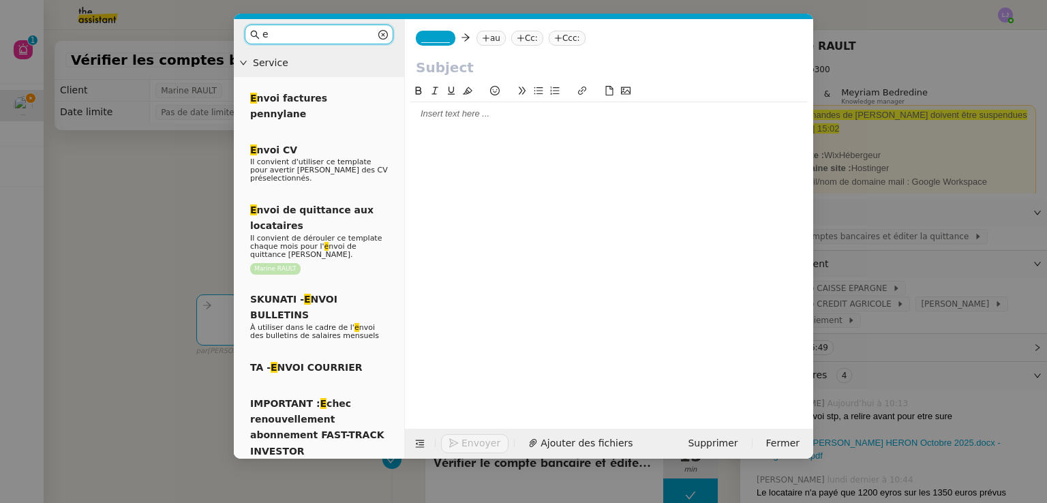
click at [356, 41] on input "e" at bounding box center [318, 35] width 113 height 16
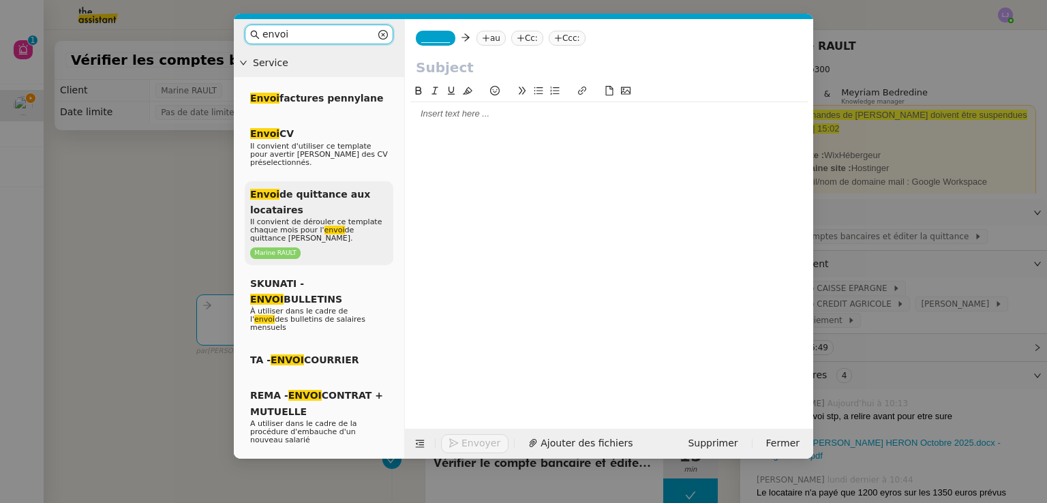
type input "envoi"
click at [378, 188] on div "Envoi de quittance aux locataires Il convient de dérouler ce template chaque mo…" at bounding box center [319, 223] width 149 height 84
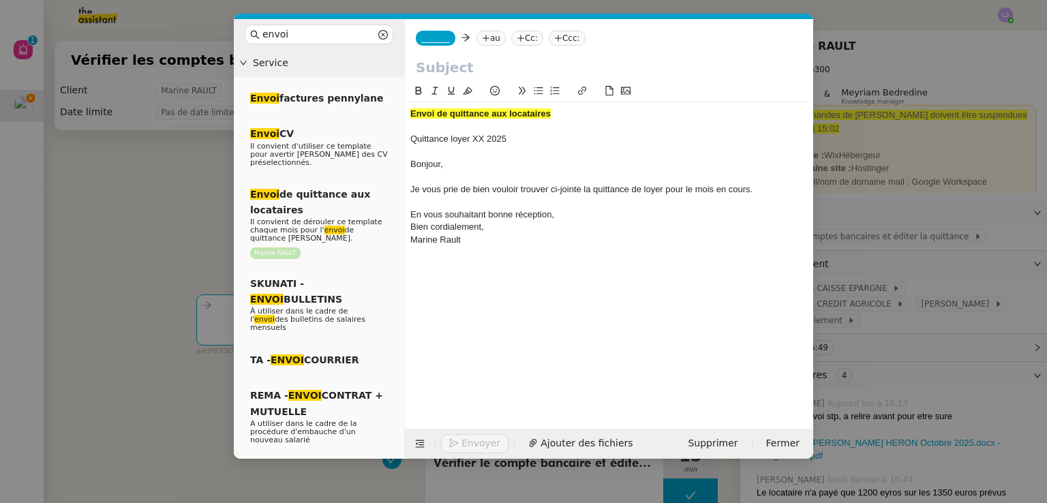
click at [485, 129] on div at bounding box center [608, 127] width 397 height 12
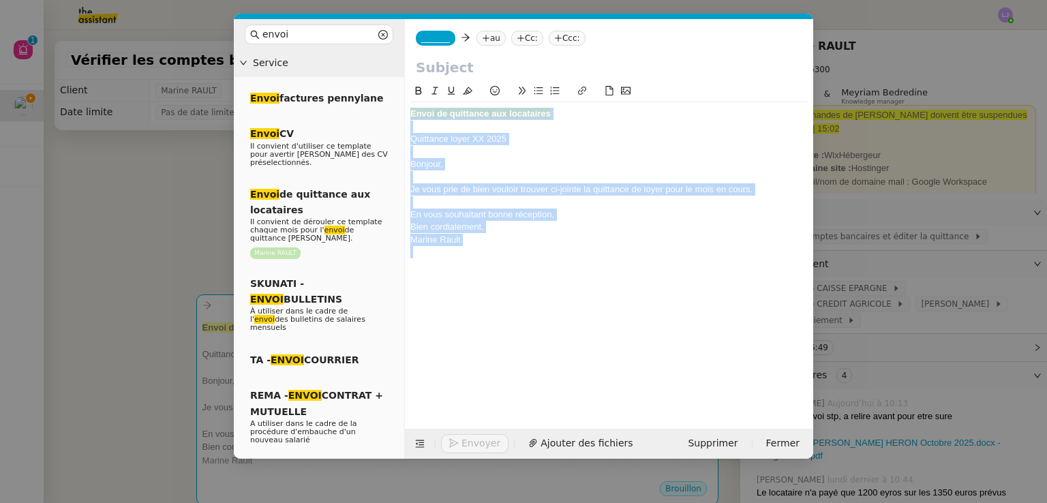
copy div "Envoi de quittance aux locataires Quittance loyer XX 2025 Bonjour, Je vous prie…"
click at [711, 437] on span "Supprimer" at bounding box center [713, 443] width 50 height 16
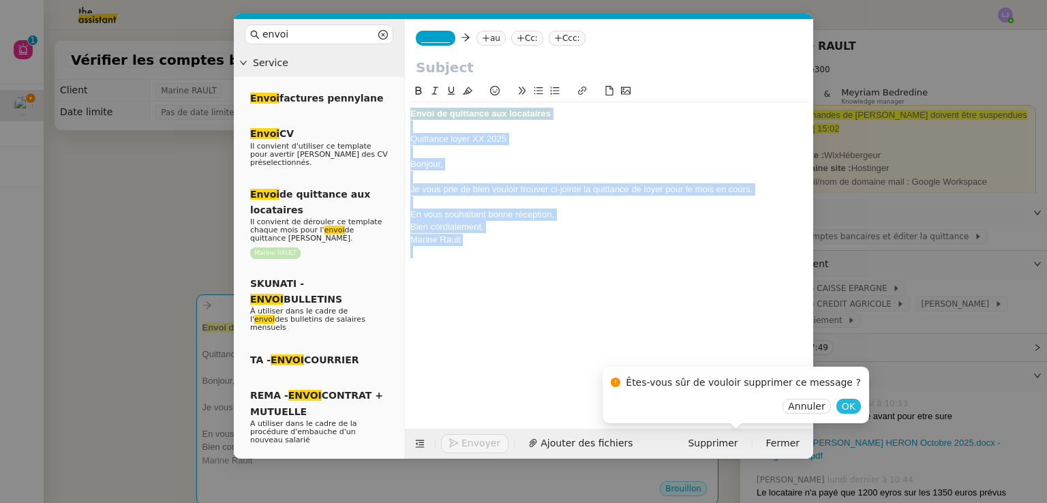
click at [842, 401] on span "OK" at bounding box center [849, 406] width 14 height 14
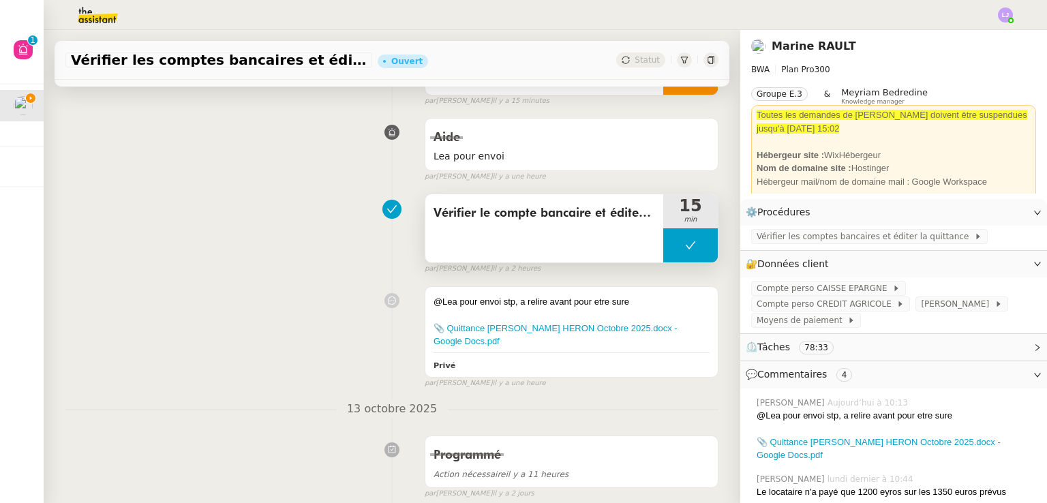
scroll to position [0, 0]
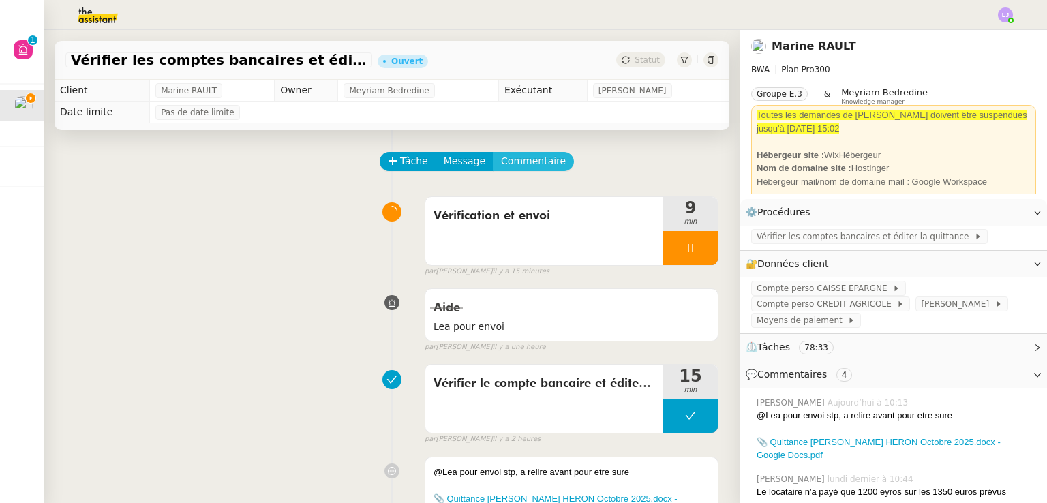
click at [526, 166] on span "Commentaire" at bounding box center [533, 161] width 65 height 16
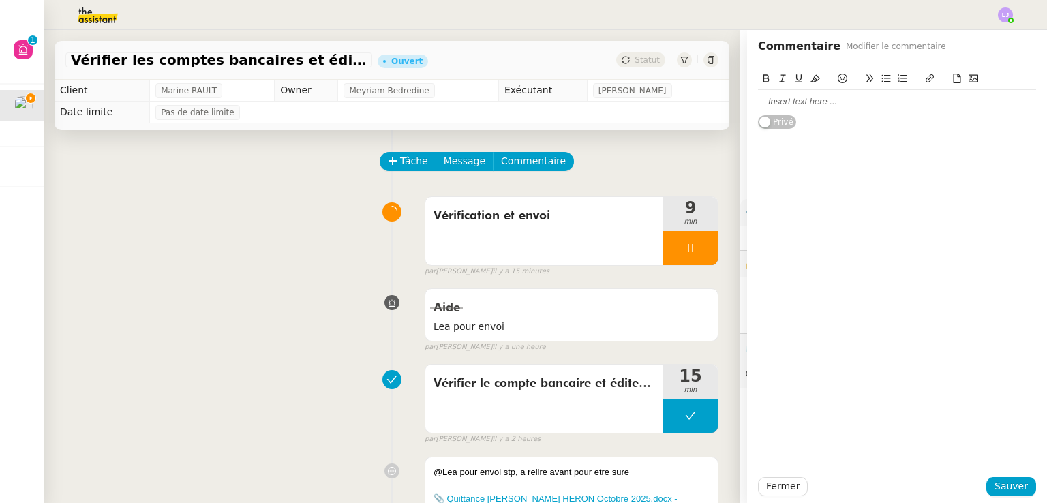
click at [778, 98] on div at bounding box center [897, 101] width 278 height 12
click at [1009, 489] on span "Sauver" at bounding box center [1010, 486] width 33 height 16
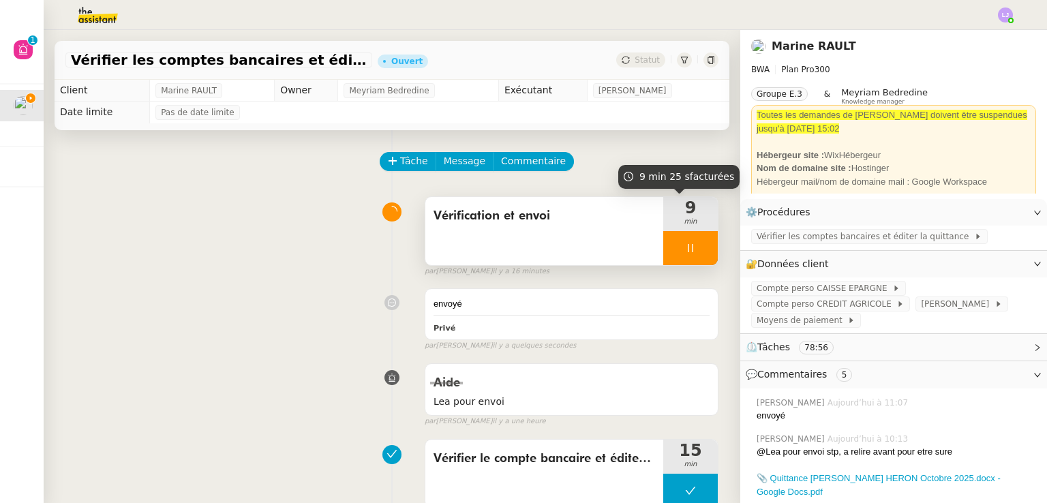
click at [691, 257] on div at bounding box center [690, 248] width 55 height 34
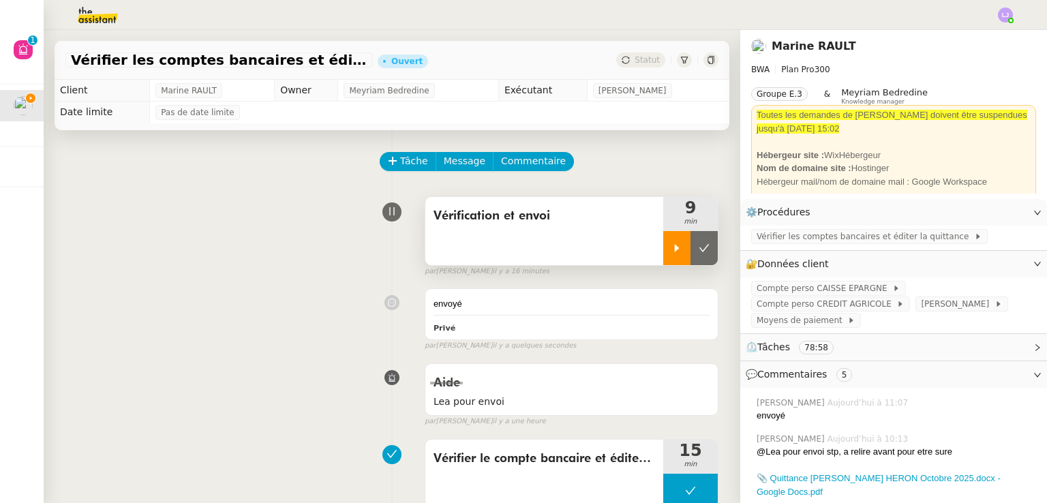
click at [691, 257] on button at bounding box center [703, 248] width 27 height 34
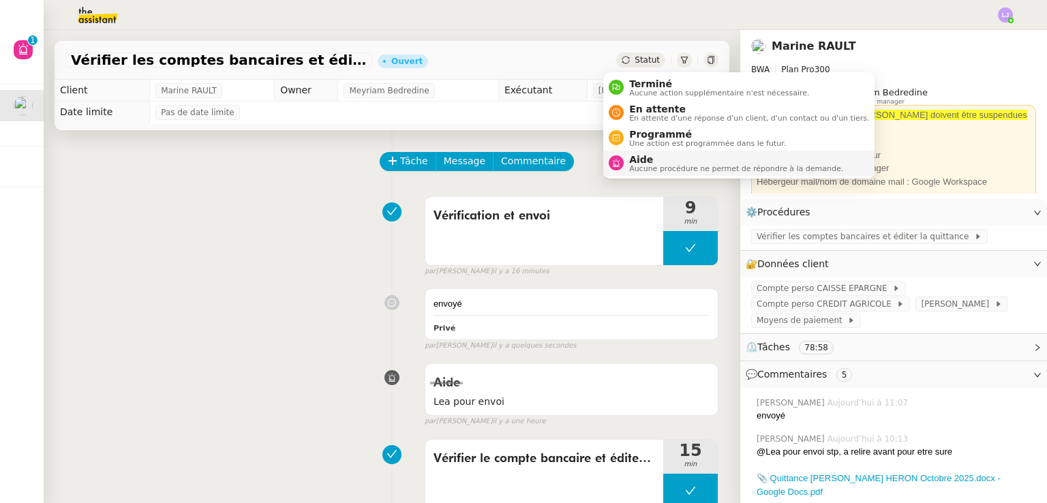
click at [668, 159] on span "Aide" at bounding box center [736, 159] width 214 height 11
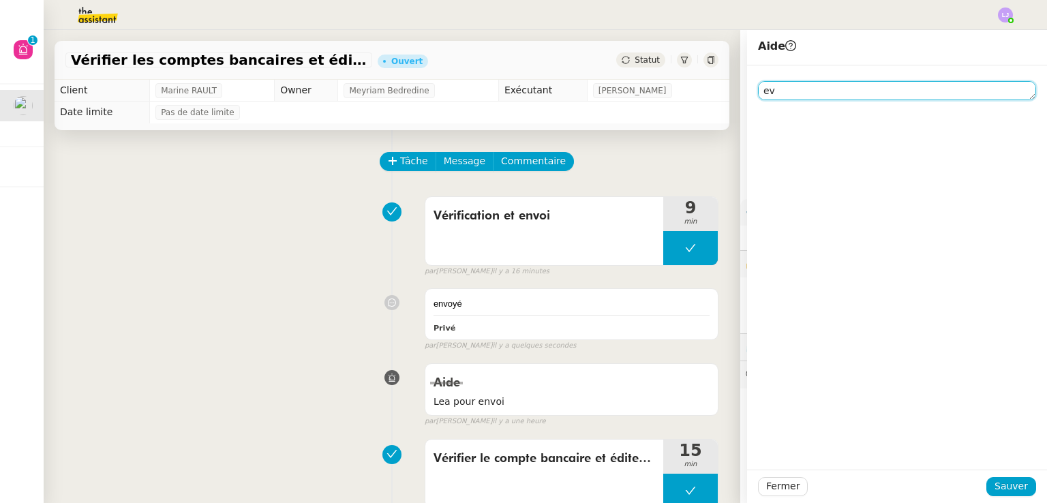
click at [765, 96] on textarea "ev" at bounding box center [897, 90] width 278 height 19
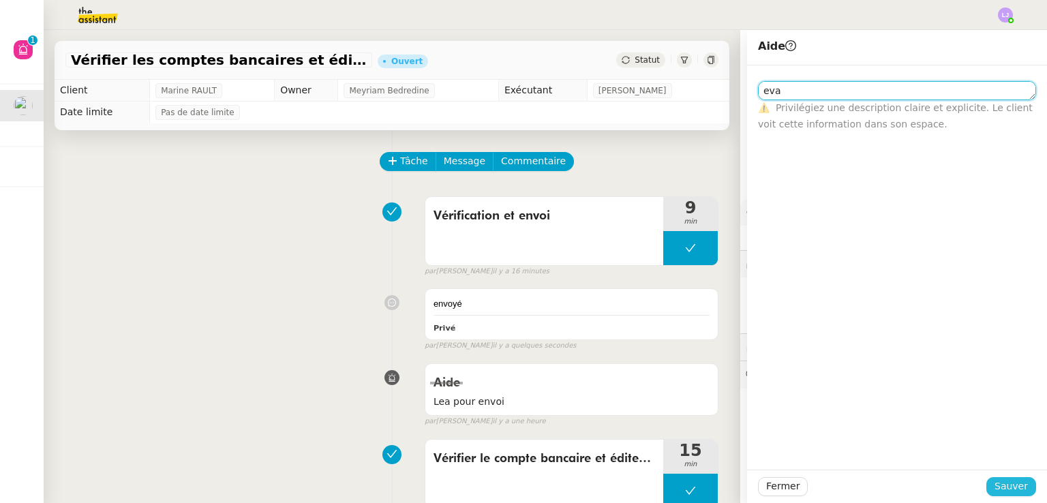
type textarea "eva"
click at [998, 483] on span "Sauver" at bounding box center [1010, 486] width 33 height 16
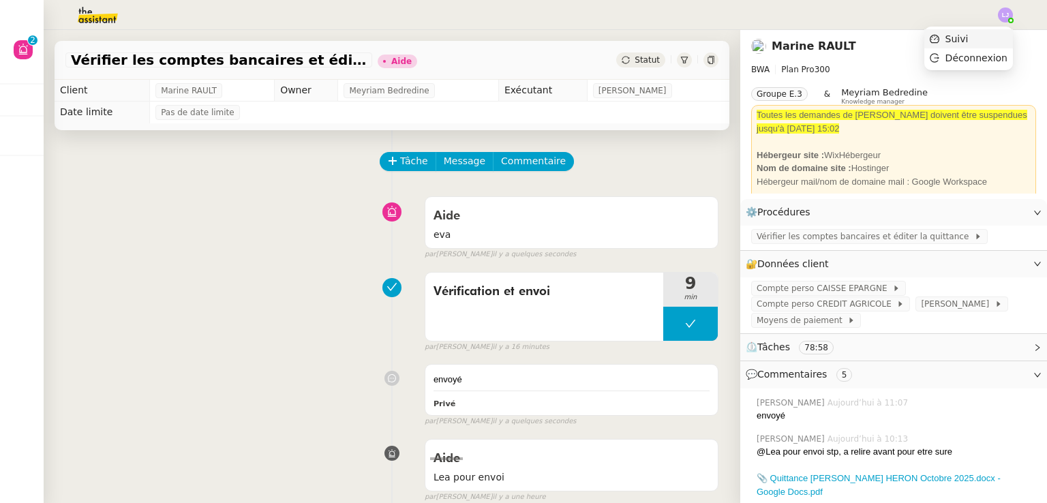
click at [993, 35] on li "Suivi" at bounding box center [968, 38] width 89 height 19
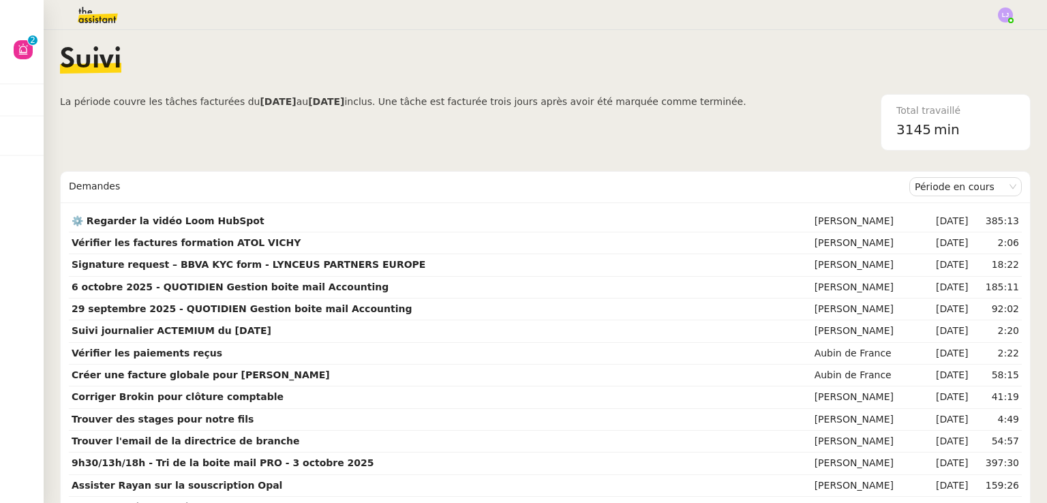
click at [114, 24] on img at bounding box center [87, 15] width 106 height 30
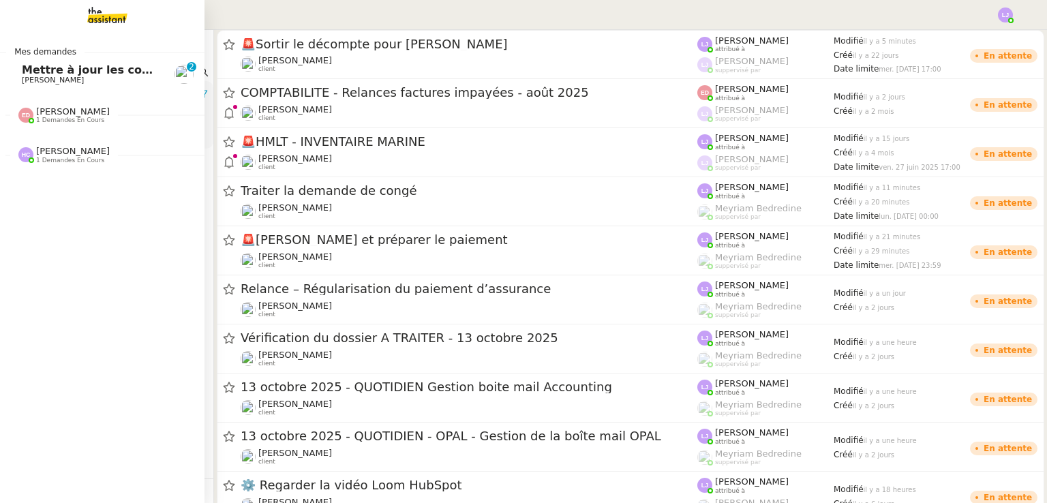
click at [134, 67] on span "Mettre à jour les contacts HubSpot" at bounding box center [129, 69] width 215 height 13
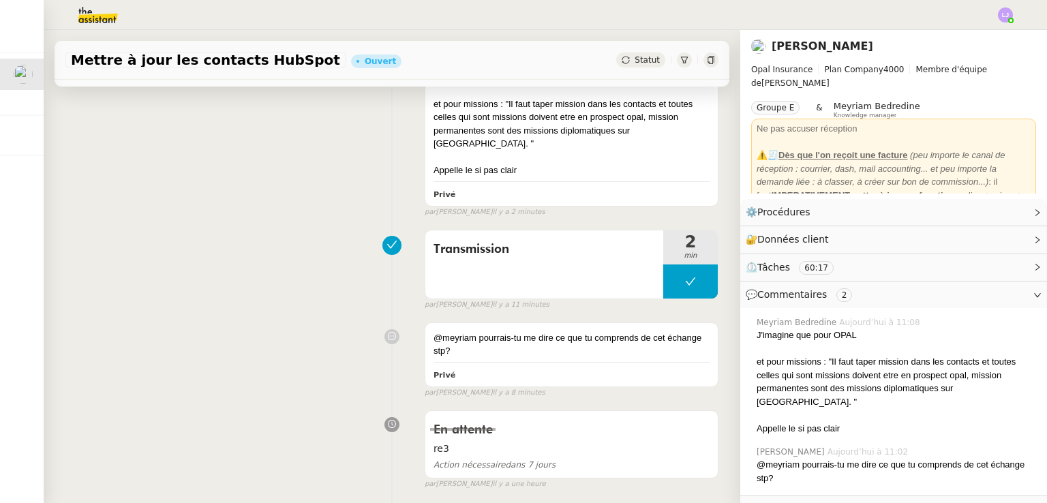
scroll to position [335, 0]
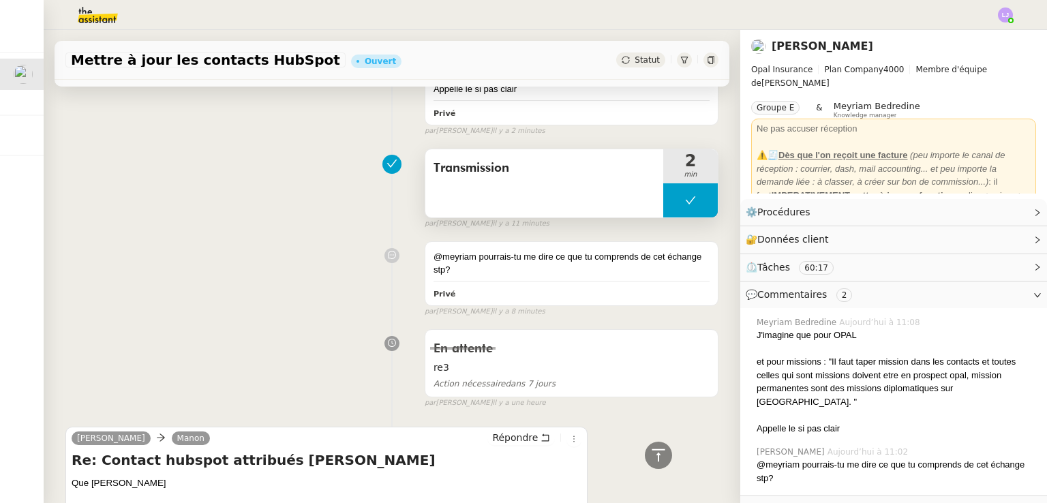
click at [671, 183] on button at bounding box center [690, 200] width 55 height 34
click at [671, 183] on div at bounding box center [676, 200] width 27 height 34
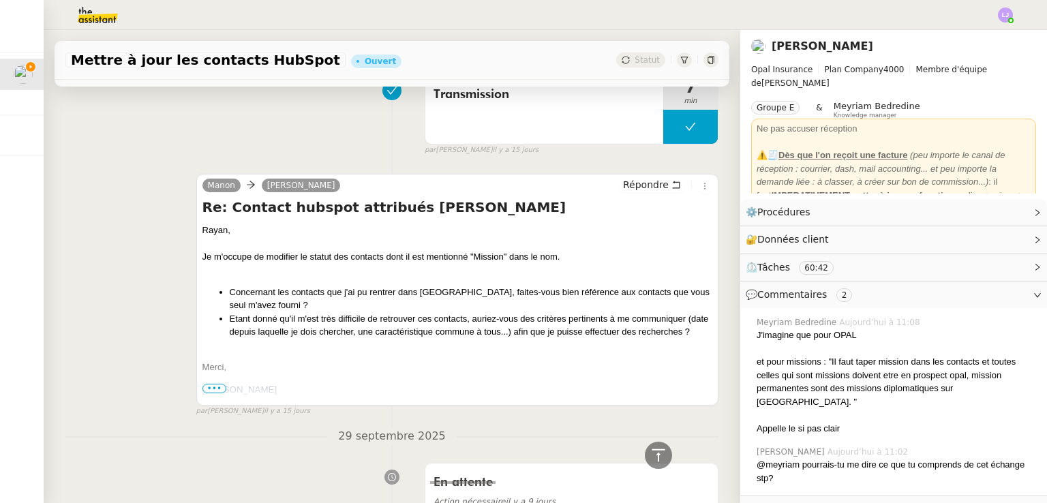
scroll to position [2010, 0]
click at [322, 251] on div "Je m'occupe de modifier le statut des contacts dont il est mentionné "Mission" …" at bounding box center [457, 258] width 510 height 14
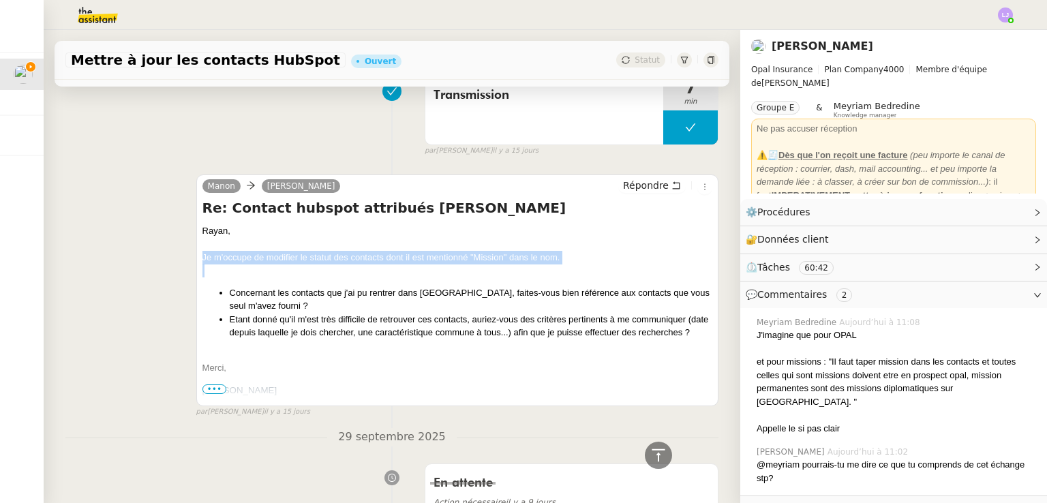
click at [322, 251] on div "Je m'occupe de modifier le statut des contacts dont il est mentionné "Mission" …" at bounding box center [457, 258] width 510 height 14
copy div "Je m'occupe de modifier le statut des contacts dont il est mentionné "Mission" …"
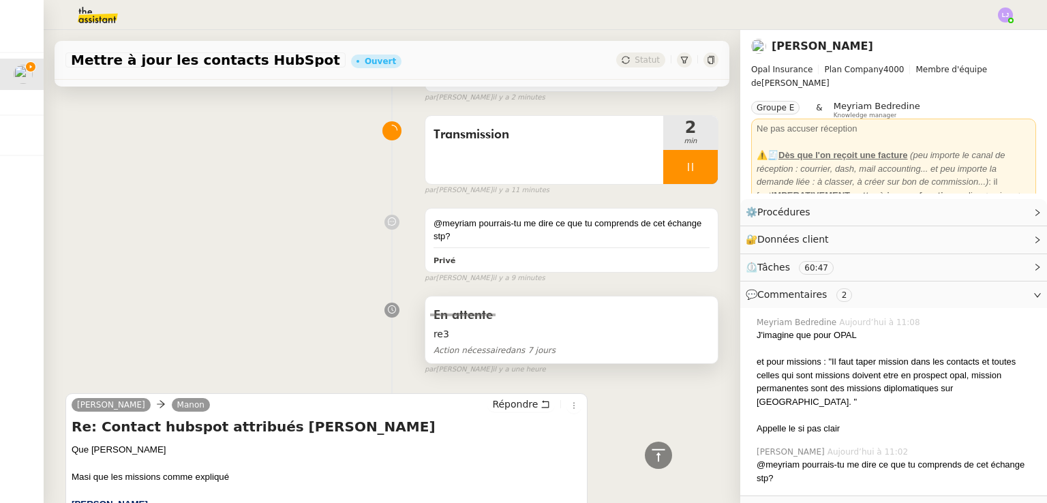
scroll to position [523, 0]
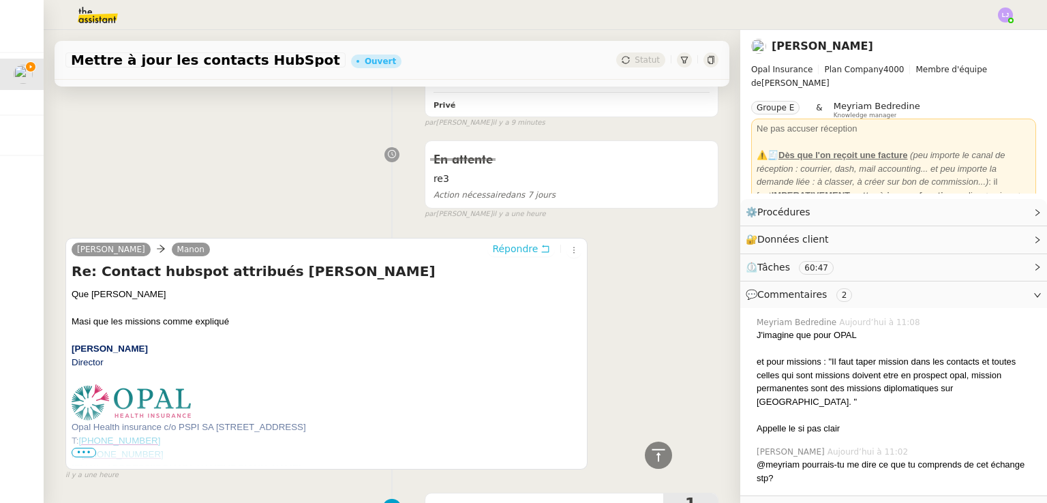
click at [495, 242] on span "Répondre" at bounding box center [515, 249] width 46 height 14
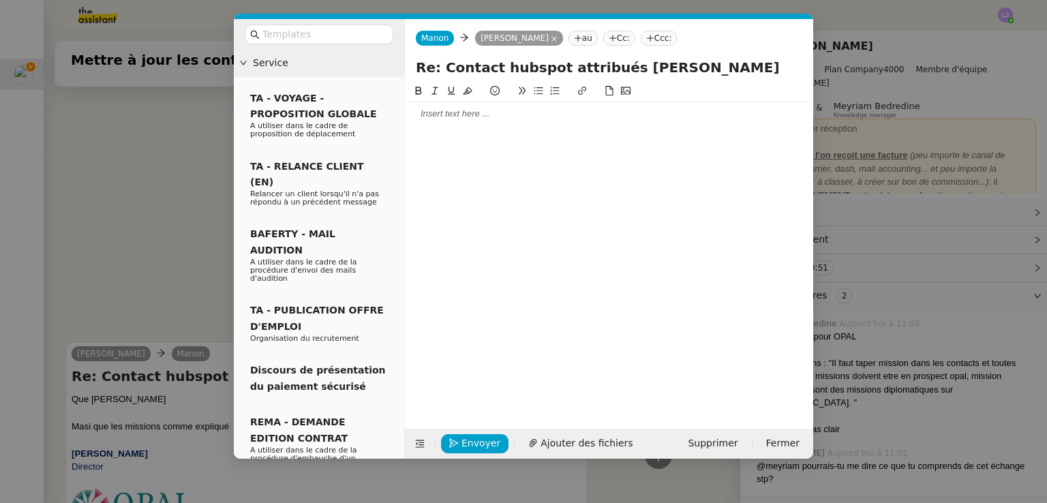
scroll to position [628, 0]
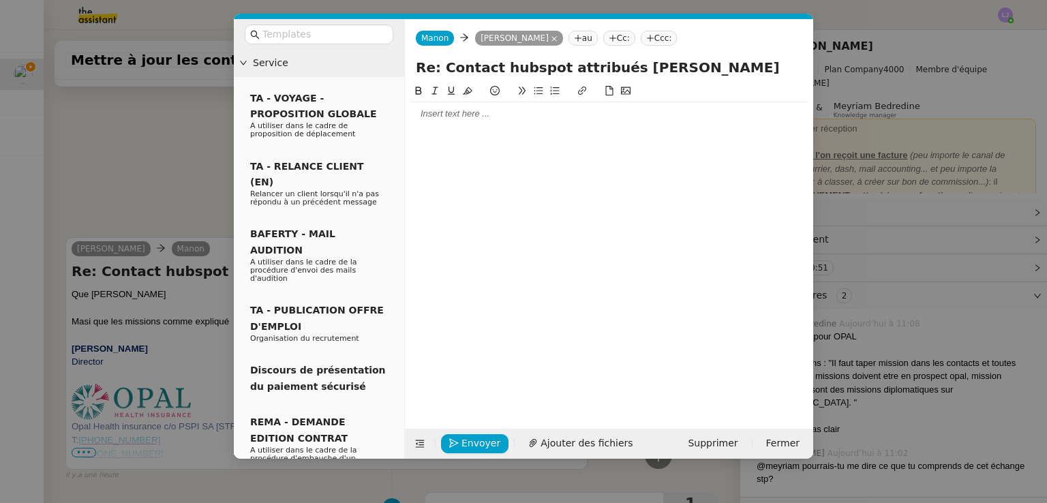
click at [565, 115] on div at bounding box center [608, 114] width 397 height 12
drag, startPoint x: 546, startPoint y: 137, endPoint x: 404, endPoint y: 134, distance: 141.8
click at [405, 134] on nz-spin "Rayan, Je m'occupe de modifier le statut des contacts dont il est mentionné "Mi…" at bounding box center [609, 248] width 408 height 330
click at [654, 144] on div "Les contacts dont il est mentionné "Mission" dans le nom." at bounding box center [608, 139] width 397 height 12
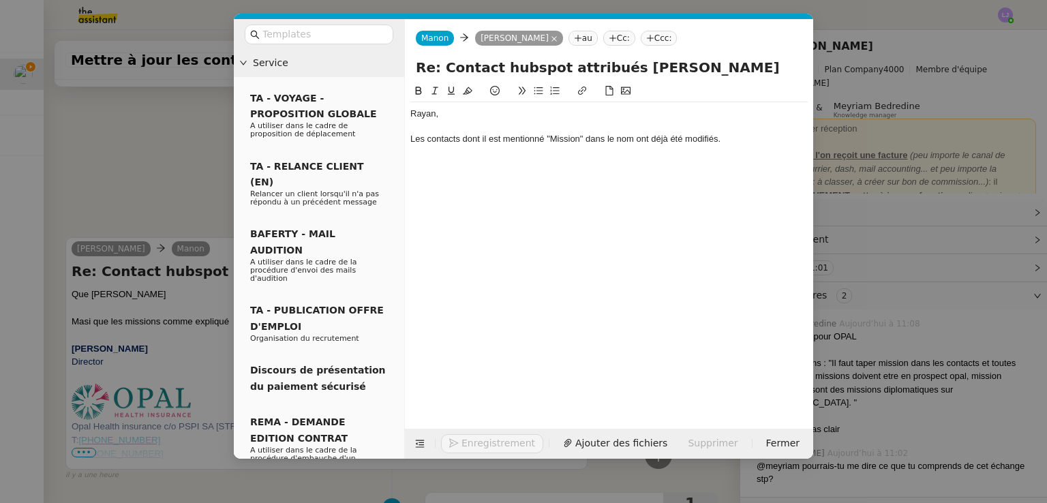
scroll to position [708, 0]
click at [211, 311] on nz-modal-container "Service TA - VOYAGE - PROPOSITION GLOBALE A utiliser dans le cadre de propositi…" at bounding box center [523, 251] width 1047 height 503
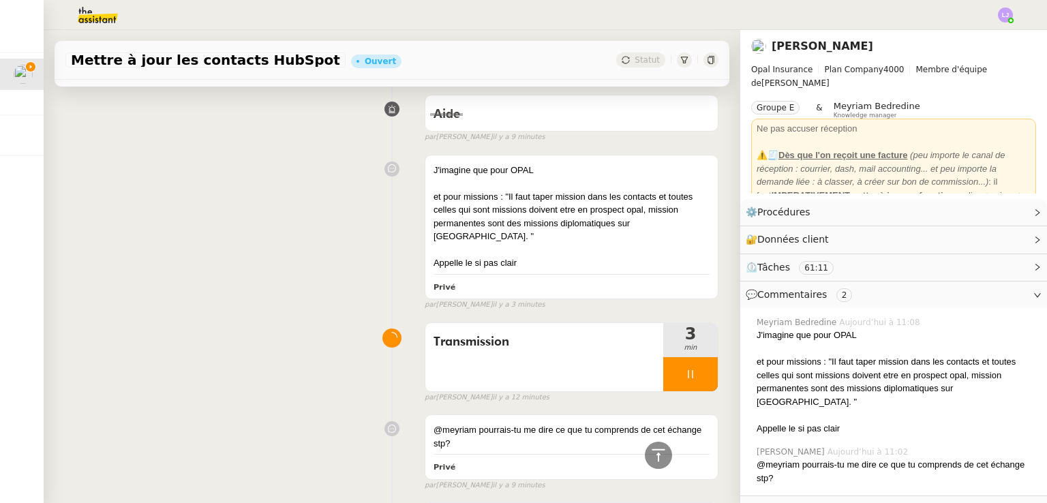
scroll to position [0, 0]
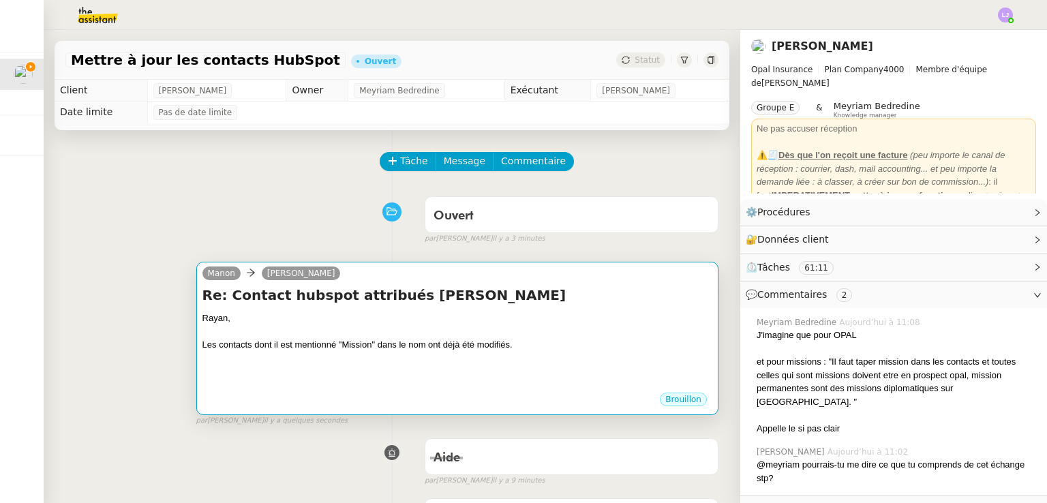
click at [364, 282] on div "Manon Rayan Ouafi" at bounding box center [457, 275] width 510 height 20
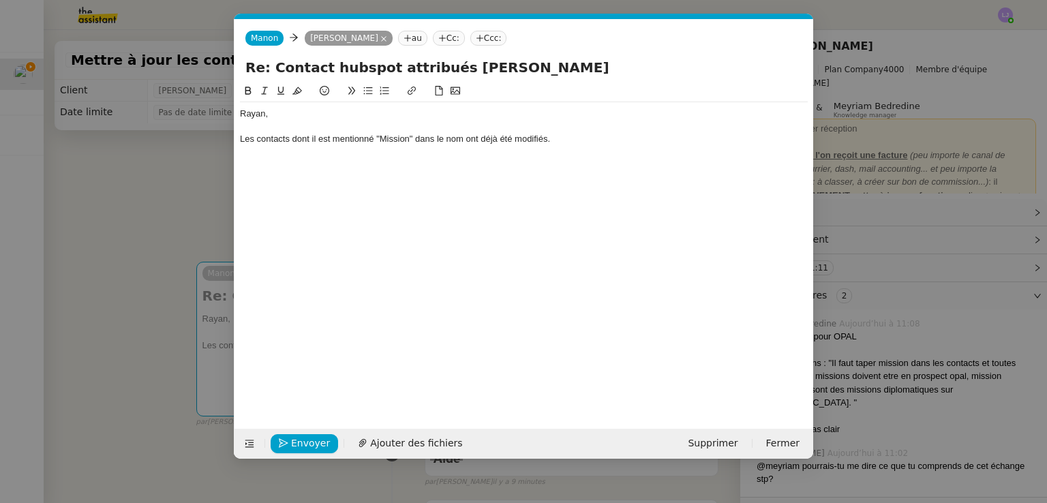
scroll to position [0, 29]
click at [313, 174] on div "Rayan, Les contacts dont il est mentionné "Mission" dans le nom ont déjà été mo…" at bounding box center [524, 139] width 568 height 74
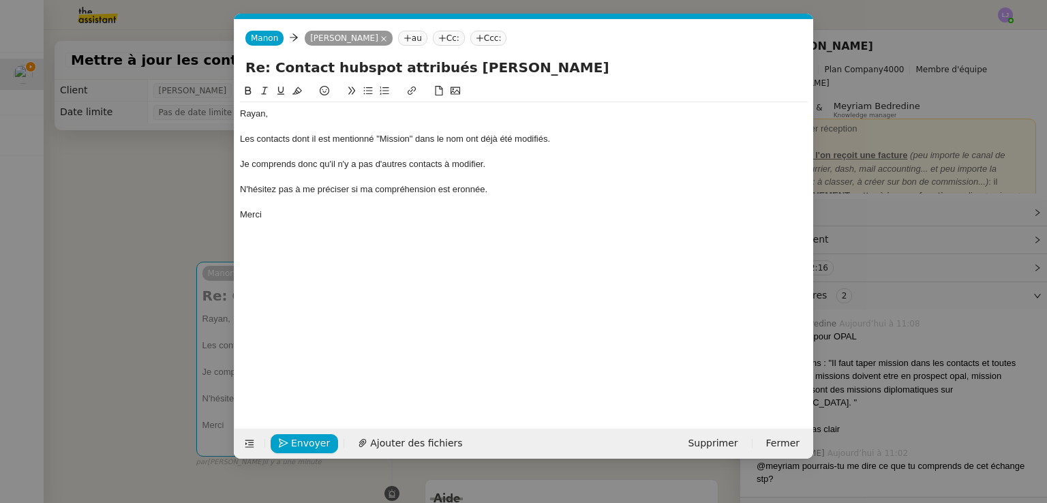
click at [472, 191] on div "N'hésitez pas à me préciser si ma compréhension est eronnée." at bounding box center [524, 189] width 568 height 12
click at [462, 189] on div "N'hésitez pas à me préciser si ma compréhension est eronée." at bounding box center [524, 189] width 568 height 12
click at [458, 194] on div "N'hésitez pas à me préciser si ma compréhension est erronée." at bounding box center [524, 189] width 568 height 12
click at [385, 217] on div "Merci" at bounding box center [524, 215] width 568 height 12
click at [301, 439] on span "Envoyer" at bounding box center [310, 443] width 39 height 16
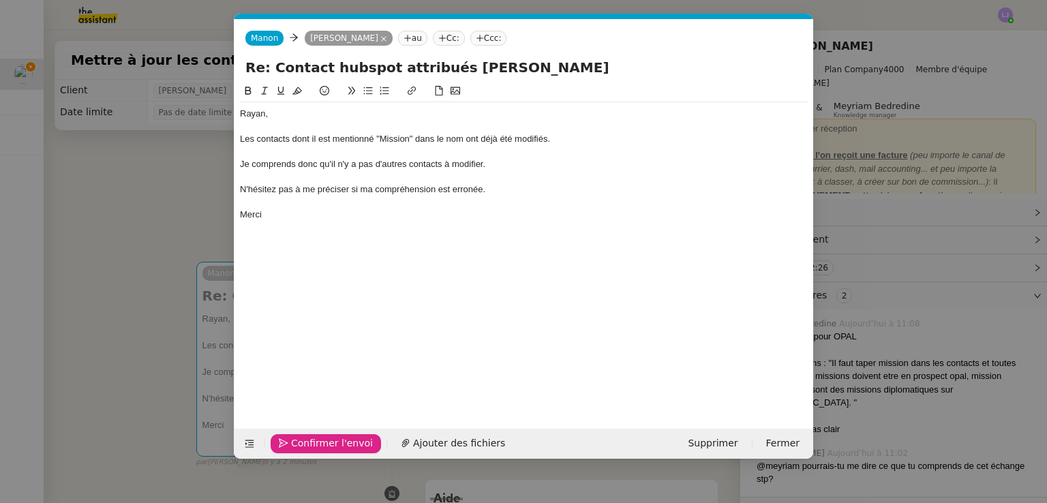
click at [301, 439] on span "Confirmer l'envoi" at bounding box center [332, 443] width 82 height 16
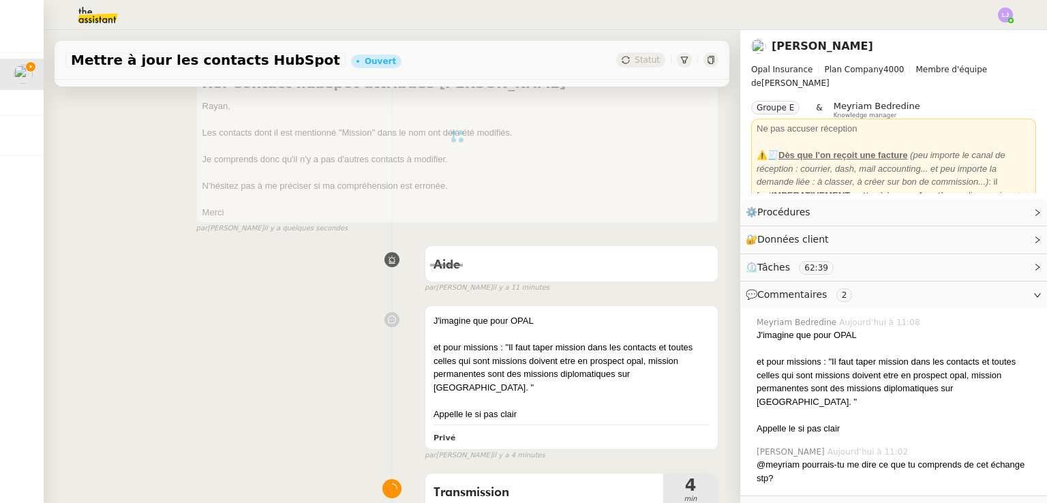
scroll to position [463, 0]
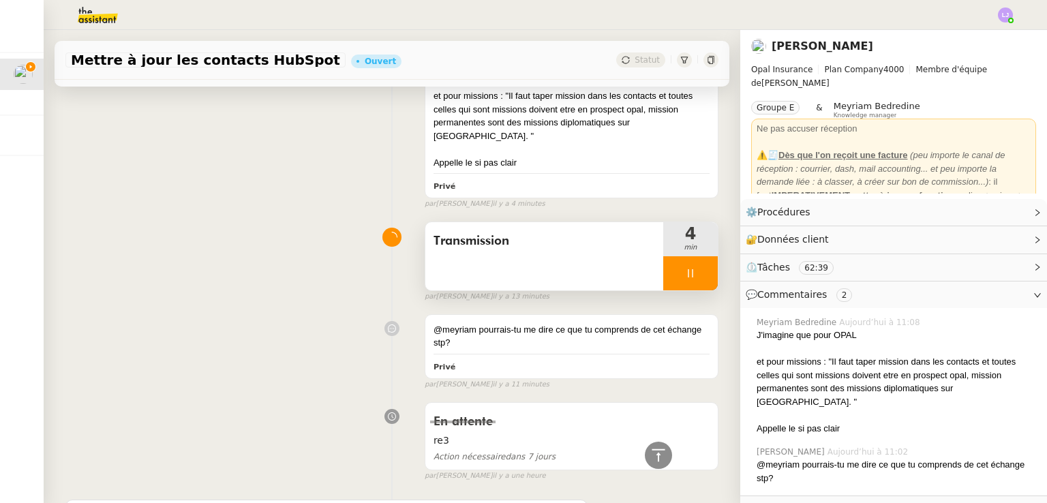
click at [694, 291] on div "par Léa J. il y a 13 minutes" at bounding box center [572, 297] width 294 height 12
click at [690, 268] on div at bounding box center [690, 273] width 55 height 34
click at [690, 268] on button at bounding box center [703, 273] width 27 height 34
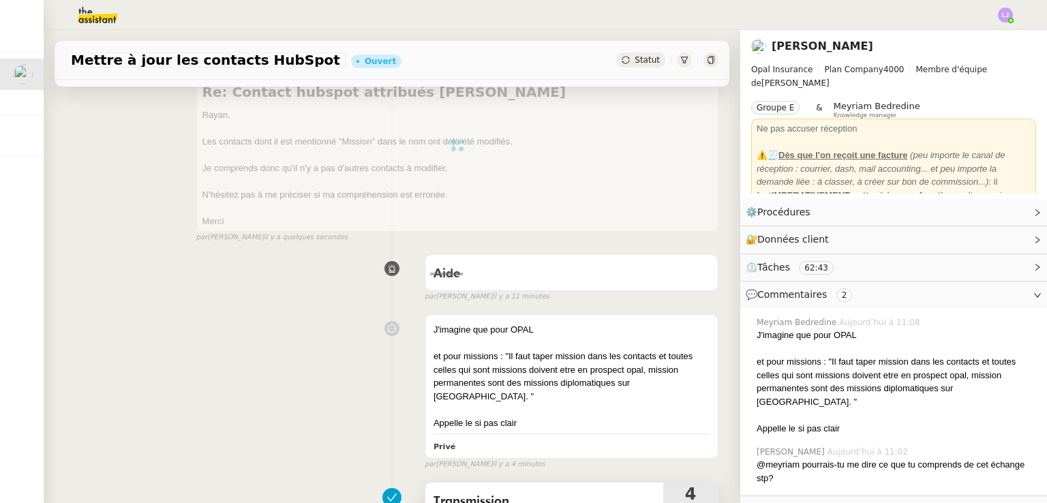
scroll to position [0, 0]
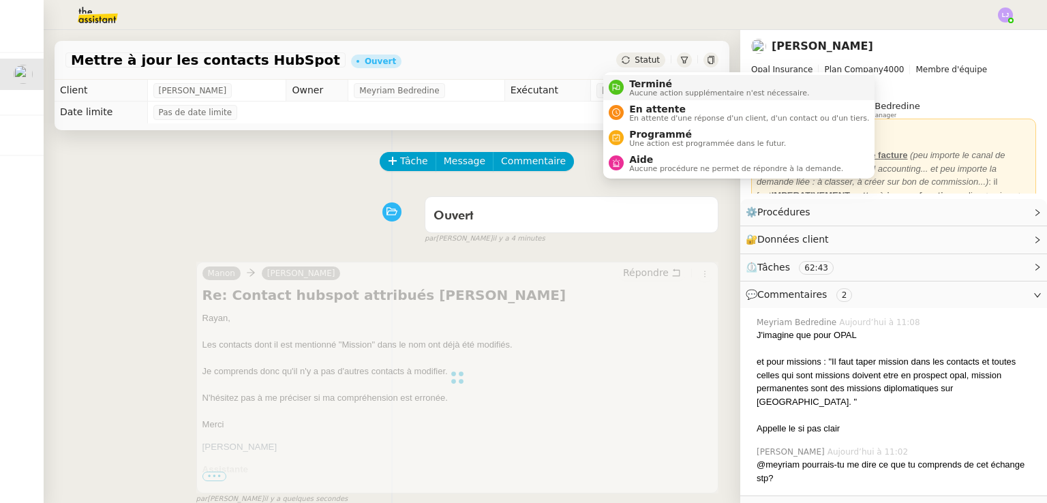
click at [636, 76] on li "Terminé Aucune action supplémentaire n'est nécessaire." at bounding box center [738, 87] width 271 height 25
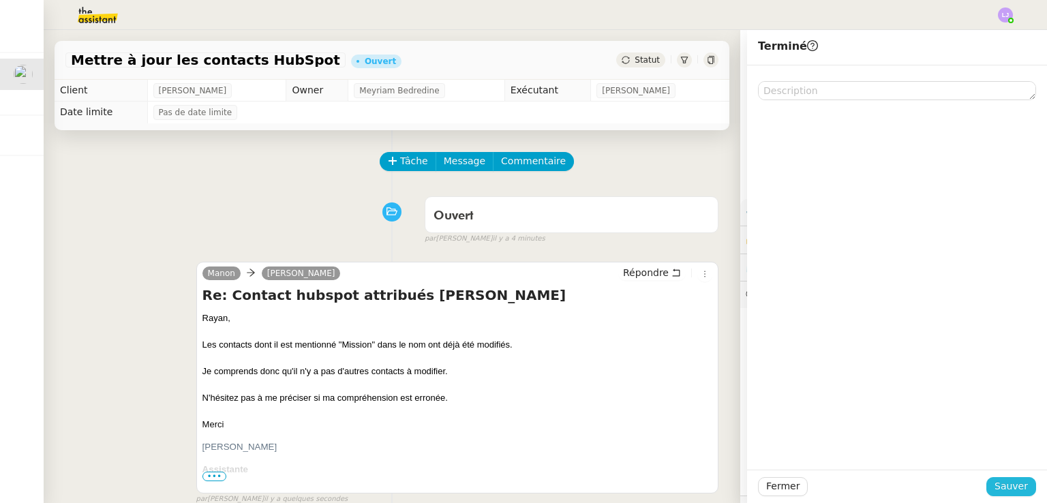
click at [1003, 483] on span "Sauver" at bounding box center [1010, 486] width 33 height 16
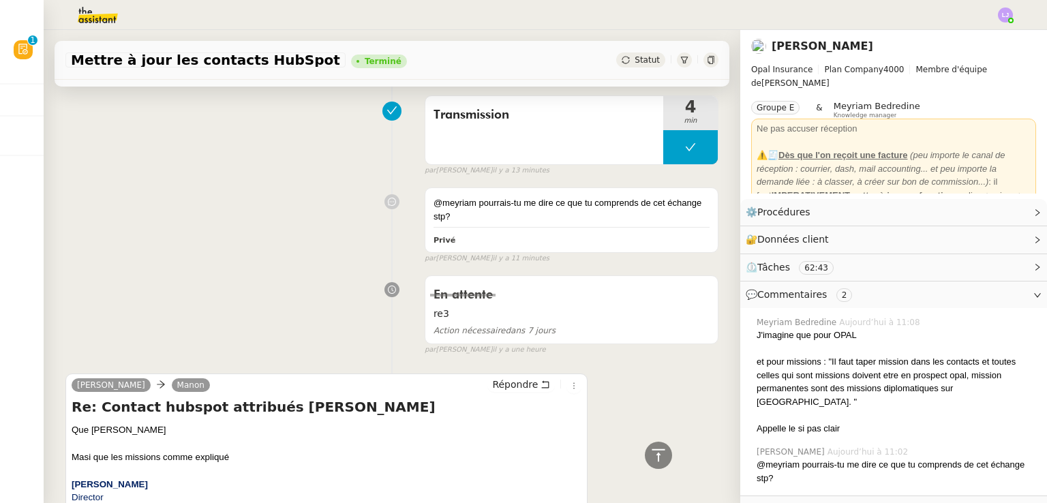
scroll to position [671, 0]
click at [93, 19] on img at bounding box center [87, 15] width 106 height 30
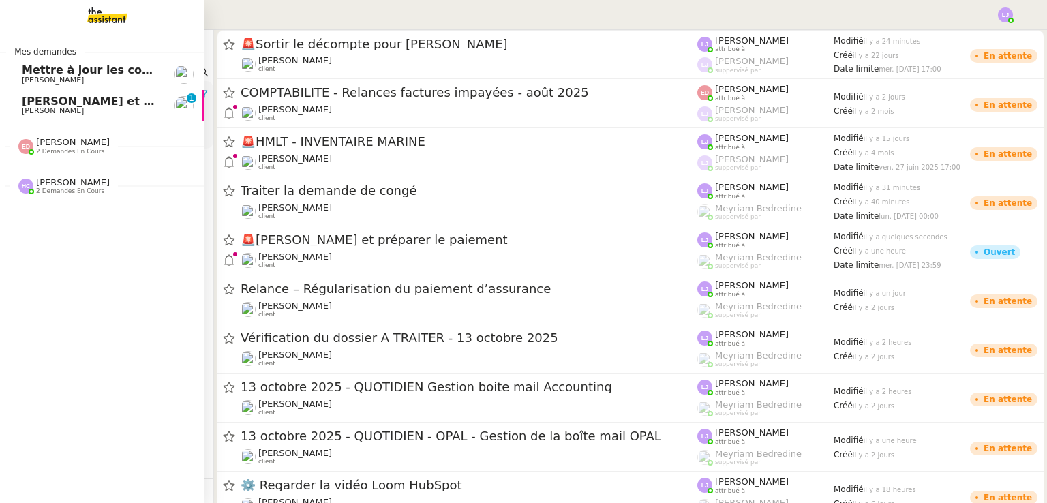
click at [90, 69] on span "Mettre à jour les contacts HubSpot" at bounding box center [129, 69] width 215 height 13
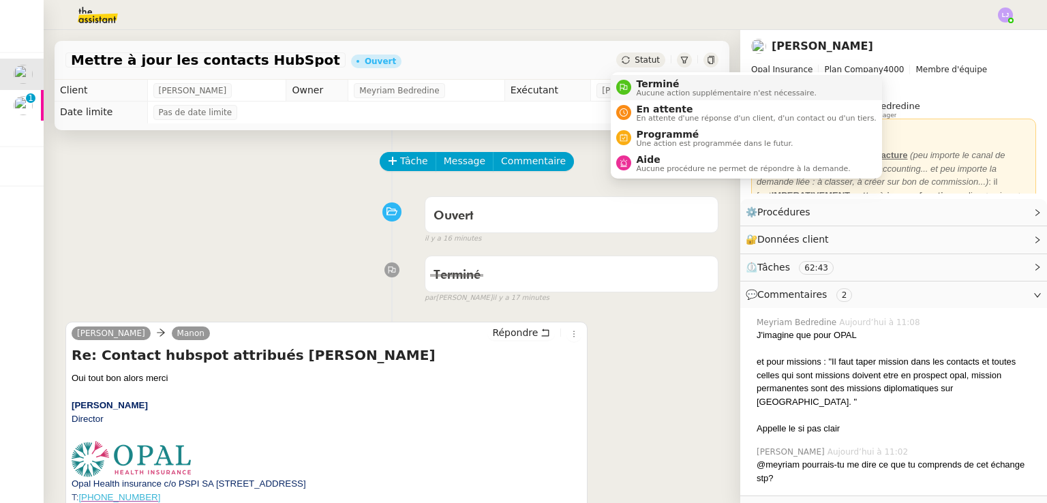
click at [636, 81] on span "Terminé" at bounding box center [726, 83] width 180 height 11
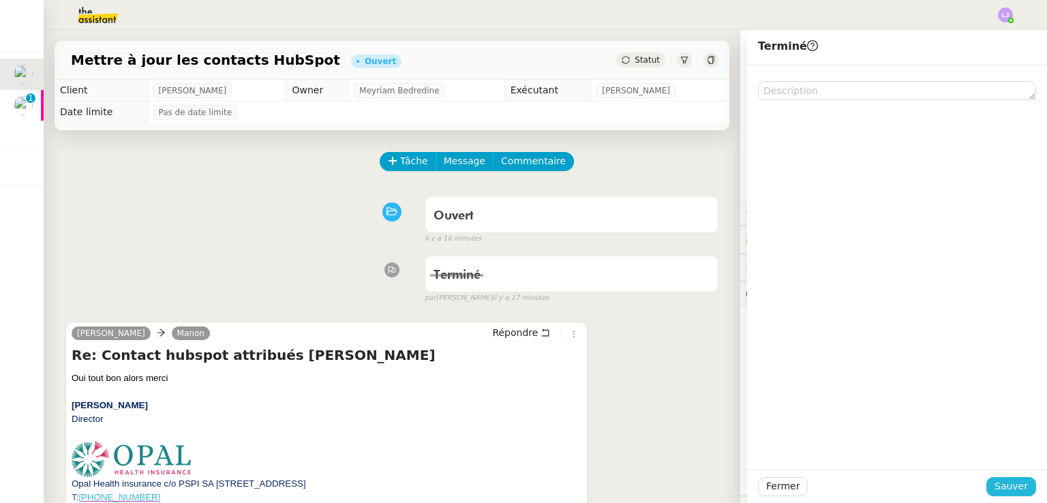
click at [1007, 482] on span "Sauver" at bounding box center [1010, 486] width 33 height 16
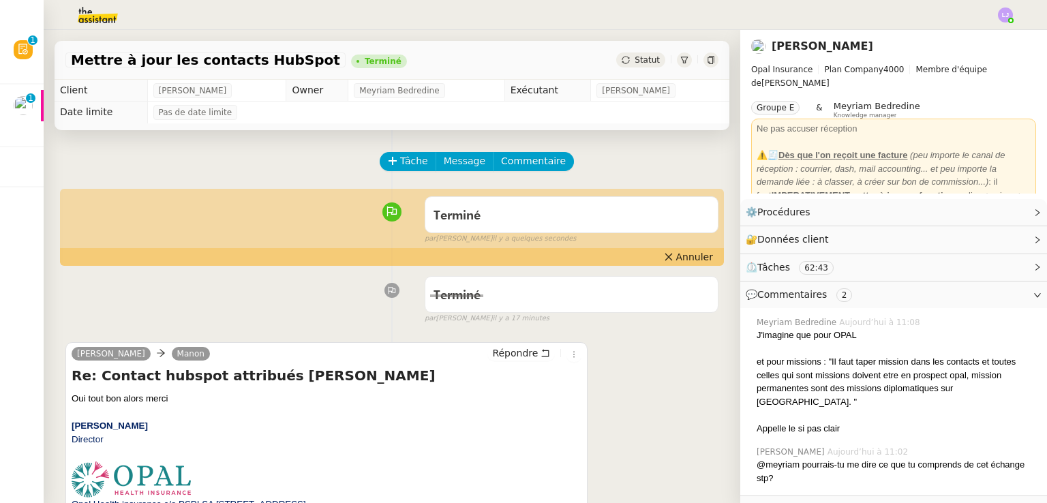
click at [411, 483] on span at bounding box center [327, 479] width 510 height 36
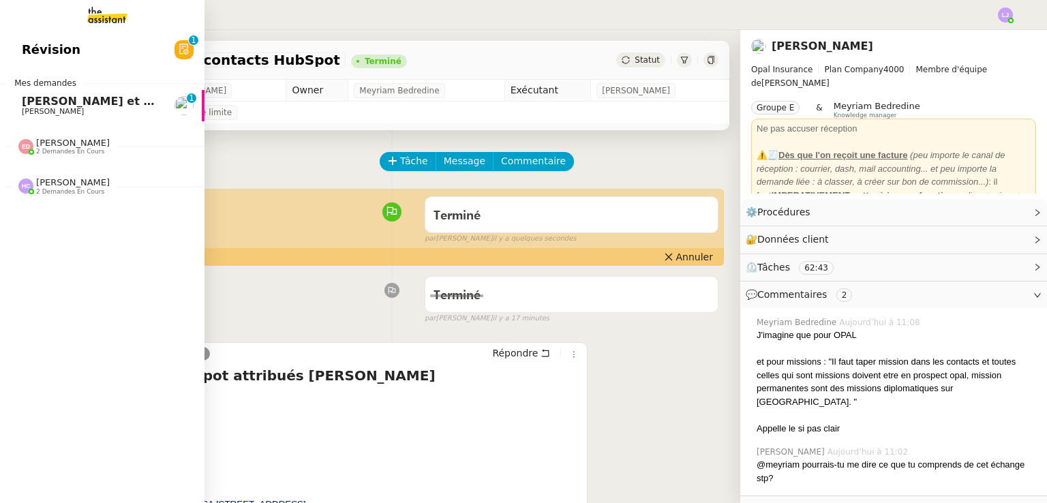
click at [35, 104] on span "[PERSON_NAME] et préparer le paiement" at bounding box center [148, 101] width 252 height 13
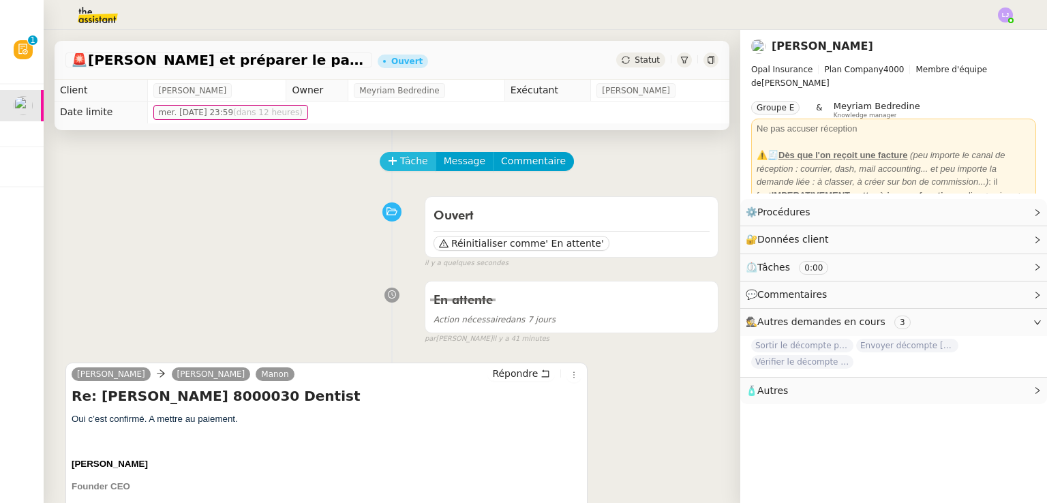
click at [407, 162] on span "Tâche" at bounding box center [414, 161] width 28 height 16
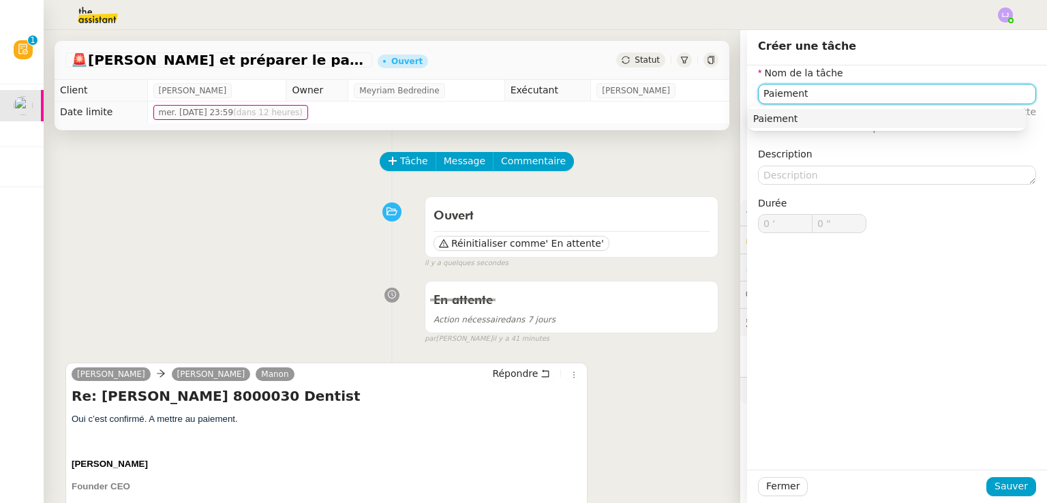
type input "Paiement"
drag, startPoint x: 1008, startPoint y: 500, endPoint x: 1000, endPoint y: 486, distance: 16.2
click at [1000, 486] on div "Fermer Sauver" at bounding box center [897, 486] width 300 height 33
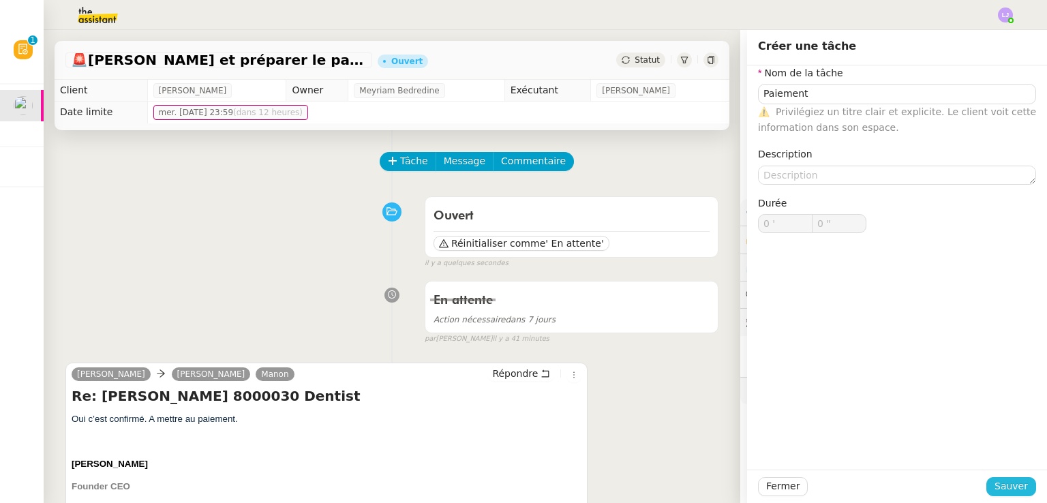
click at [1000, 486] on span "Sauver" at bounding box center [1010, 486] width 33 height 16
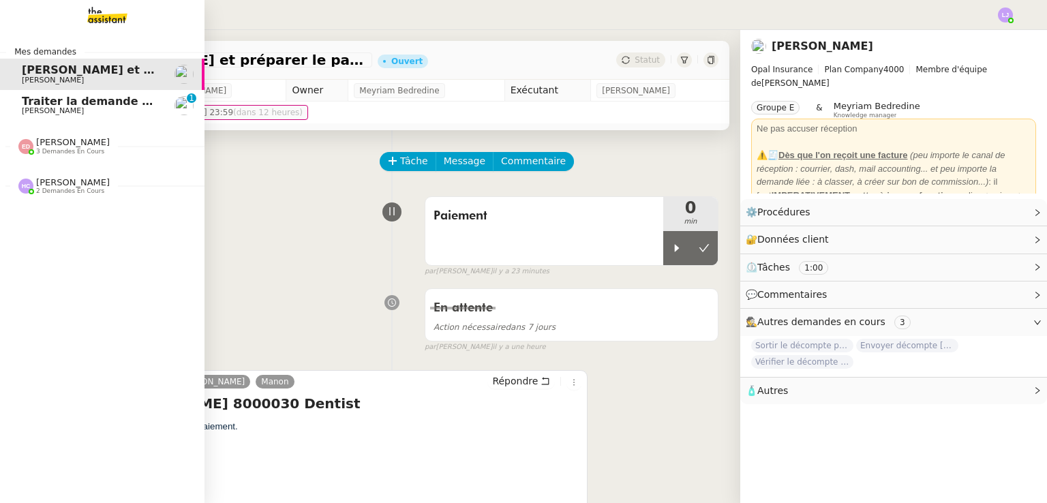
click at [111, 118] on link "Traiter la demande de congé [PERSON_NAME] 0 1 2 3 4 5 6 7 8 9" at bounding box center [102, 105] width 204 height 31
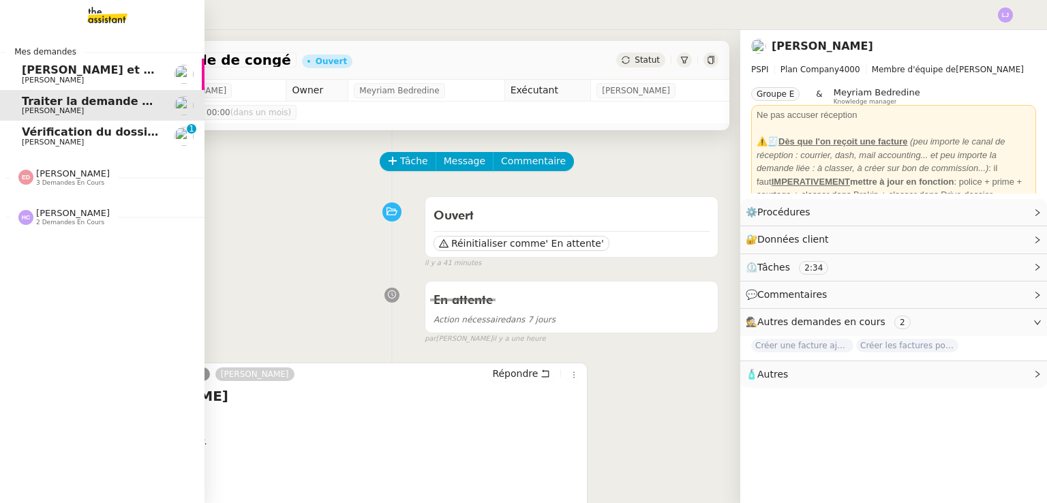
click at [95, 128] on span "Vérification du dossier A TRAITER - 13 octobre 2025" at bounding box center [181, 131] width 318 height 13
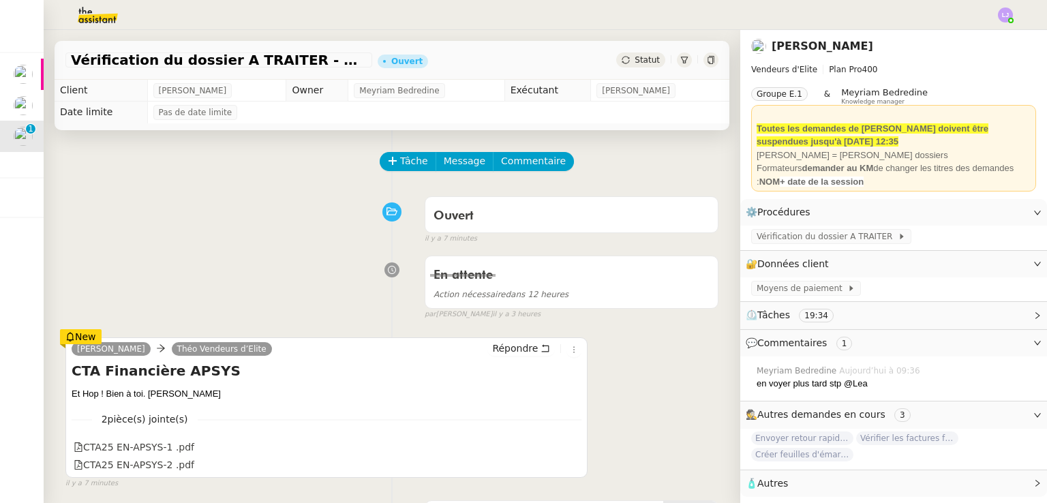
scroll to position [22, 0]
